Goal: Transaction & Acquisition: Purchase product/service

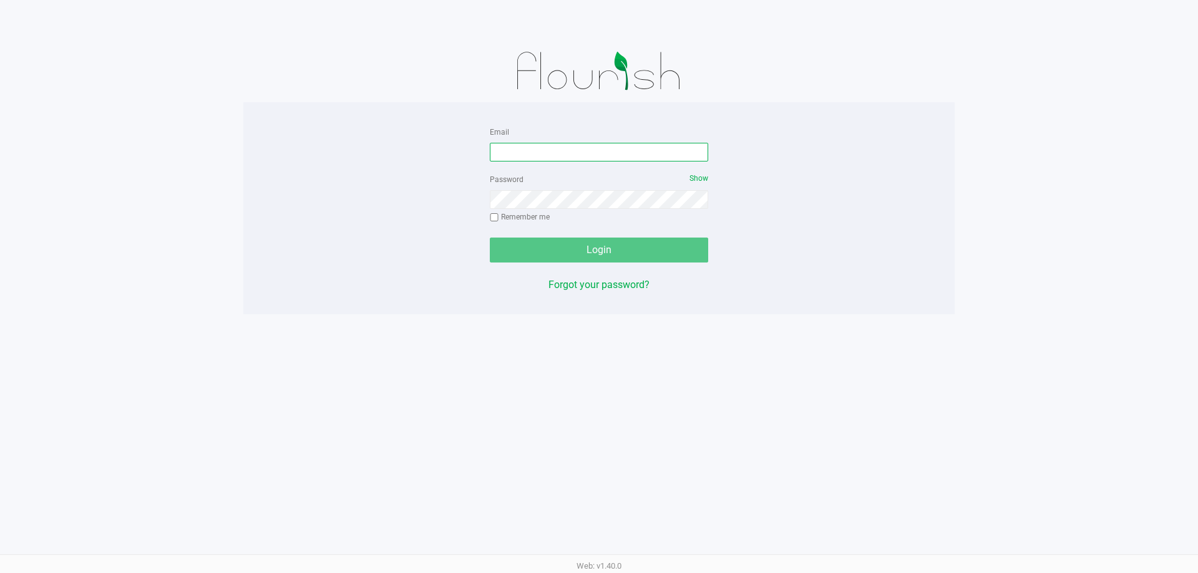
click at [598, 148] on input "Email" at bounding box center [599, 152] width 218 height 19
type input "[EMAIL_ADDRESS][DOMAIN_NAME]"
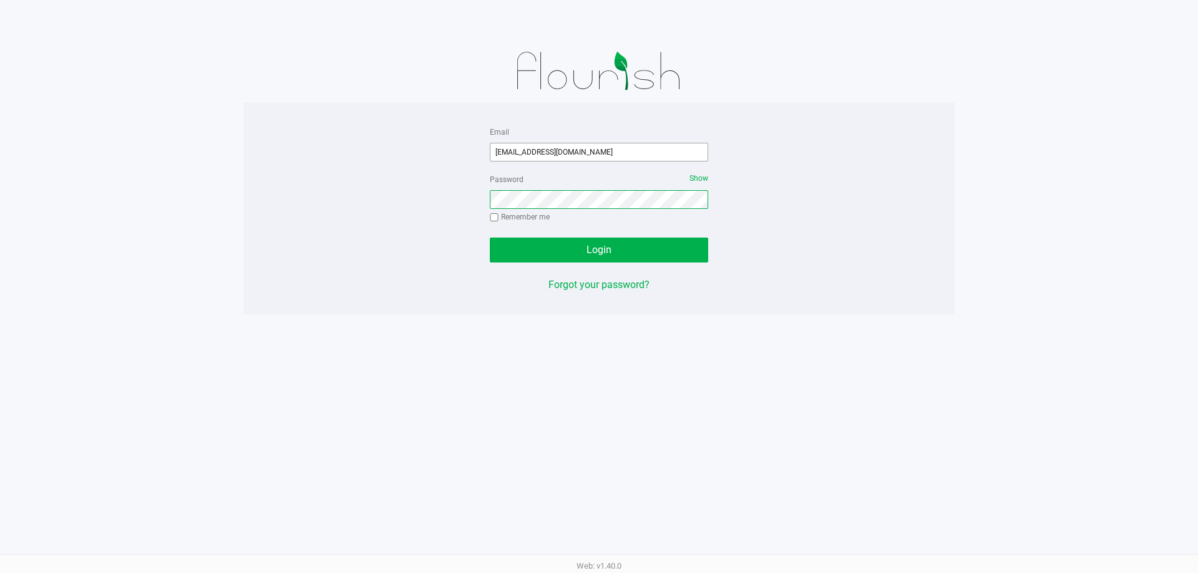
click at [490, 238] on button "Login" at bounding box center [599, 250] width 218 height 25
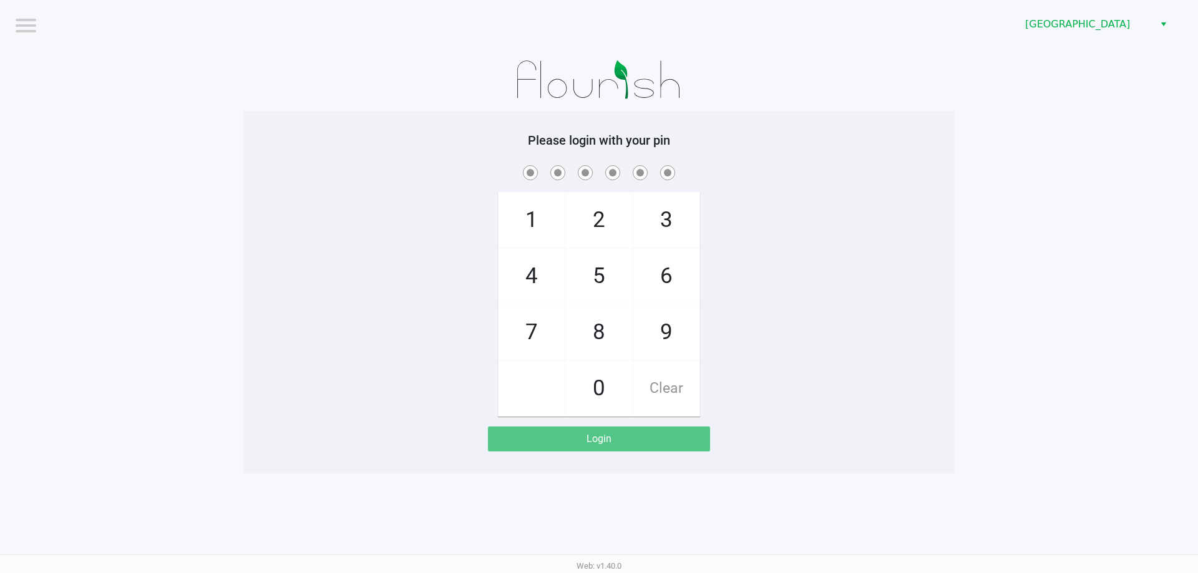
click at [963, 382] on app-pos-login-wrapper "Logout Delray Beach WC Please login with your pin 1 4 7 2 5 8 0 3 6 9 Clear Log…" at bounding box center [599, 237] width 1198 height 474
checkbox input "true"
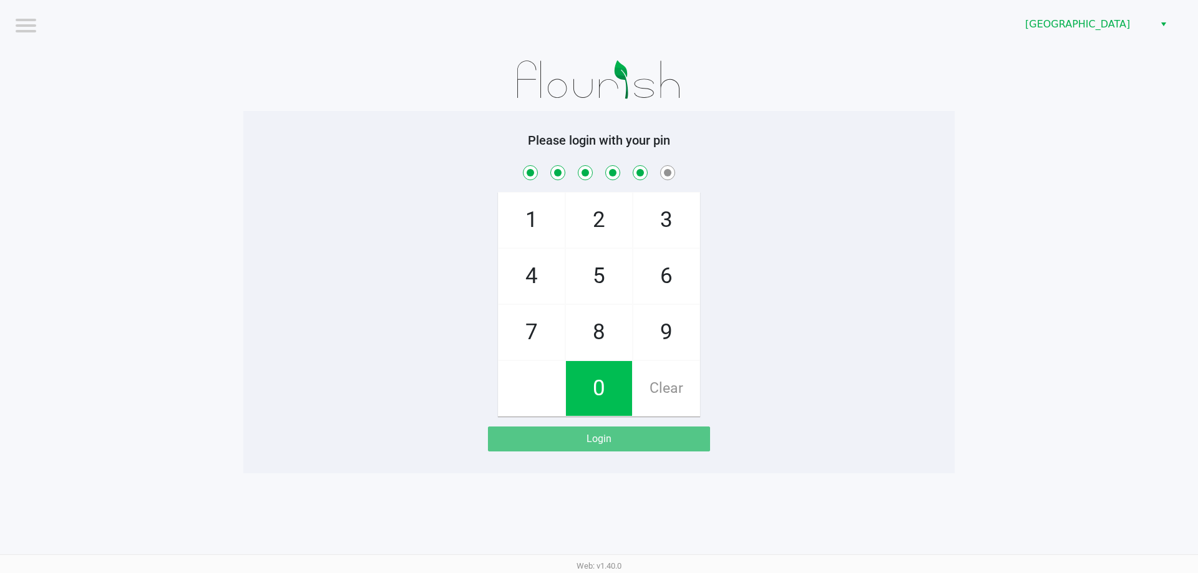
checkbox input "true"
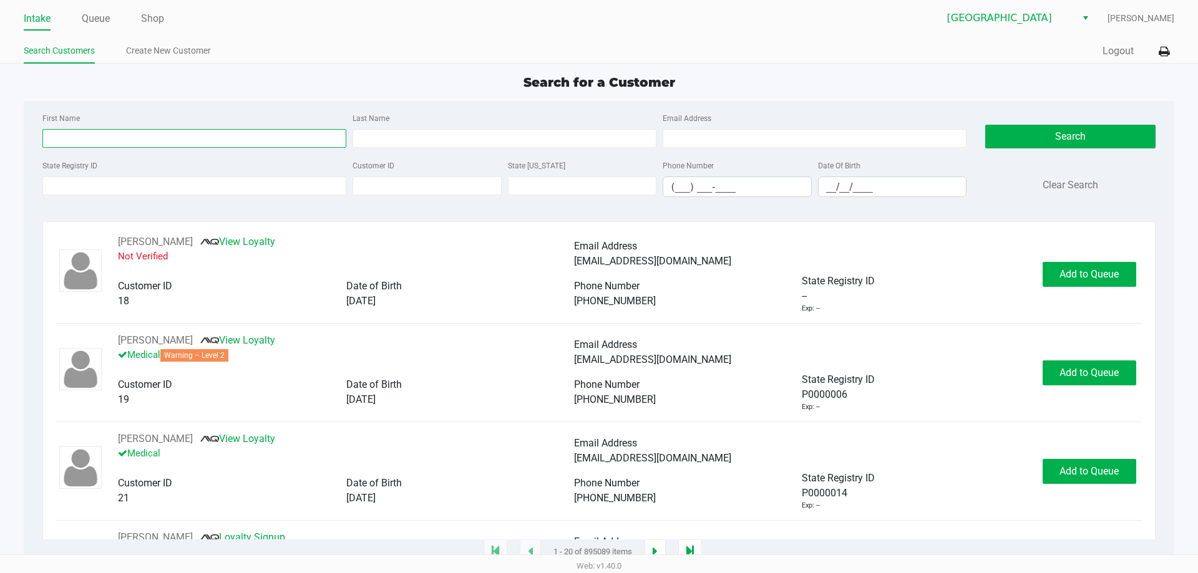
click at [231, 134] on input "First Name" at bounding box center [194, 138] width 304 height 19
type input "Rebeca"
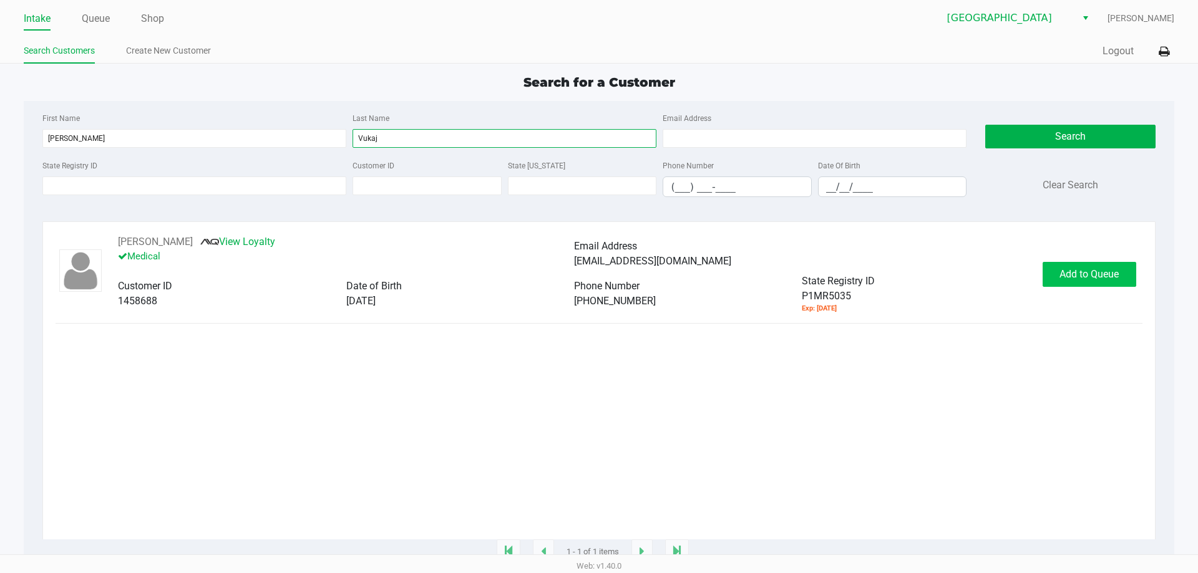
type input "Vukaj"
click at [1074, 273] on span "Add to Queue" at bounding box center [1089, 274] width 59 height 12
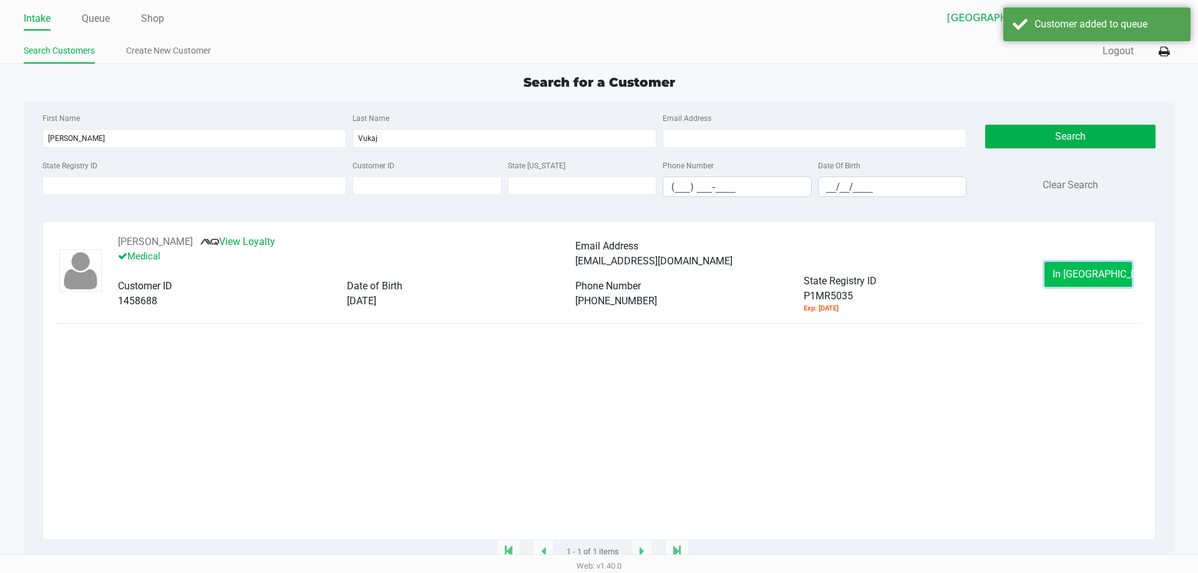
click at [1086, 276] on span "In Queue" at bounding box center [1105, 274] width 105 height 12
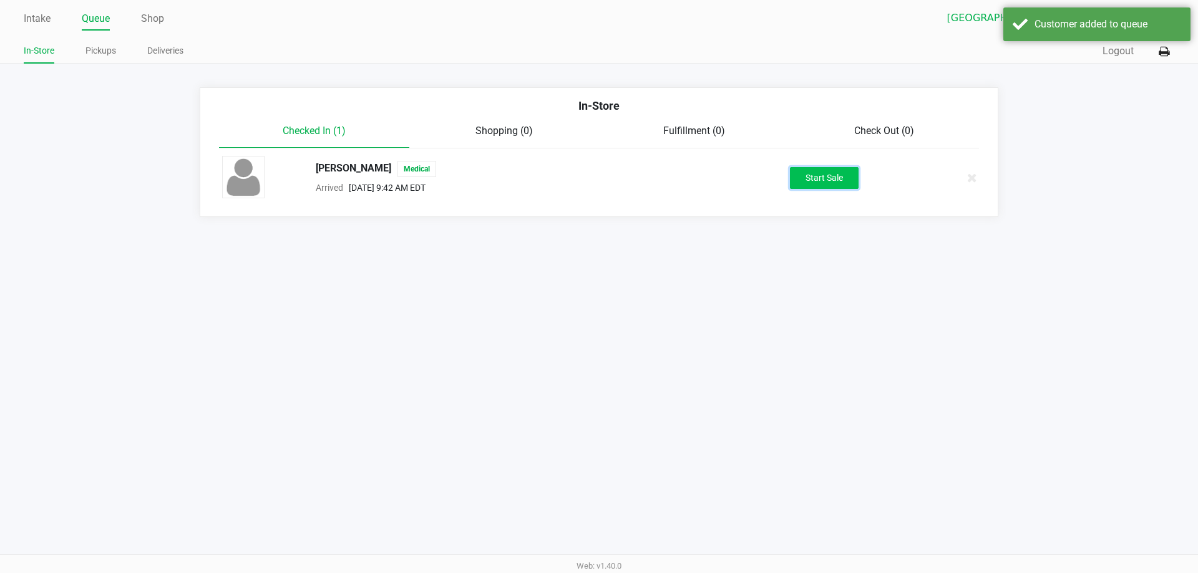
click at [833, 178] on button "Start Sale" at bounding box center [824, 178] width 69 height 22
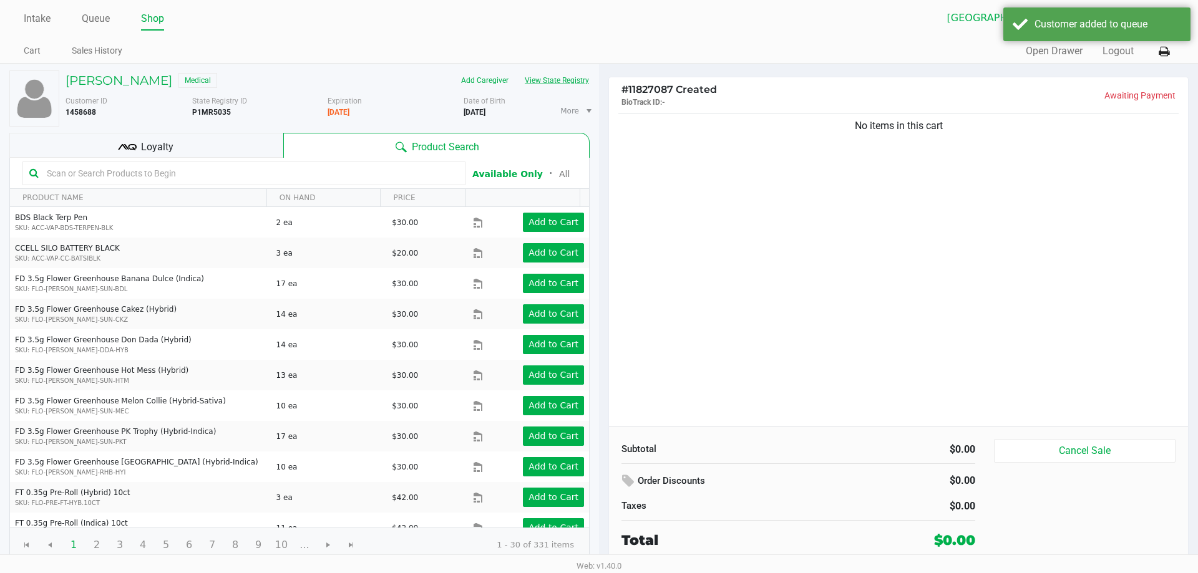
click at [549, 82] on button "View State Registry" at bounding box center [553, 81] width 73 height 20
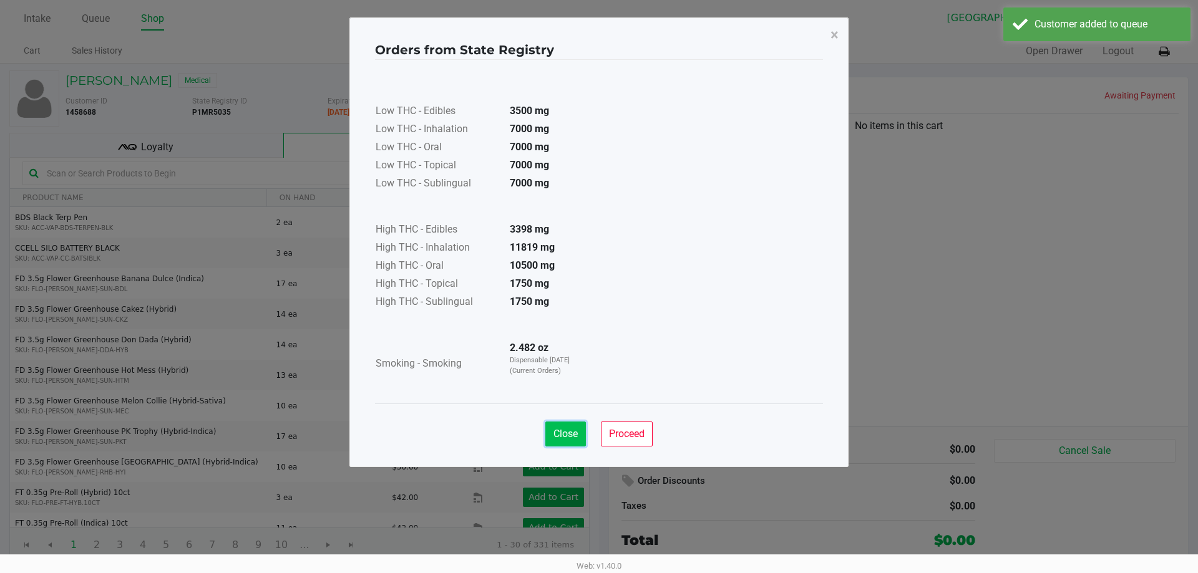
click at [567, 432] on span "Close" at bounding box center [565, 434] width 24 height 12
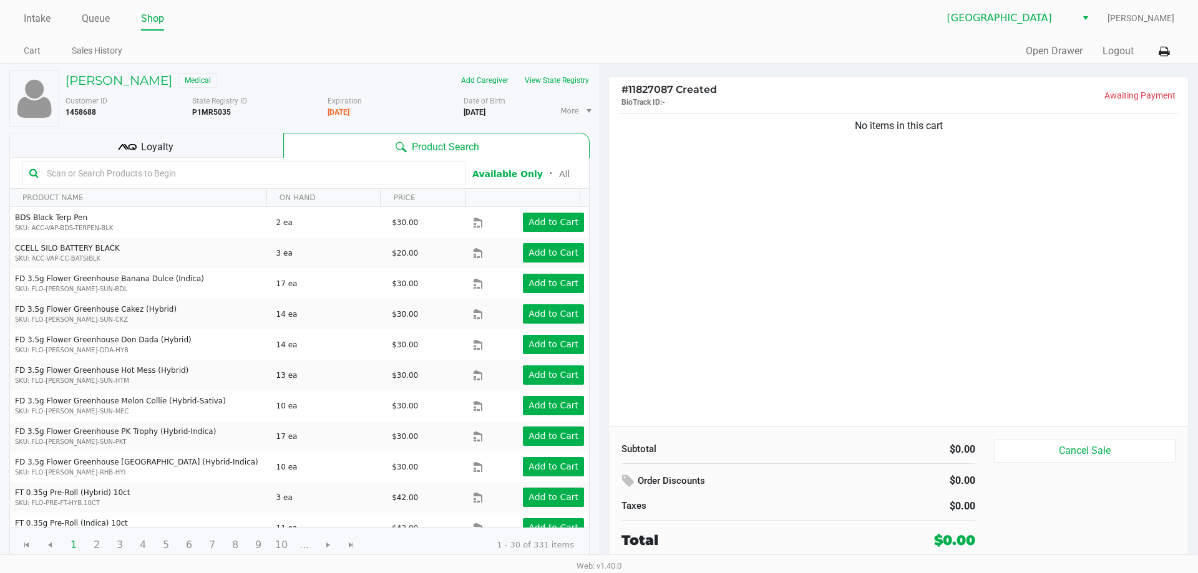
click at [195, 149] on div "Loyalty" at bounding box center [146, 145] width 274 height 25
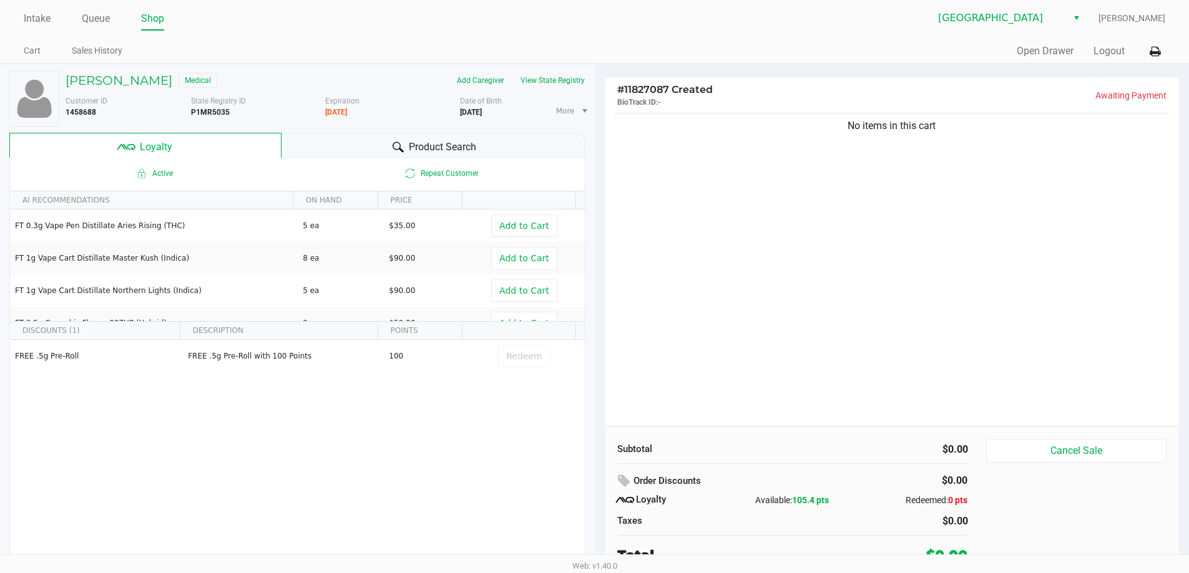
click at [444, 141] on span "Product Search" at bounding box center [442, 147] width 67 height 15
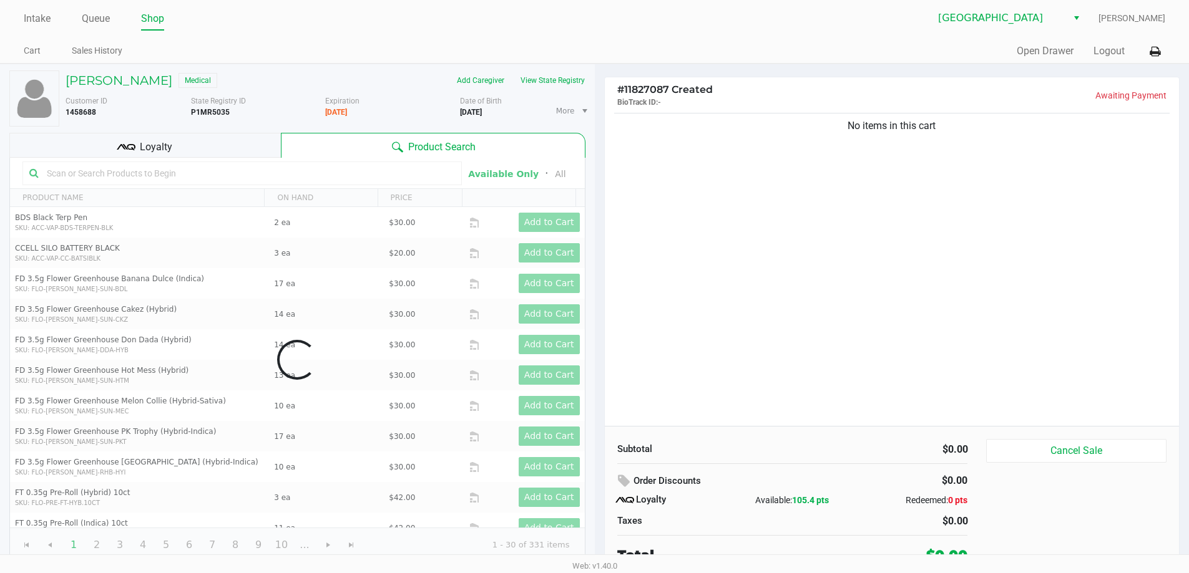
drag, startPoint x: 805, startPoint y: 268, endPoint x: 387, endPoint y: 183, distance: 426.5
click at [803, 268] on div "No items in this cart" at bounding box center [892, 268] width 575 height 316
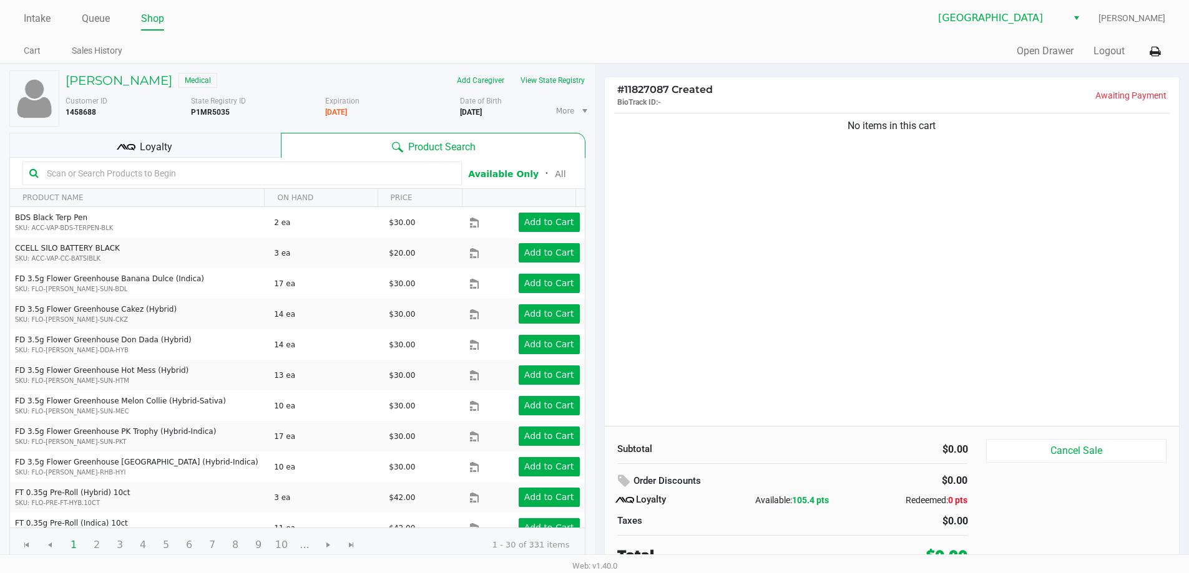
click at [831, 329] on div "No items in this cart" at bounding box center [892, 268] width 575 height 316
click at [719, 283] on div "No items in this cart" at bounding box center [892, 268] width 575 height 316
click at [882, 319] on div "No items in this cart" at bounding box center [892, 268] width 575 height 316
click at [862, 336] on div "No items in this cart" at bounding box center [892, 268] width 575 height 316
click at [216, 115] on b "P1MR5035" at bounding box center [210, 112] width 39 height 9
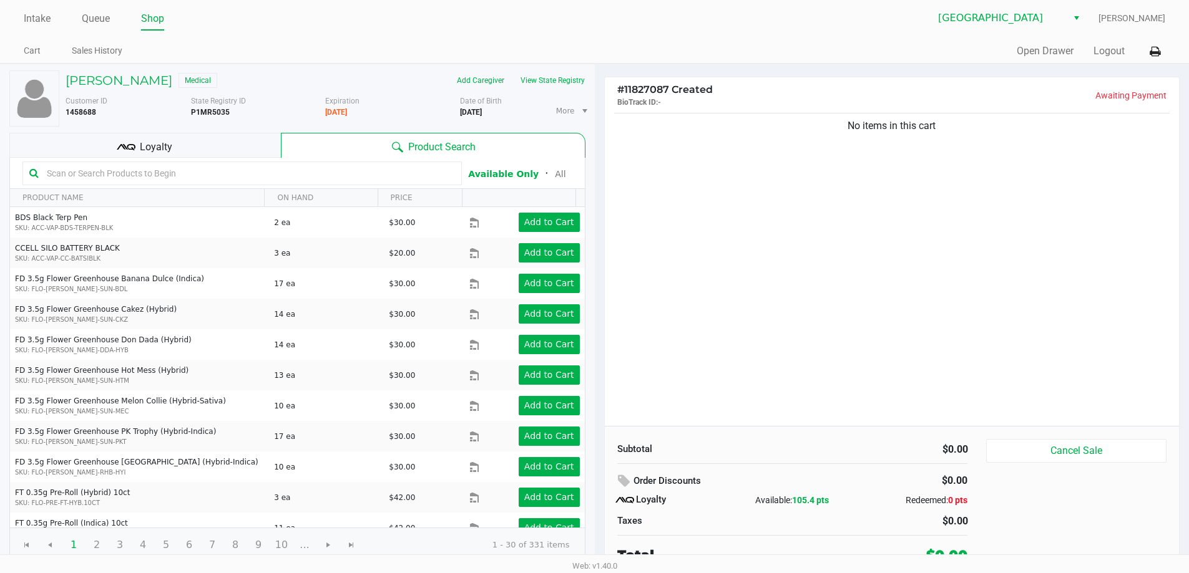
click at [216, 115] on b "P1MR5035" at bounding box center [210, 112] width 39 height 9
copy b "P1MR5035"
click at [323, 59] on ul "Cart Sales History" at bounding box center [309, 52] width 570 height 21
click at [642, 183] on div "No items in this cart" at bounding box center [892, 268] width 575 height 316
drag, startPoint x: 155, startPoint y: 149, endPoint x: 320, endPoint y: 156, distance: 164.9
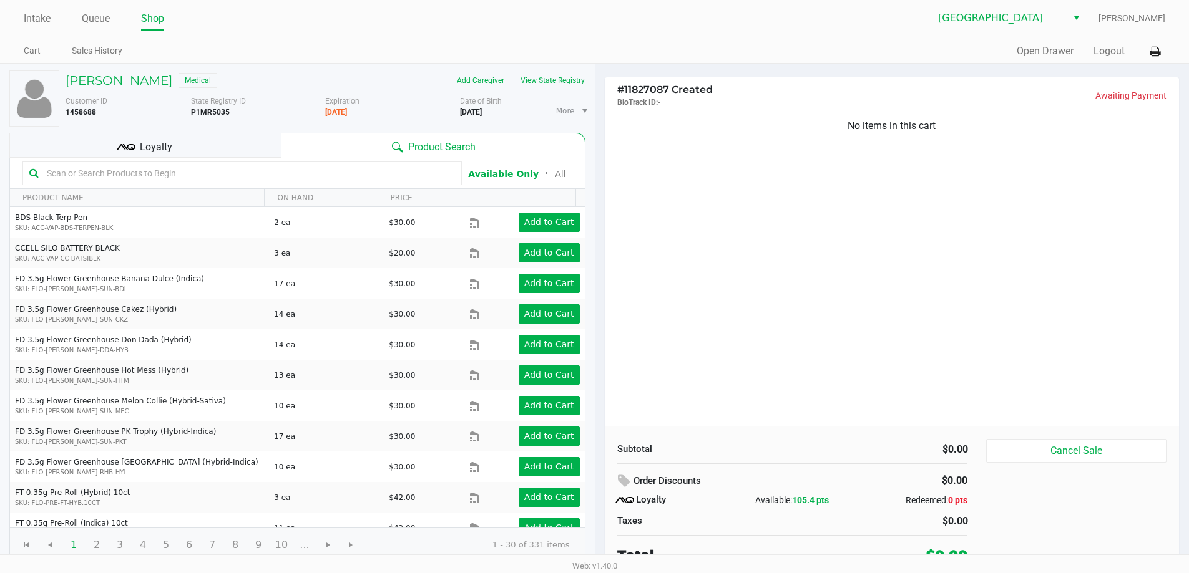
click at [155, 149] on span "Loyalty" at bounding box center [156, 147] width 32 height 15
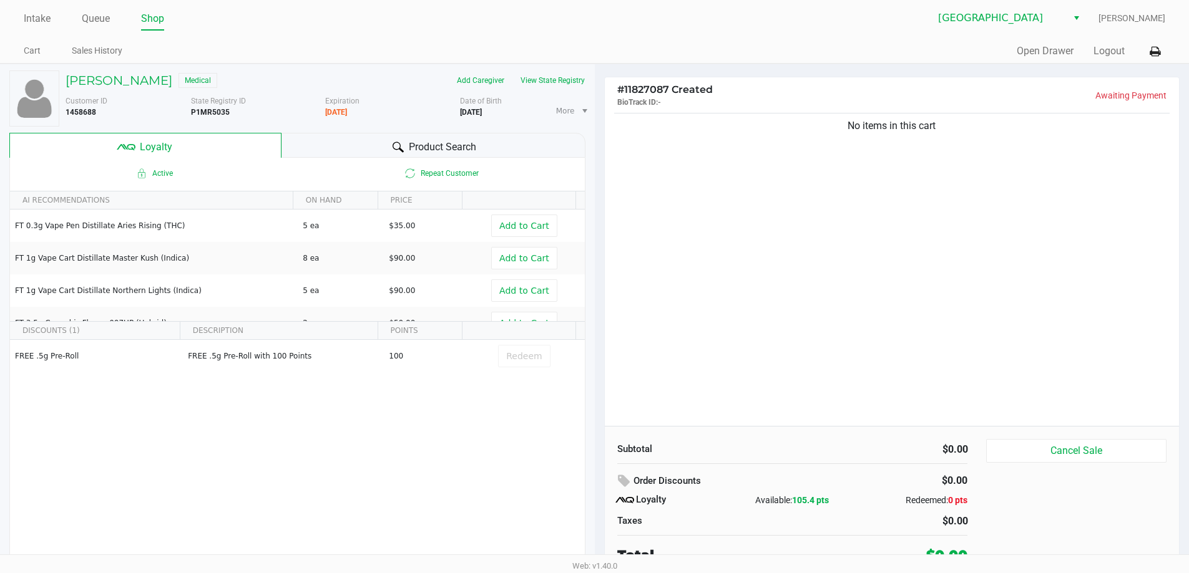
click at [401, 144] on icon at bounding box center [397, 147] width 11 height 11
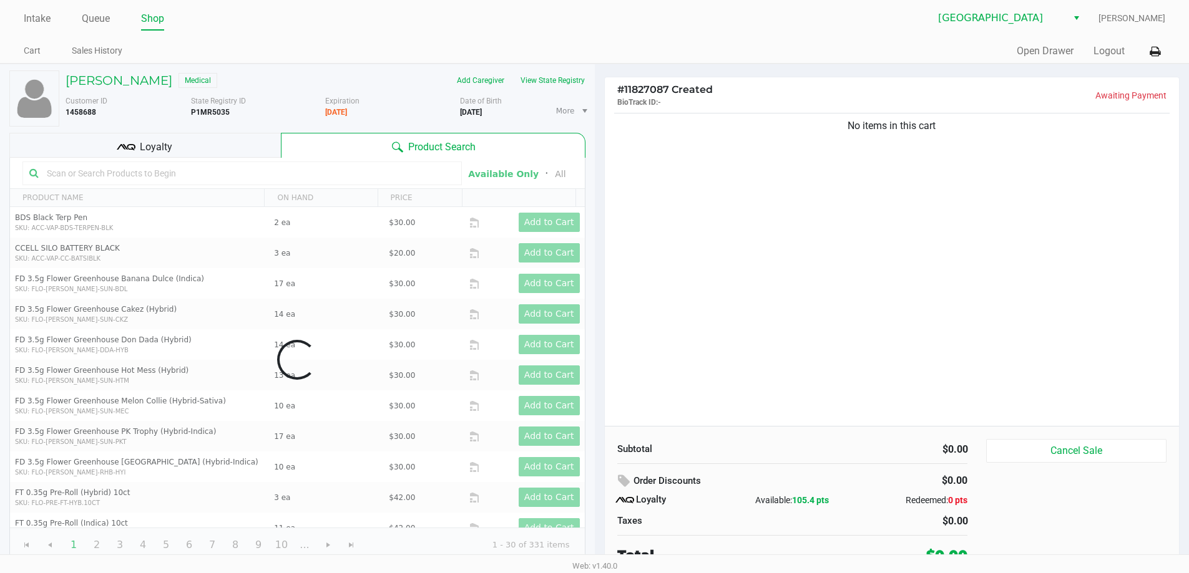
click at [741, 337] on div "No items in this cart" at bounding box center [892, 268] width 575 height 316
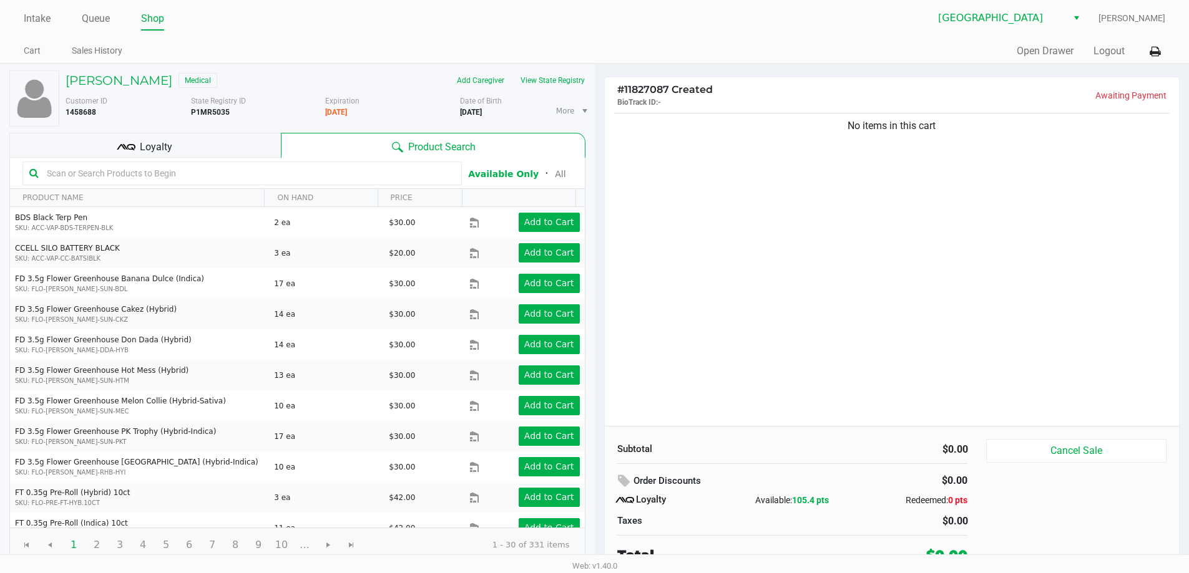
click at [206, 180] on input "text" at bounding box center [248, 173] width 413 height 19
click at [145, 147] on span "Loyalty" at bounding box center [156, 147] width 32 height 15
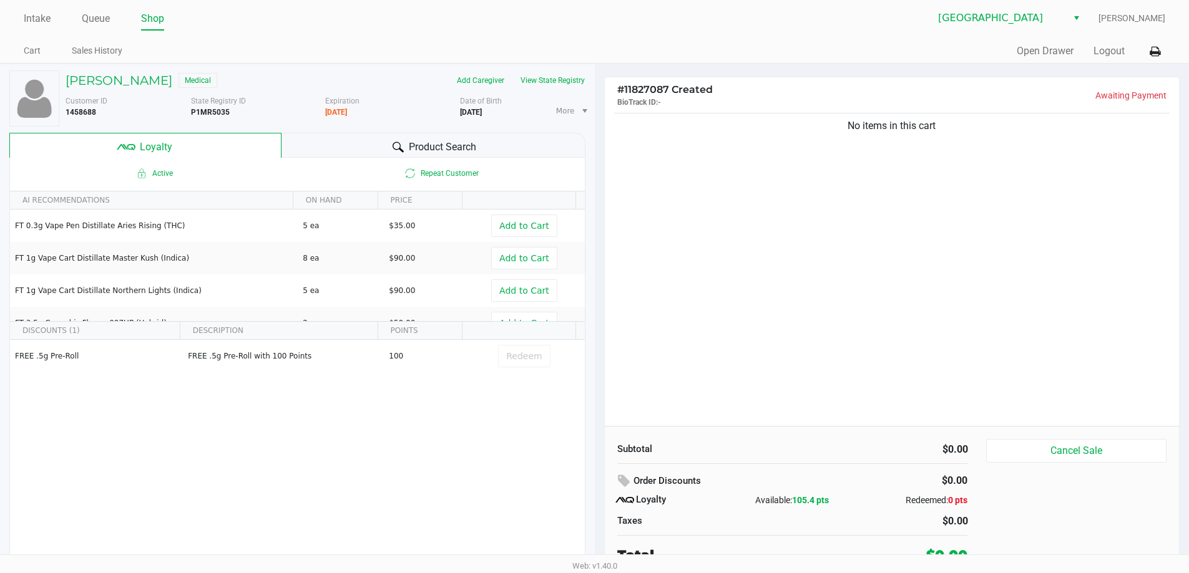
click at [431, 141] on span "Product Search" at bounding box center [442, 147] width 67 height 15
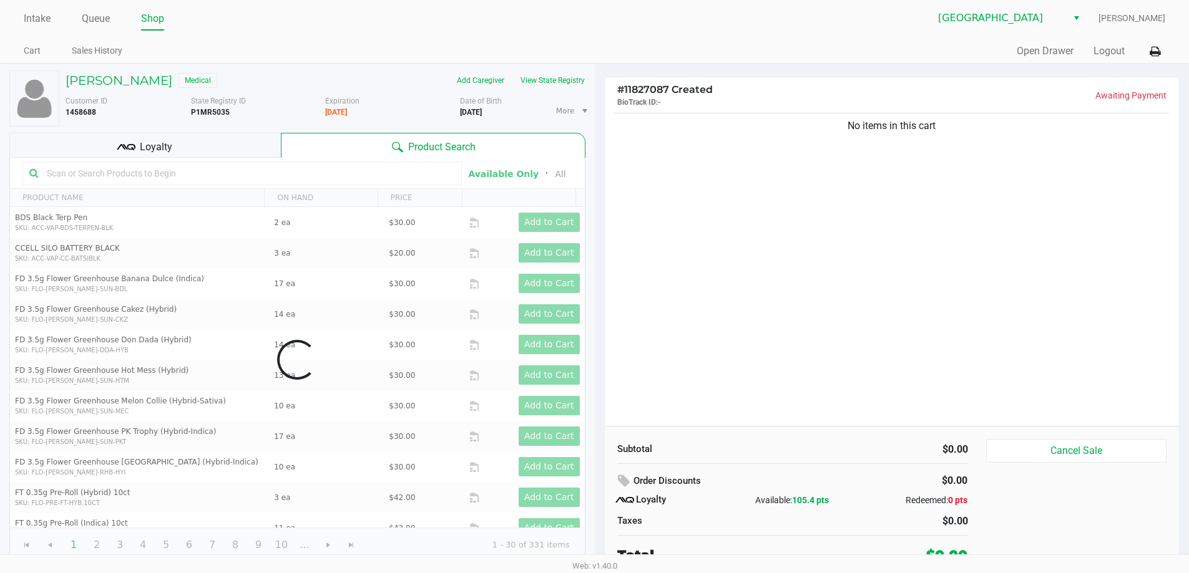
drag, startPoint x: 953, startPoint y: 291, endPoint x: 213, endPoint y: 124, distance: 758.6
click at [945, 288] on div "No items in this cart" at bounding box center [892, 268] width 575 height 316
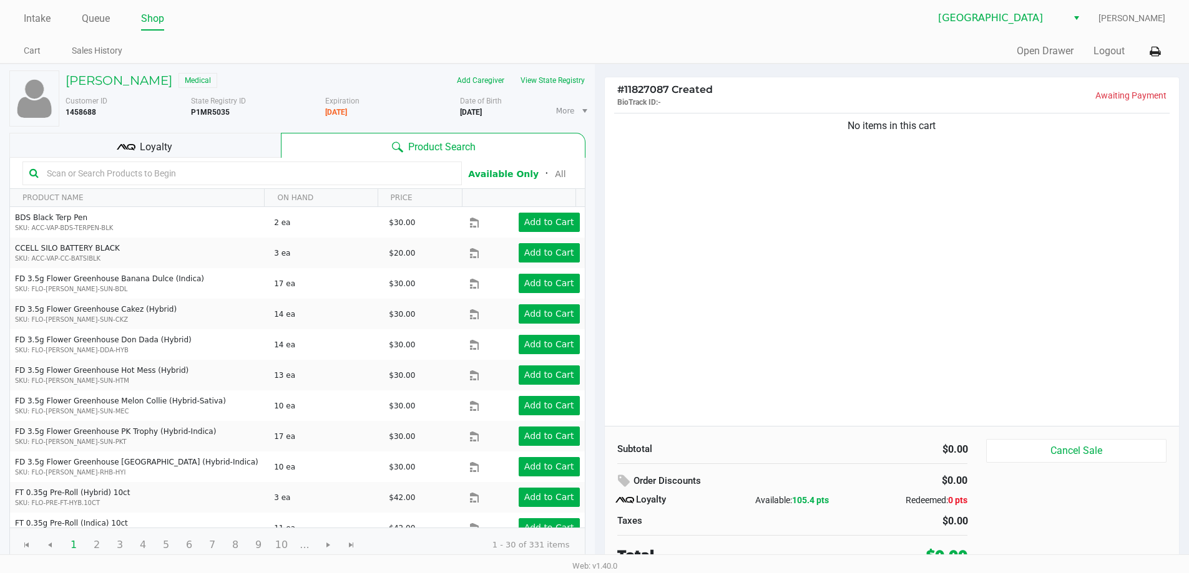
click at [210, 168] on input "text" at bounding box center [248, 173] width 413 height 19
click at [776, 238] on div "No items in this cart" at bounding box center [892, 268] width 575 height 316
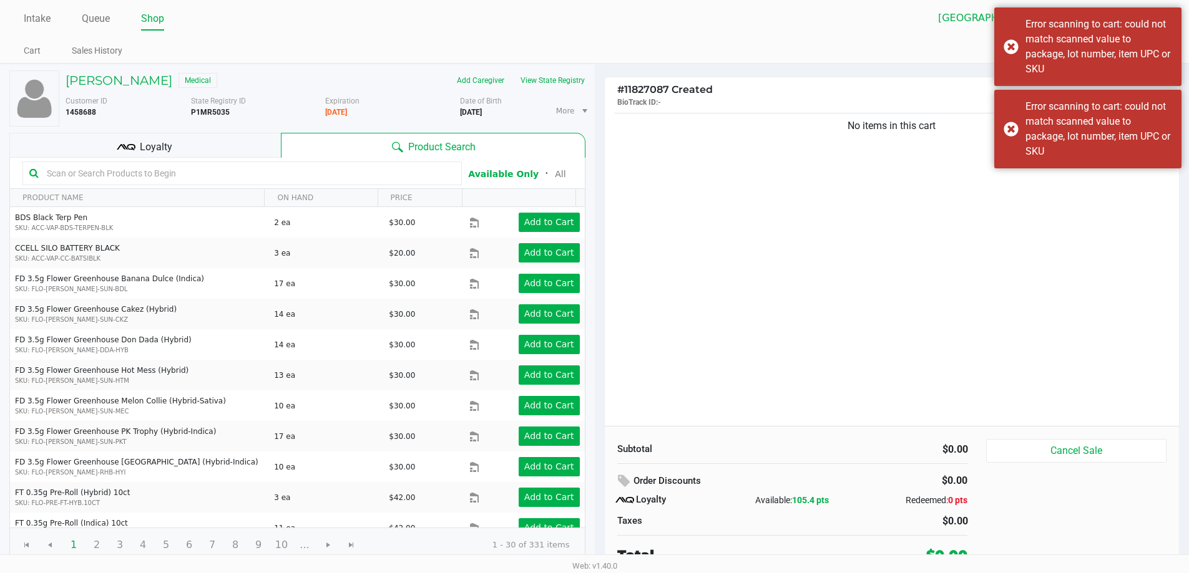
click at [160, 175] on input "text" at bounding box center [248, 173] width 413 height 19
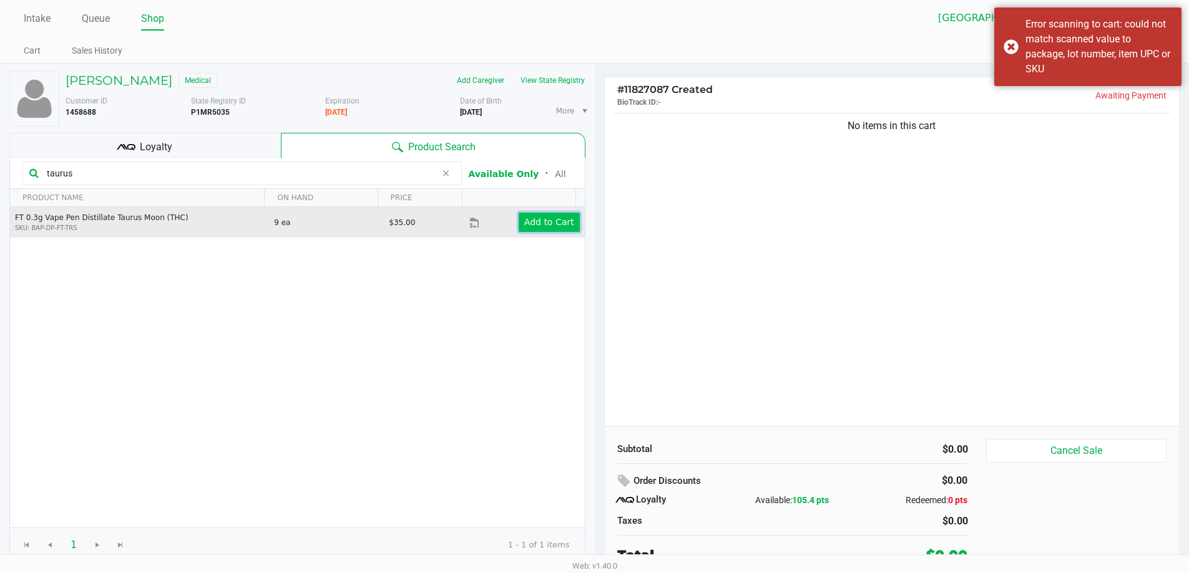
click at [553, 225] on app-button-loader "Add to Cart" at bounding box center [549, 222] width 50 height 10
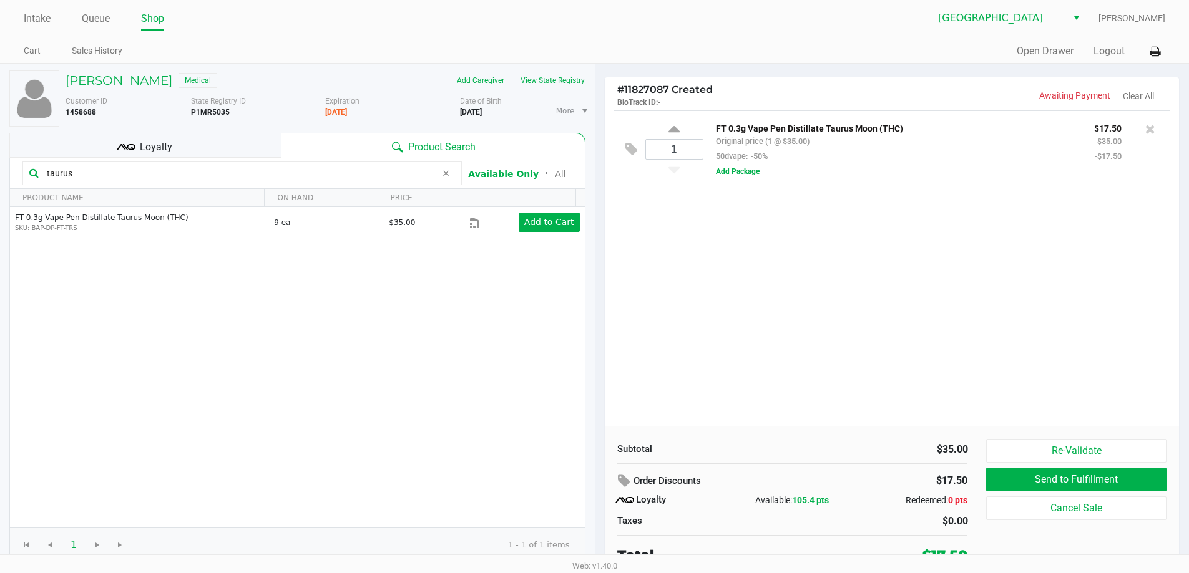
drag, startPoint x: 87, startPoint y: 177, endPoint x: 0, endPoint y: 174, distance: 87.4
click at [0, 174] on div "REBECA VUKAJ Medical Add Caregiver View State Registry Customer ID 1458688 Stat…" at bounding box center [297, 321] width 595 height 515
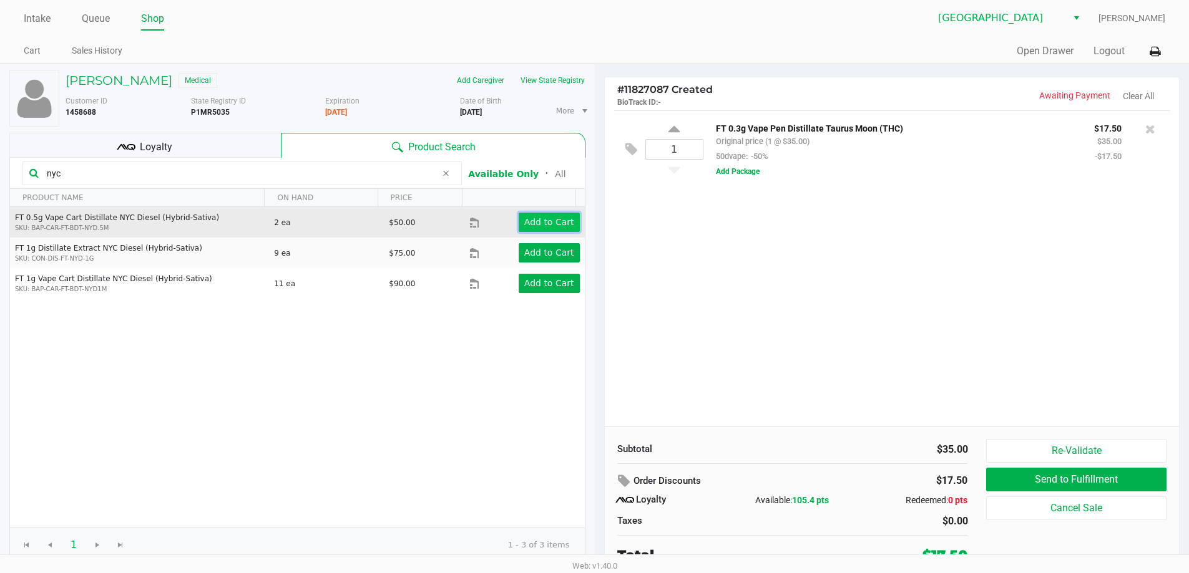
click at [538, 223] on app-button-loader "Add to Cart" at bounding box center [549, 222] width 50 height 10
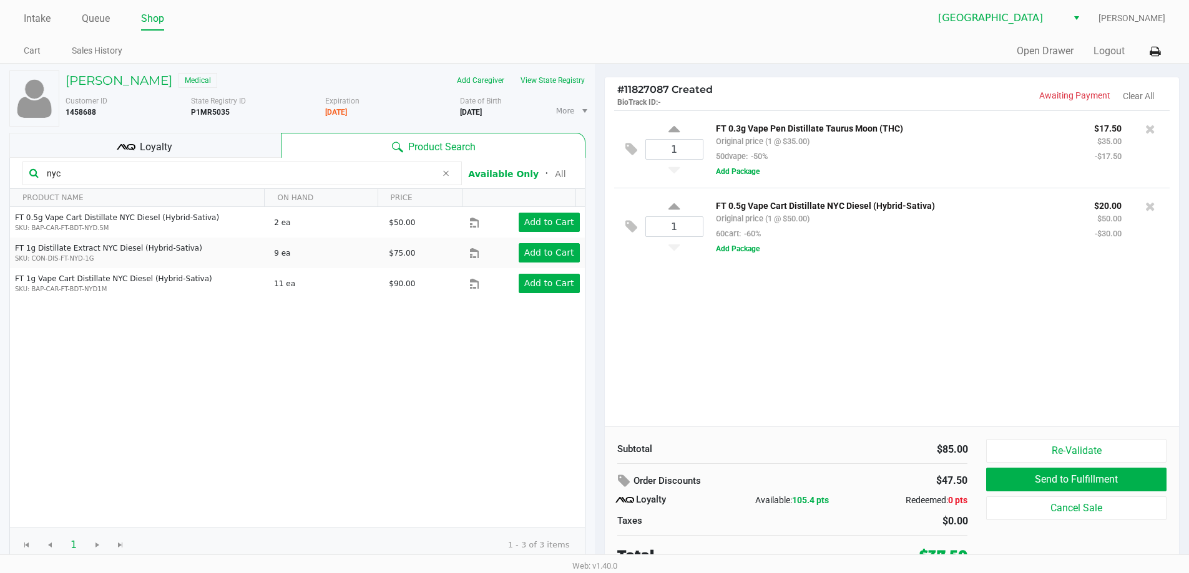
click at [0, 161] on div "REBECA VUKAJ Medical Add Caregiver View State Registry Customer ID 1458688 Stat…" at bounding box center [297, 321] width 595 height 515
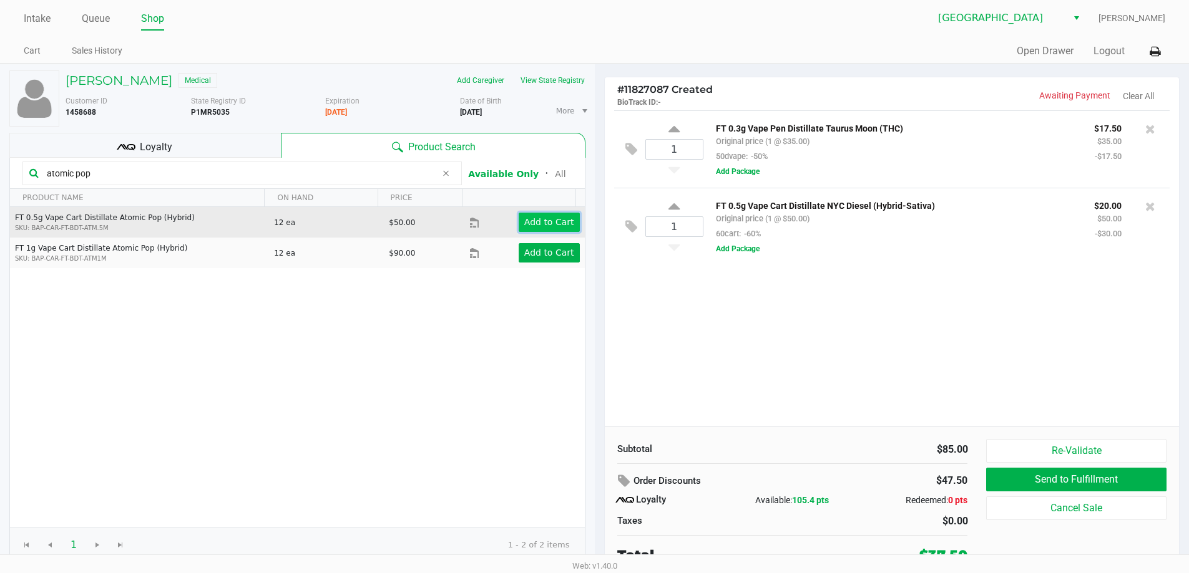
click at [530, 220] on app-button-loader "Add to Cart" at bounding box center [549, 222] width 50 height 10
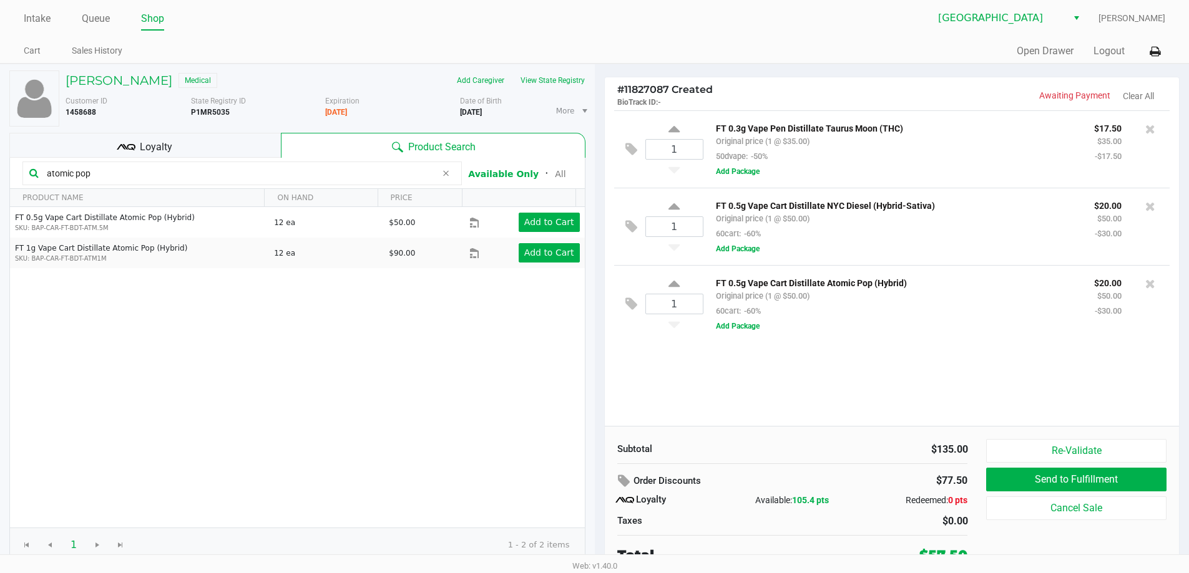
drag, startPoint x: 19, startPoint y: 163, endPoint x: 0, endPoint y: 114, distance: 52.7
click at [0, 114] on div "REBECA VUKAJ Medical Add Caregiver View State Registry Customer ID 1458688 Stat…" at bounding box center [297, 321] width 595 height 515
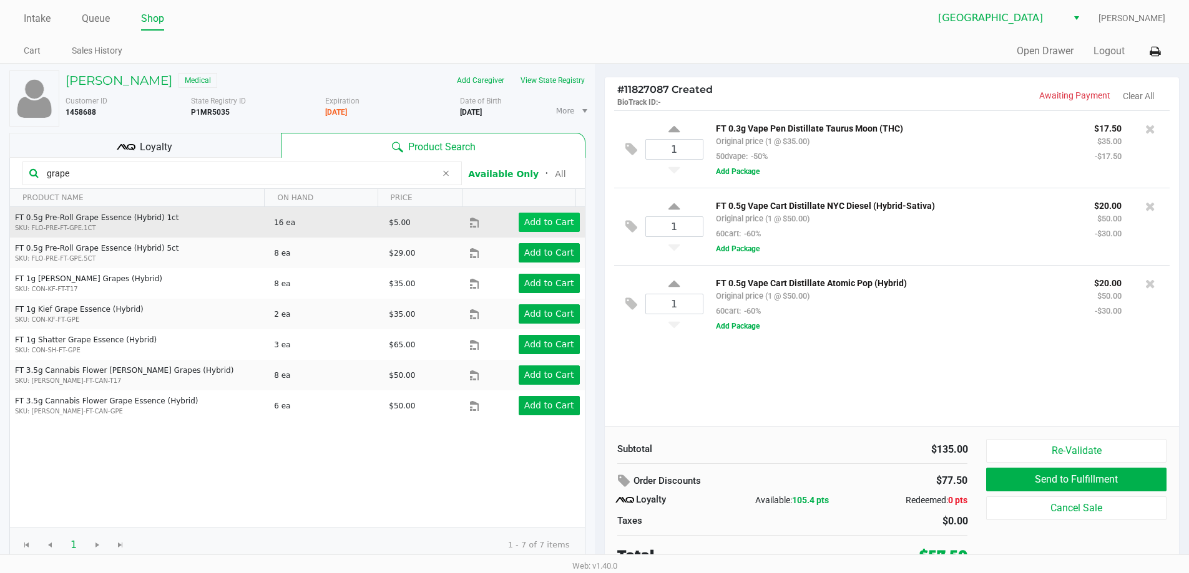
type input "grape"
click at [553, 220] on app-button-loader "Add to Cart" at bounding box center [549, 222] width 50 height 10
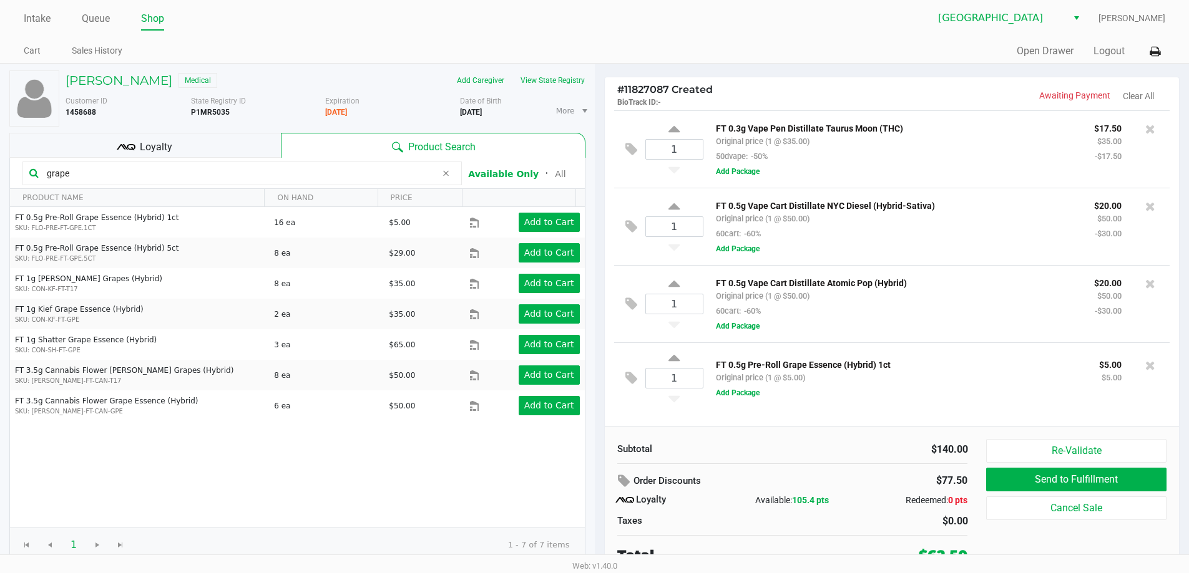
drag, startPoint x: 64, startPoint y: 169, endPoint x: 0, endPoint y: 182, distance: 64.9
click at [0, 182] on div "REBECA VUKAJ Medical Add Caregiver View State Registry Customer ID 1458688 Stat…" at bounding box center [297, 321] width 595 height 515
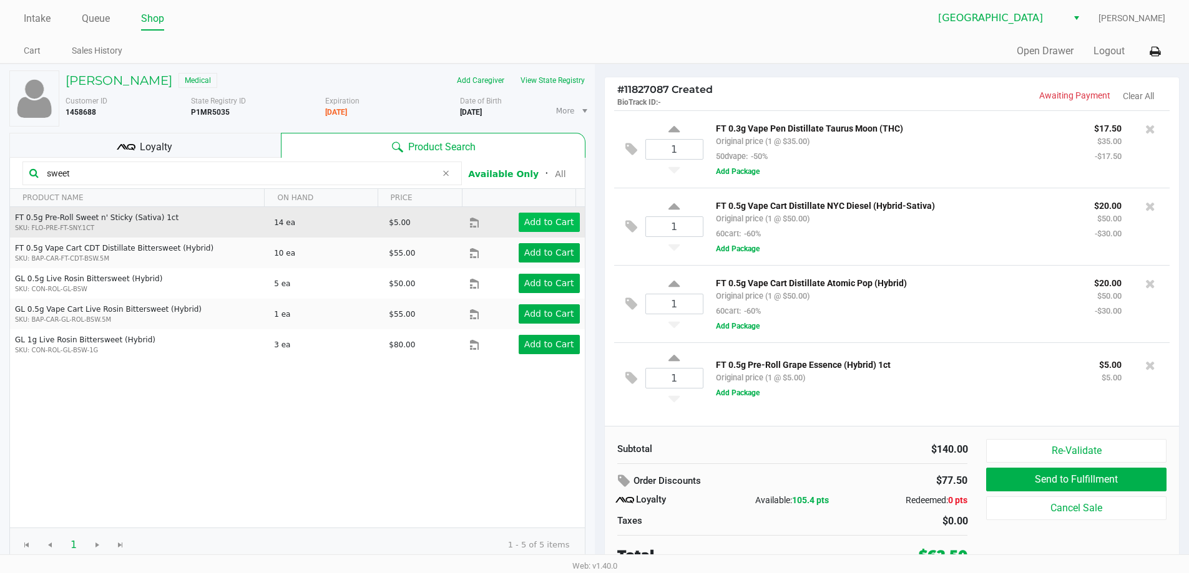
type input "sweet"
click at [526, 225] on app-button-loader "Add to Cart" at bounding box center [549, 222] width 50 height 10
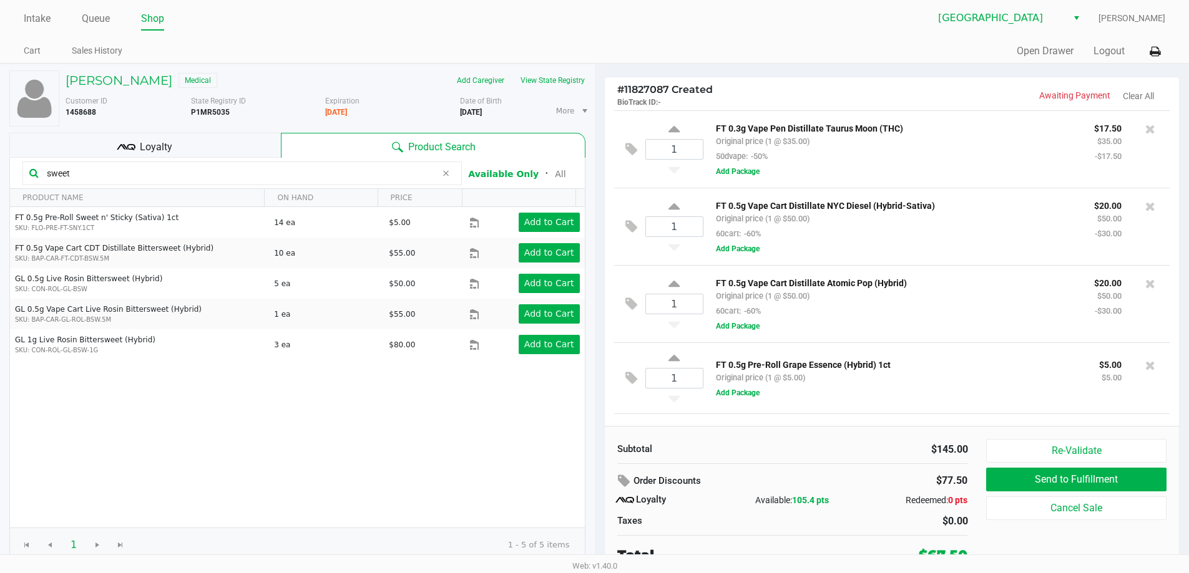
scroll to position [63, 0]
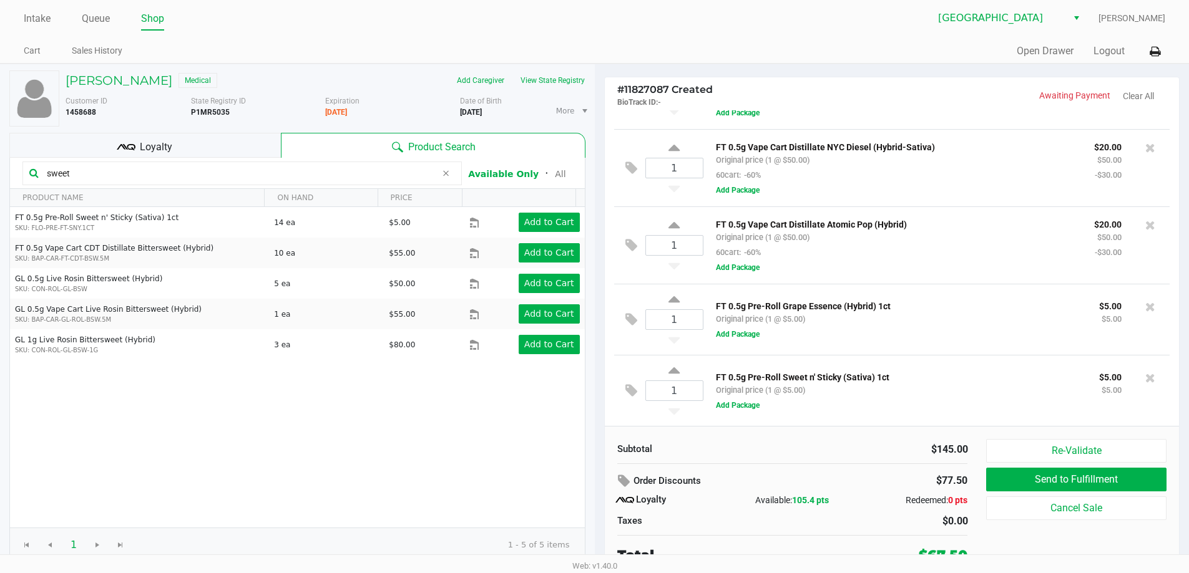
click at [151, 141] on span "Loyalty" at bounding box center [156, 147] width 32 height 15
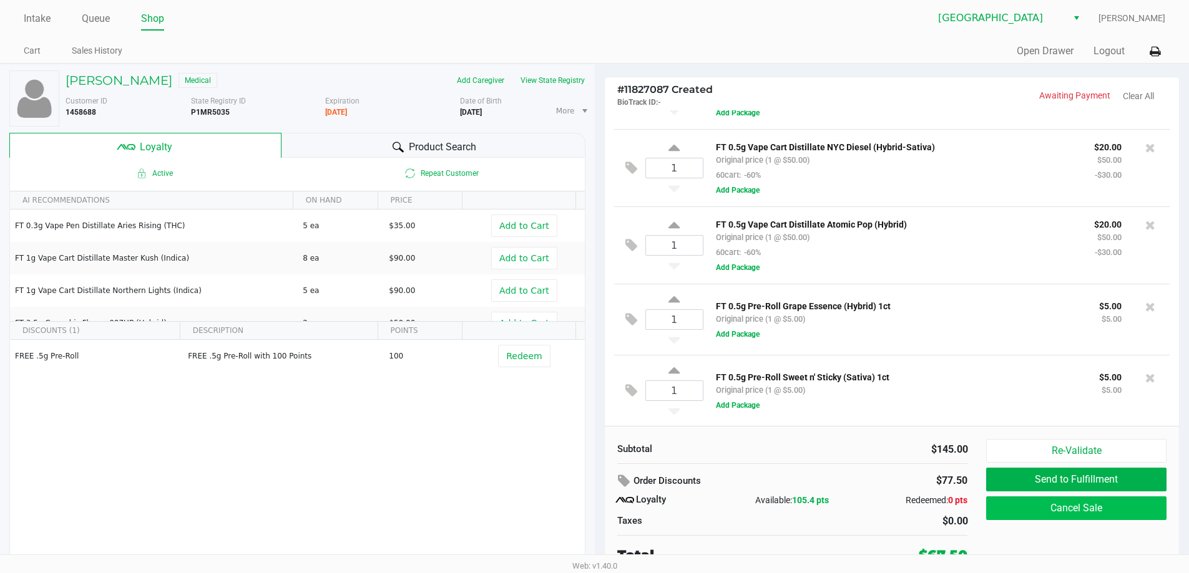
scroll to position [6, 0]
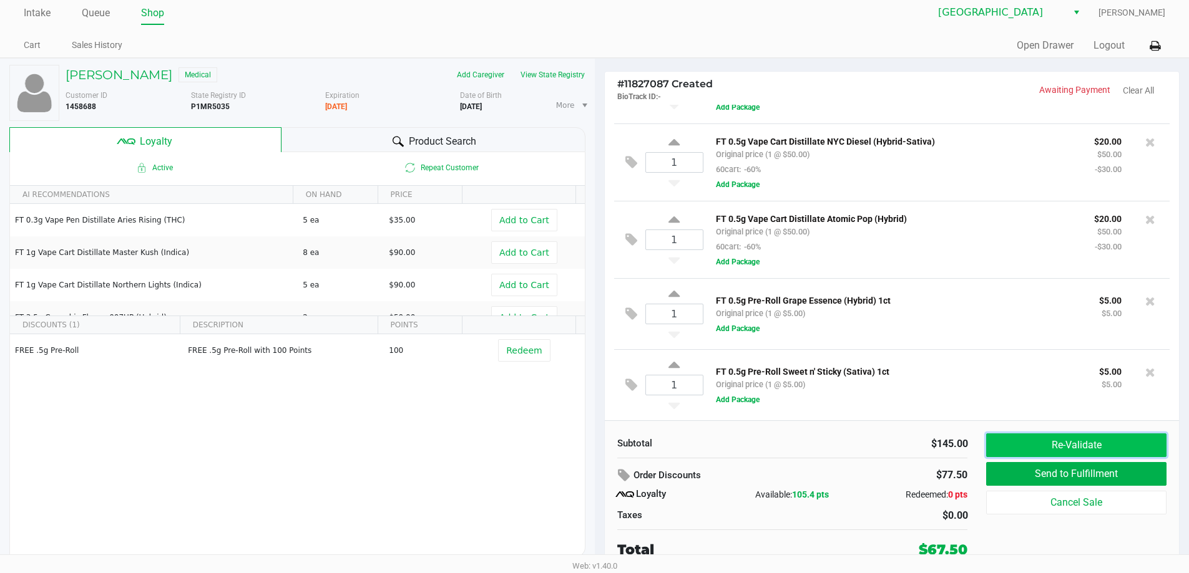
click at [1111, 437] on button "Re-Validate" at bounding box center [1076, 446] width 180 height 24
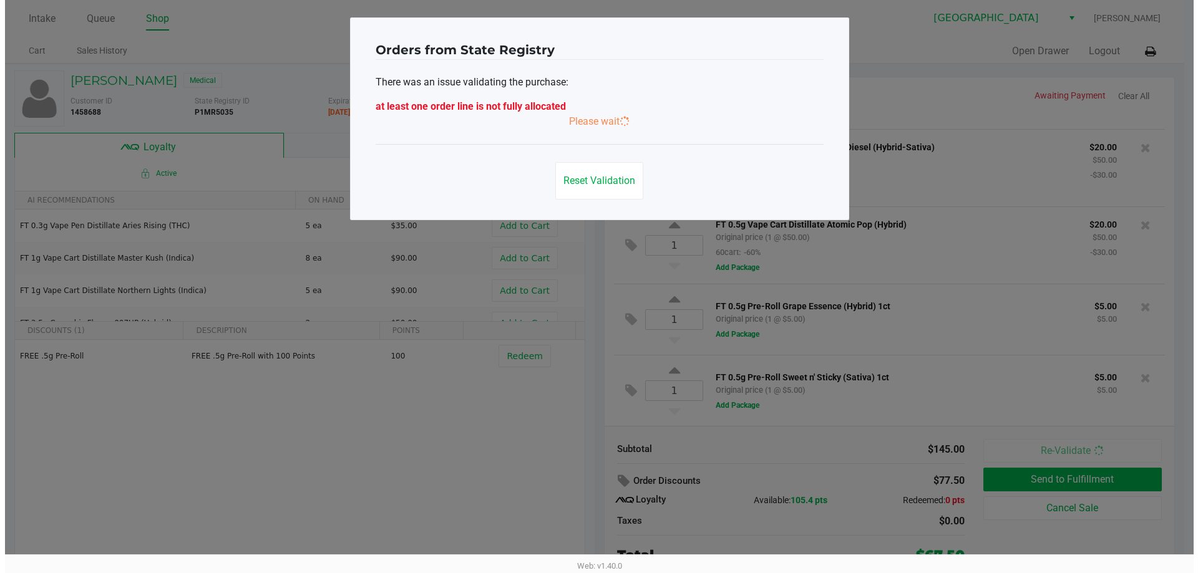
scroll to position [0, 0]
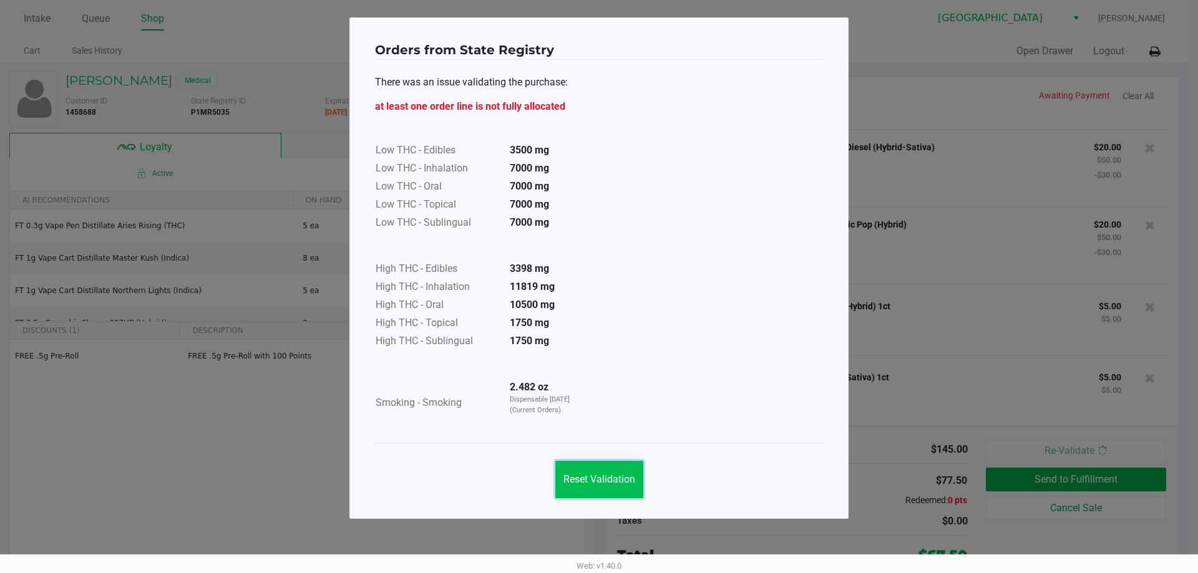
click at [622, 475] on span "Reset Validation" at bounding box center [599, 480] width 72 height 12
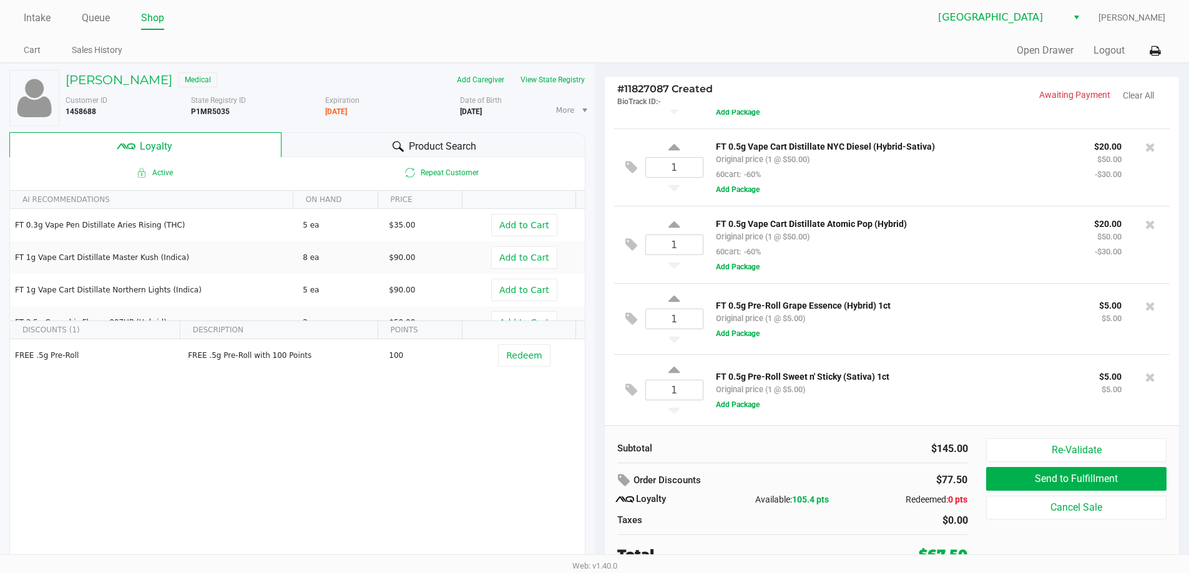
scroll to position [6, 0]
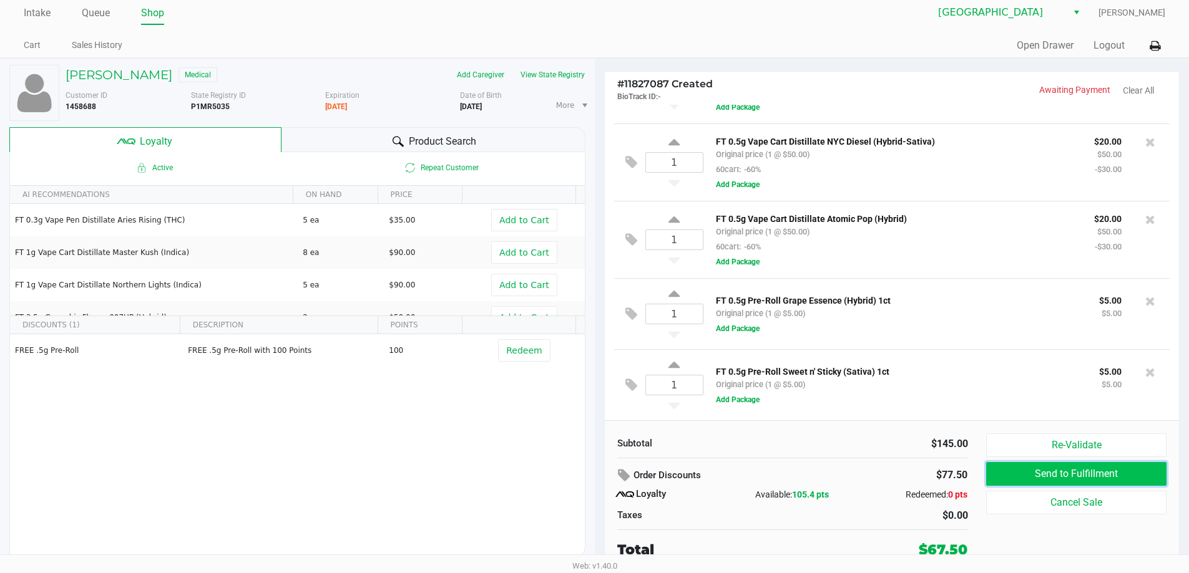
click at [1099, 467] on button "Send to Fulfillment" at bounding box center [1076, 474] width 180 height 24
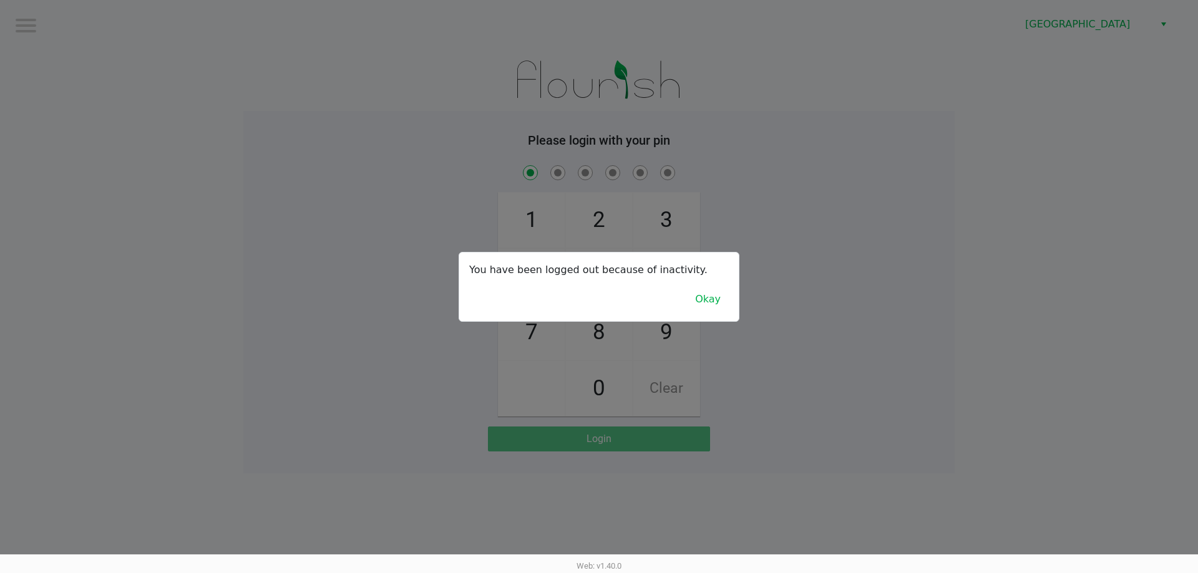
checkbox input "true"
click at [717, 295] on button "Okay" at bounding box center [708, 300] width 42 height 24
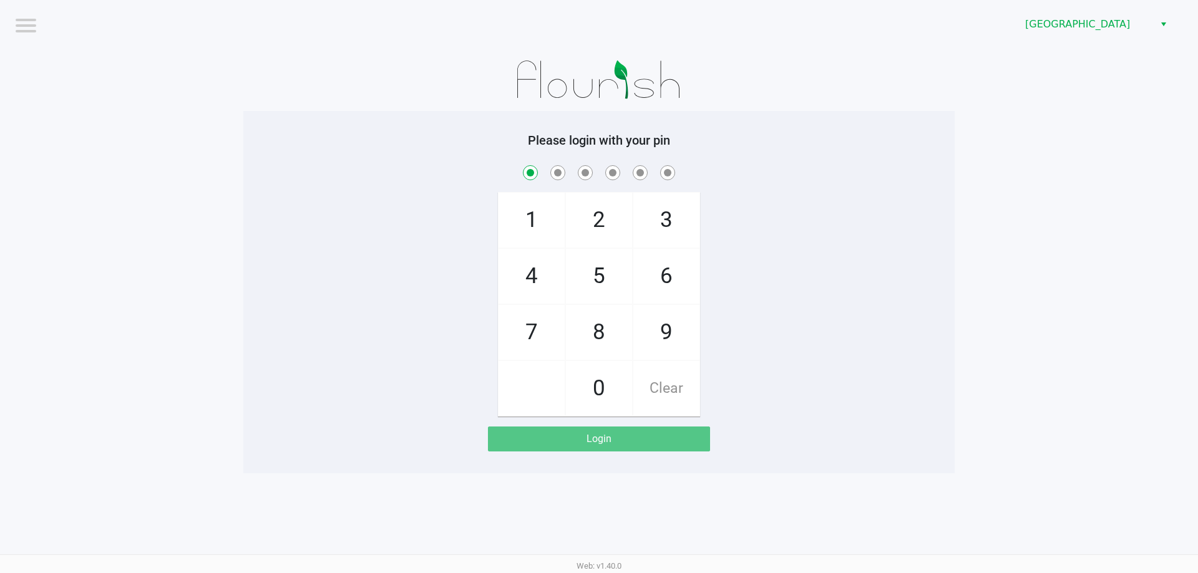
click at [949, 350] on div "1 4 7 2 5 8 0 3 6 9 Clear" at bounding box center [598, 290] width 711 height 254
checkbox input "true"
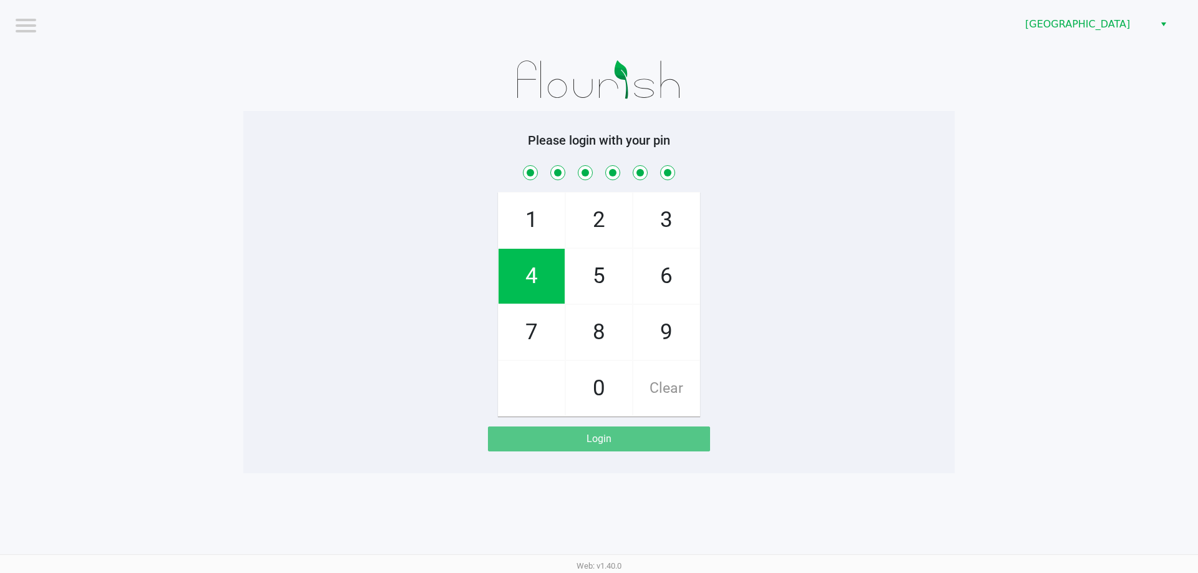
checkbox input "true"
checkbox input "false"
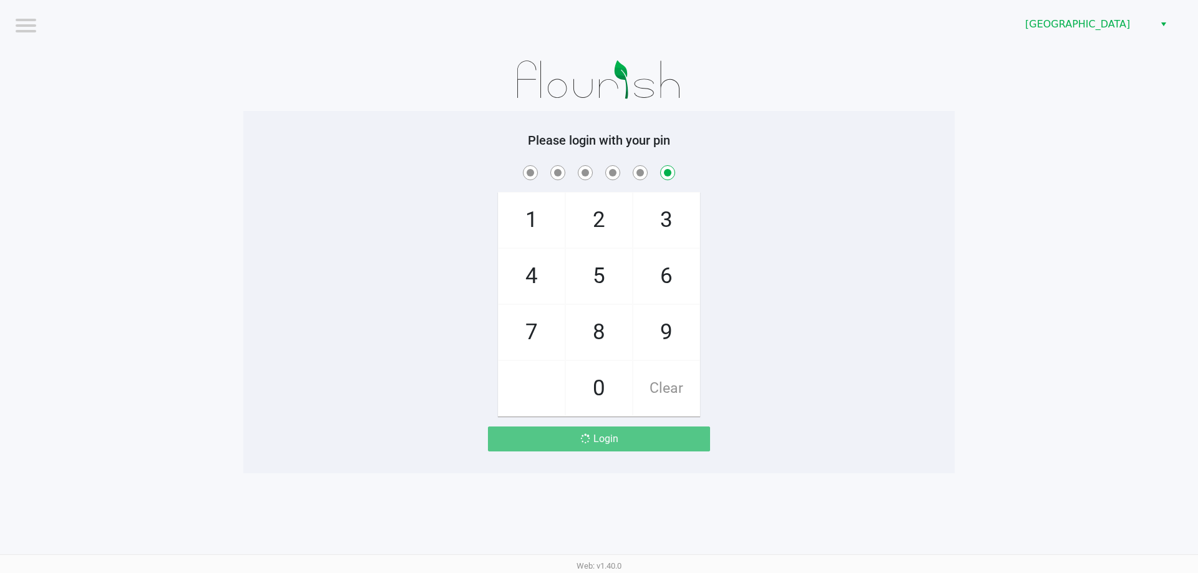
checkbox input "false"
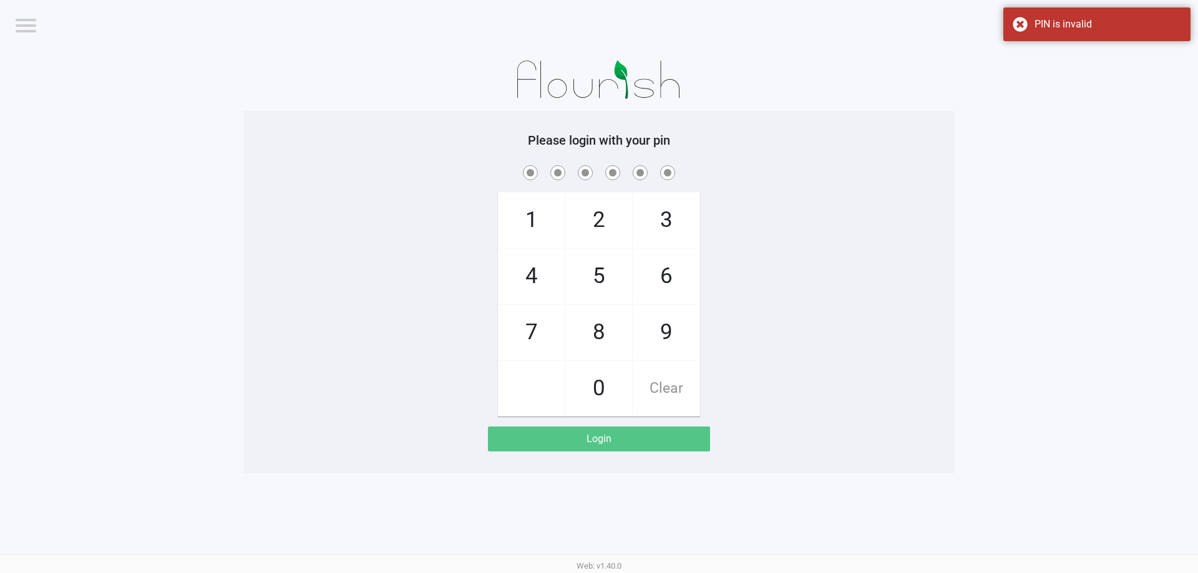
click at [869, 368] on div "1 4 7 2 5 8 0 3 6 9 Clear" at bounding box center [598, 290] width 711 height 254
checkbox input "true"
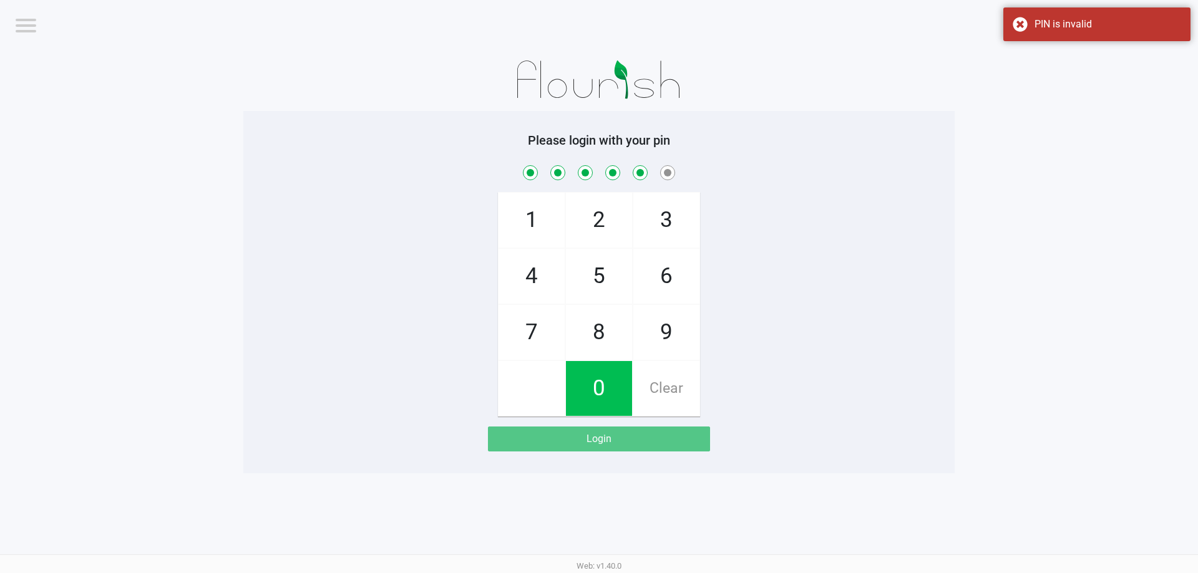
checkbox input "true"
click at [1015, 21] on div "PIN is invalid" at bounding box center [1096, 24] width 187 height 34
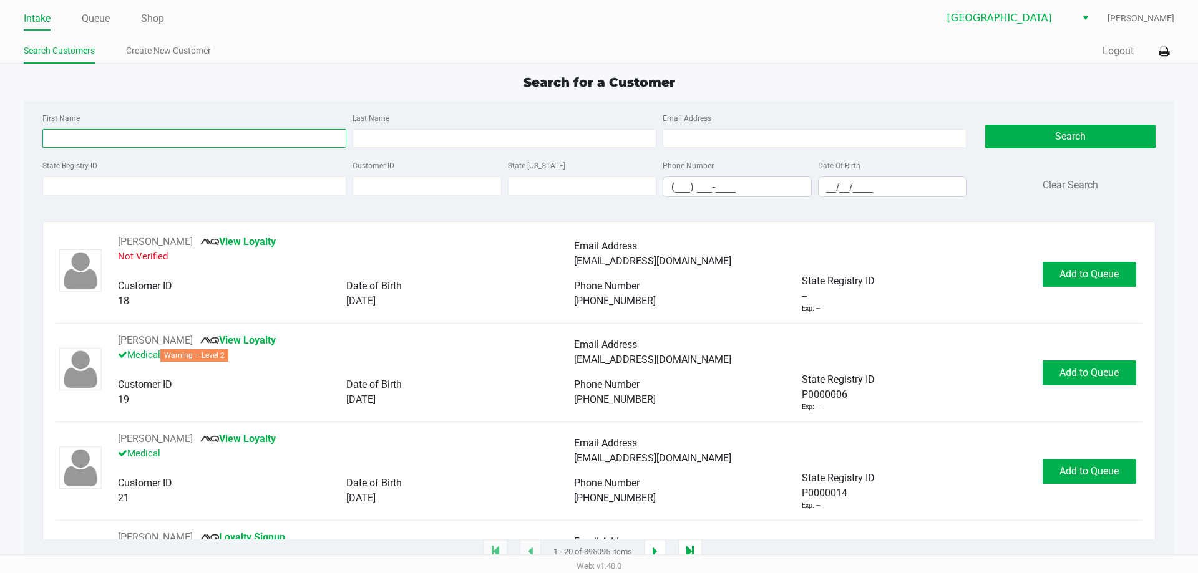
click at [255, 136] on input "First Name" at bounding box center [194, 138] width 304 height 19
type input "Isaac"
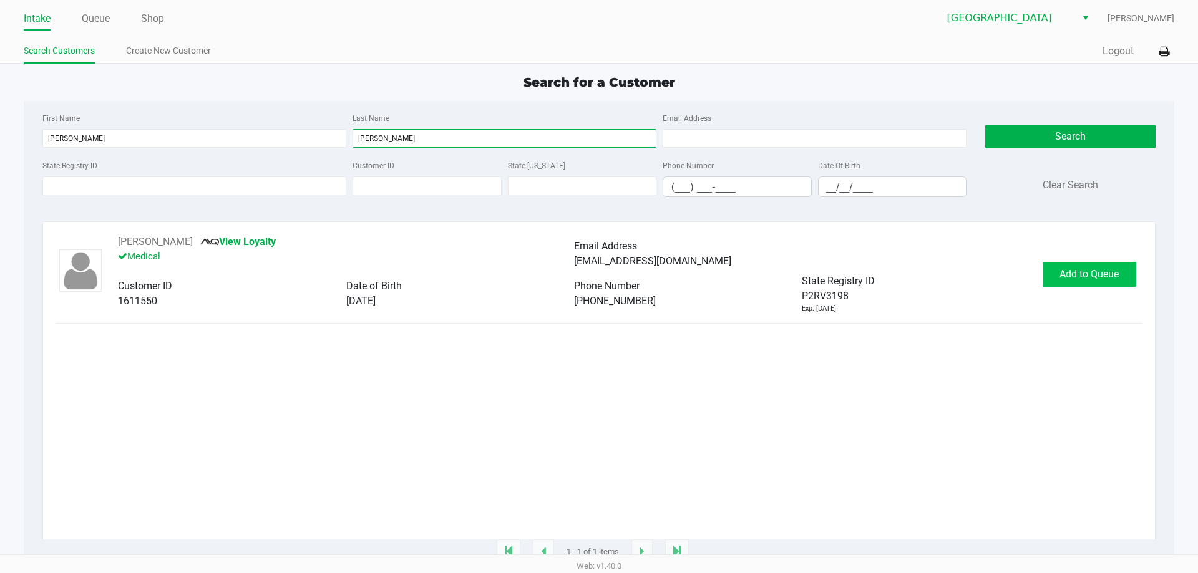
type input "Greenberg"
click at [1063, 265] on button "Add to Queue" at bounding box center [1090, 274] width 94 height 25
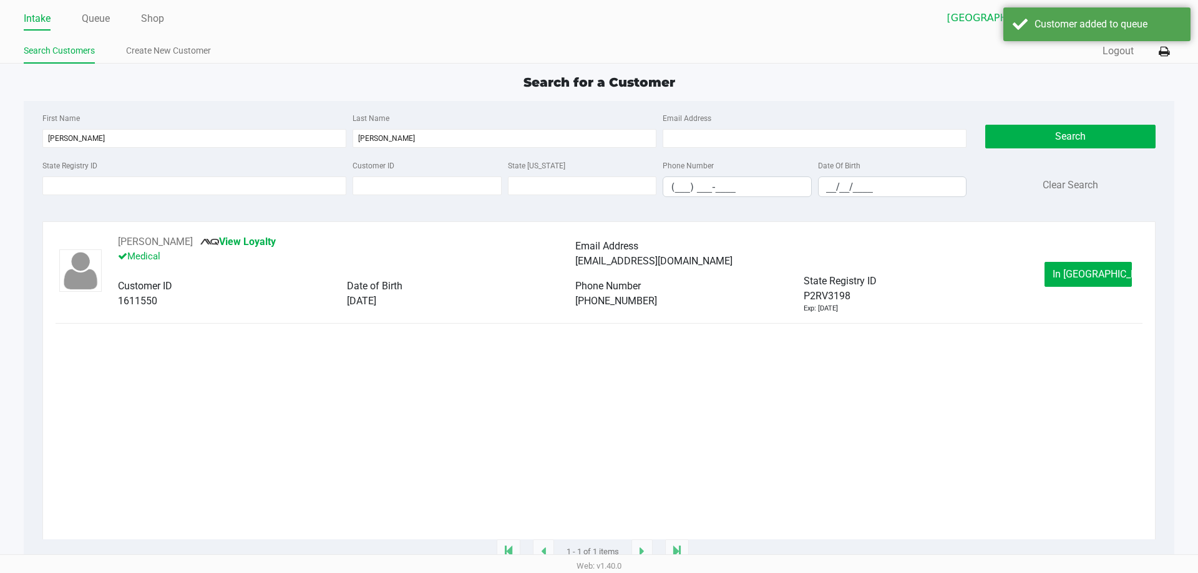
click at [1059, 280] on button "In Queue" at bounding box center [1088, 274] width 87 height 25
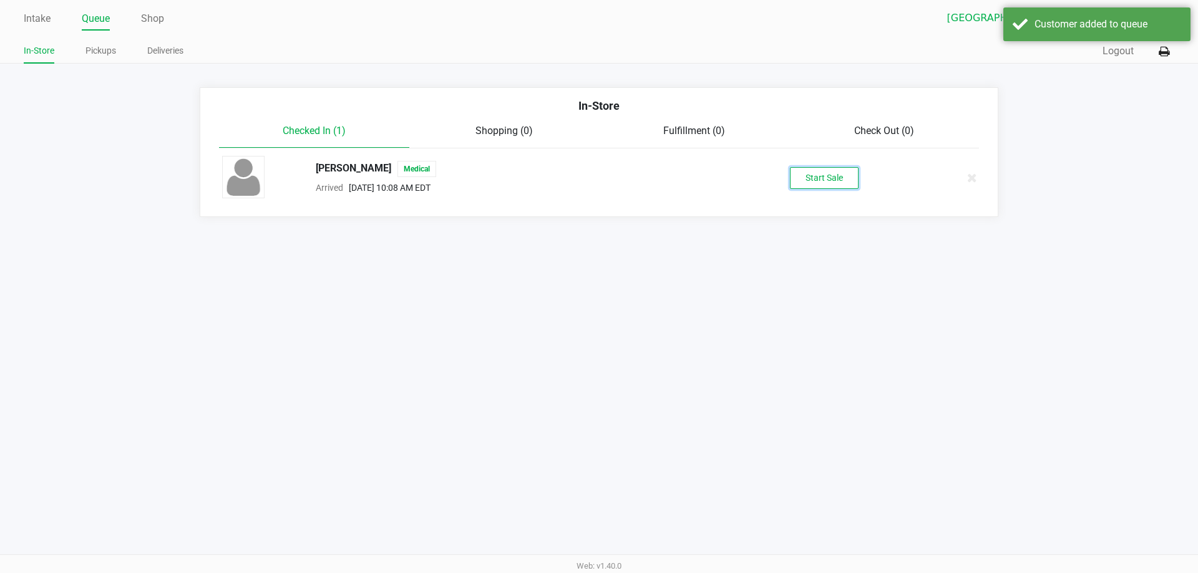
click at [821, 178] on button "Start Sale" at bounding box center [824, 178] width 69 height 22
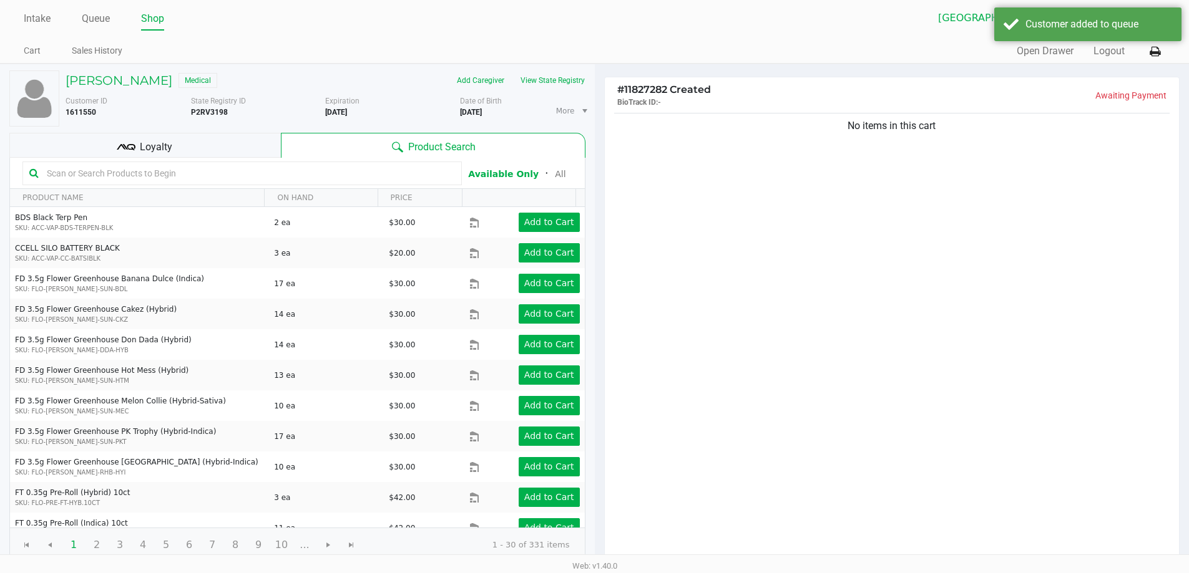
click at [145, 174] on input "text" at bounding box center [248, 173] width 413 height 19
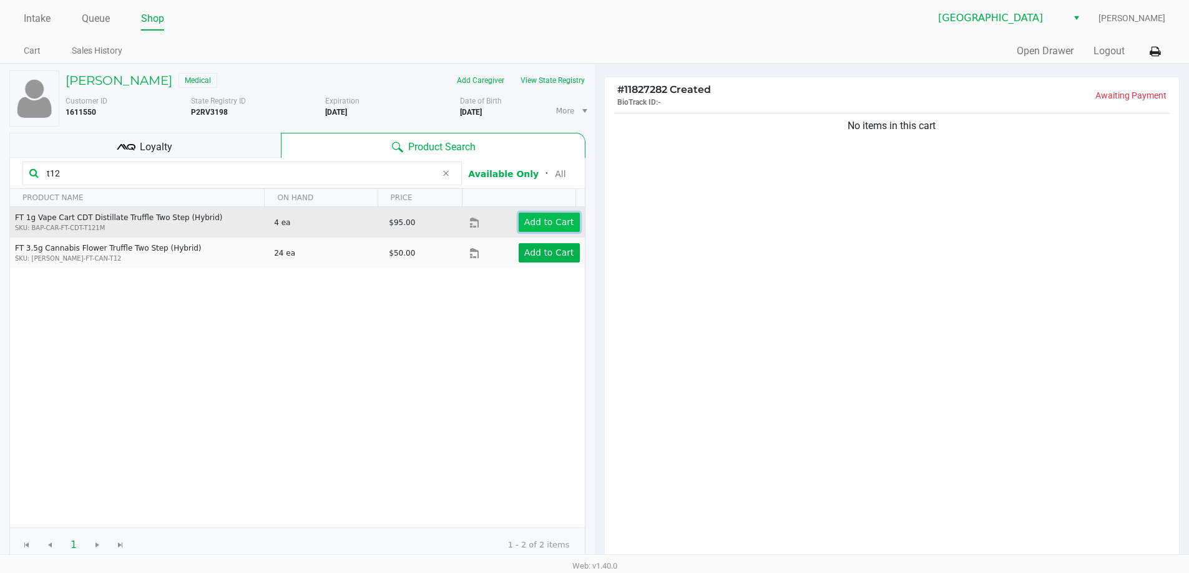
click at [538, 215] on button "Add to Cart" at bounding box center [549, 222] width 61 height 19
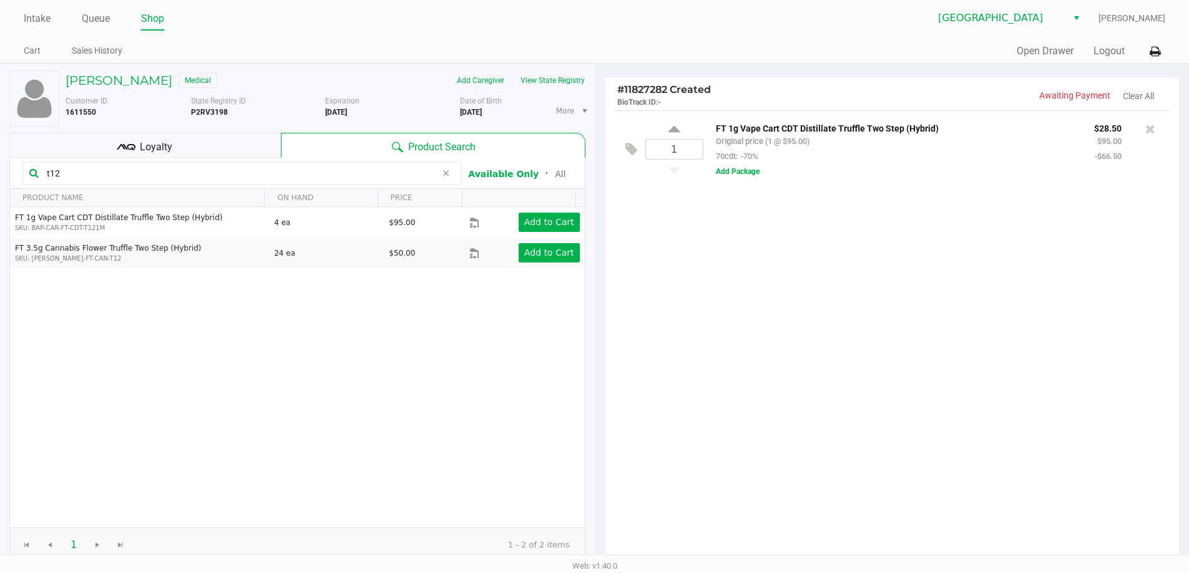
click at [0, 154] on div "Isaac Greenberg Medical Add Caregiver View State Registry Customer ID 1611550 S…" at bounding box center [297, 382] width 595 height 637
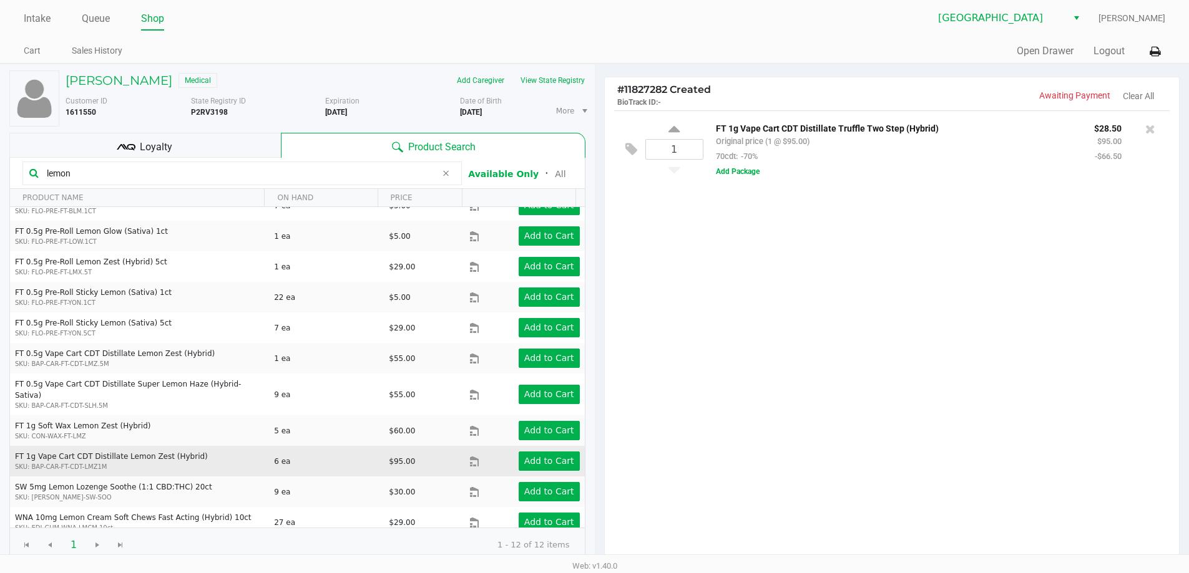
scroll to position [46, 0]
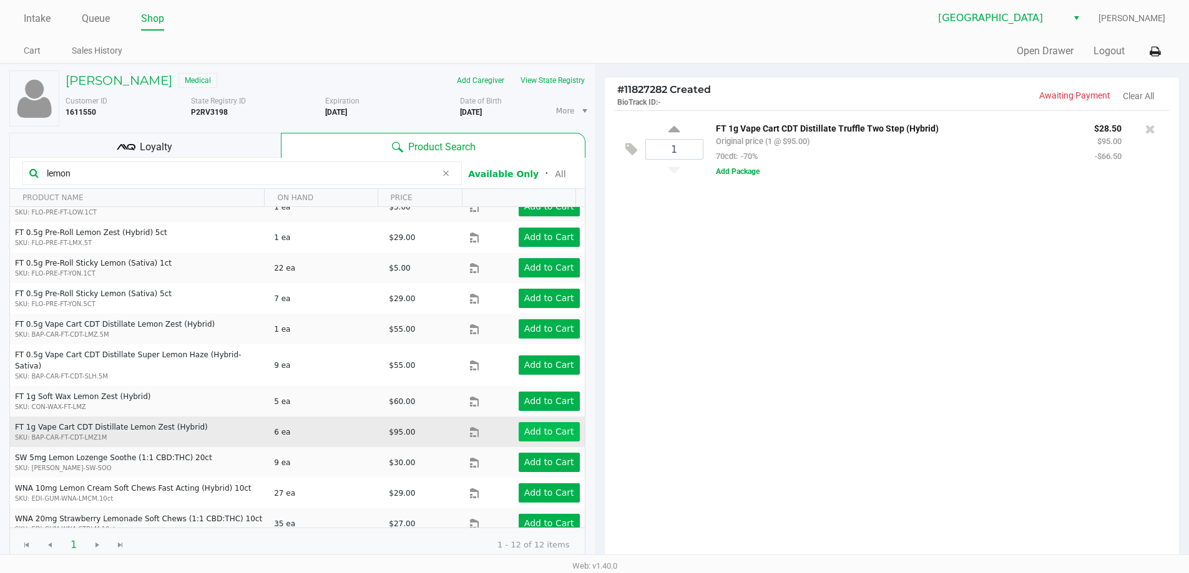
type input "lemon"
click at [543, 427] on app-button-loader "Add to Cart" at bounding box center [549, 432] width 50 height 10
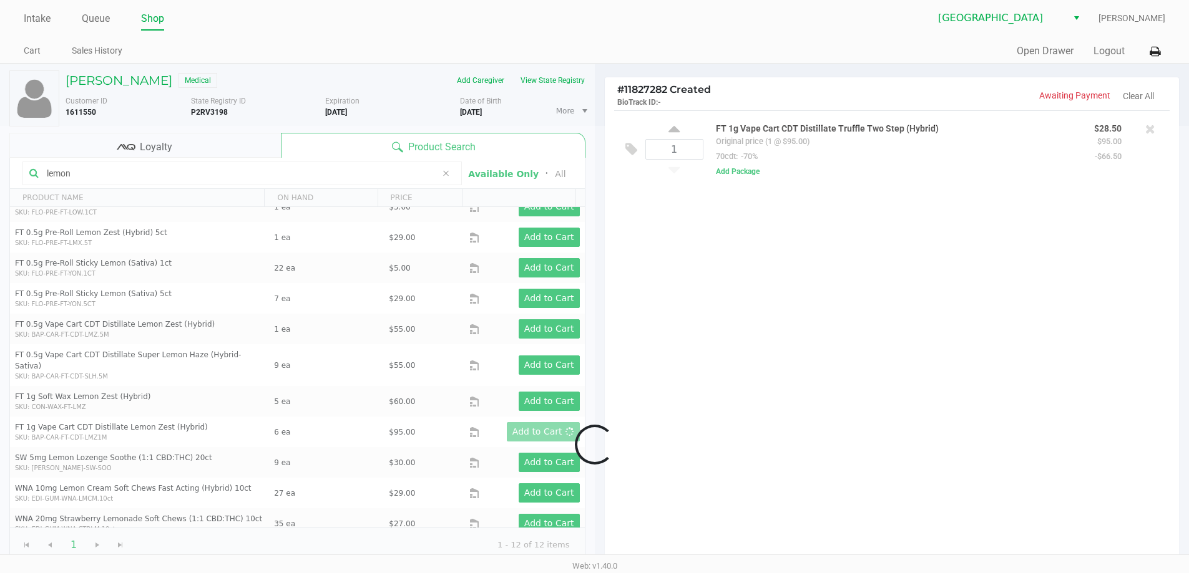
click at [792, 451] on div at bounding box center [594, 445] width 1189 height 638
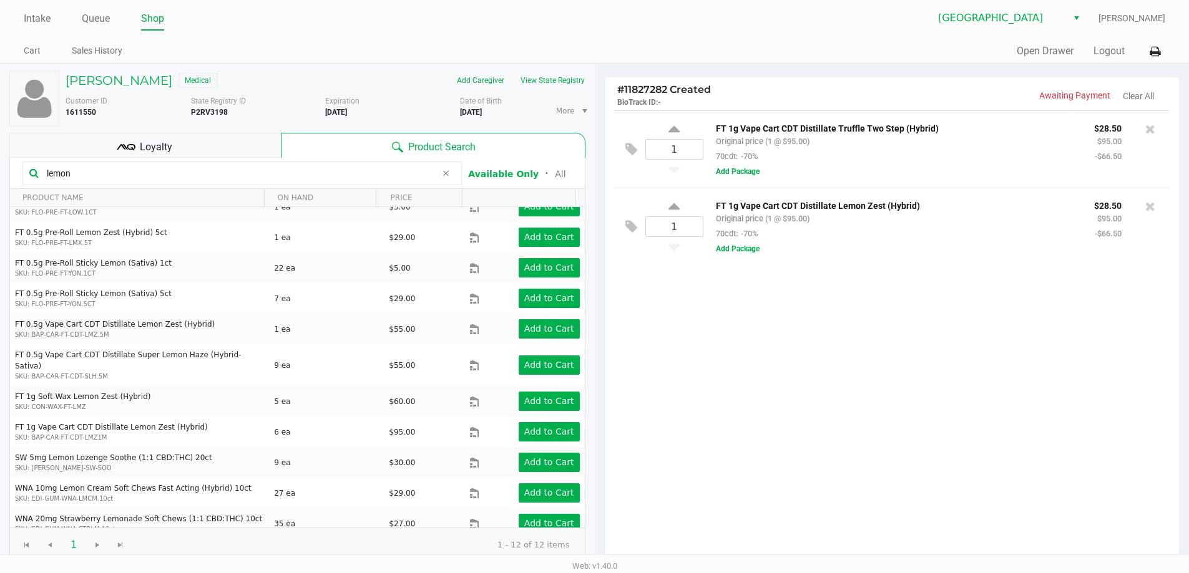
drag, startPoint x: 112, startPoint y: 177, endPoint x: 0, endPoint y: 173, distance: 111.7
click at [0, 177] on div "Isaac Greenberg Medical Add Caregiver View State Registry Customer ID 1611550 S…" at bounding box center [297, 382] width 595 height 637
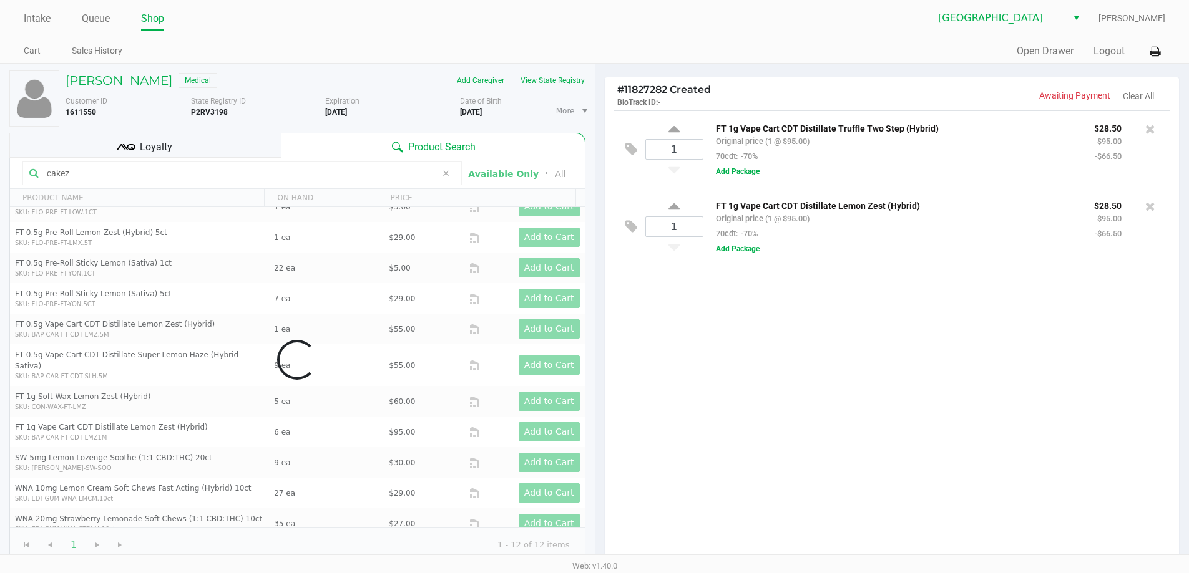
scroll to position [0, 0]
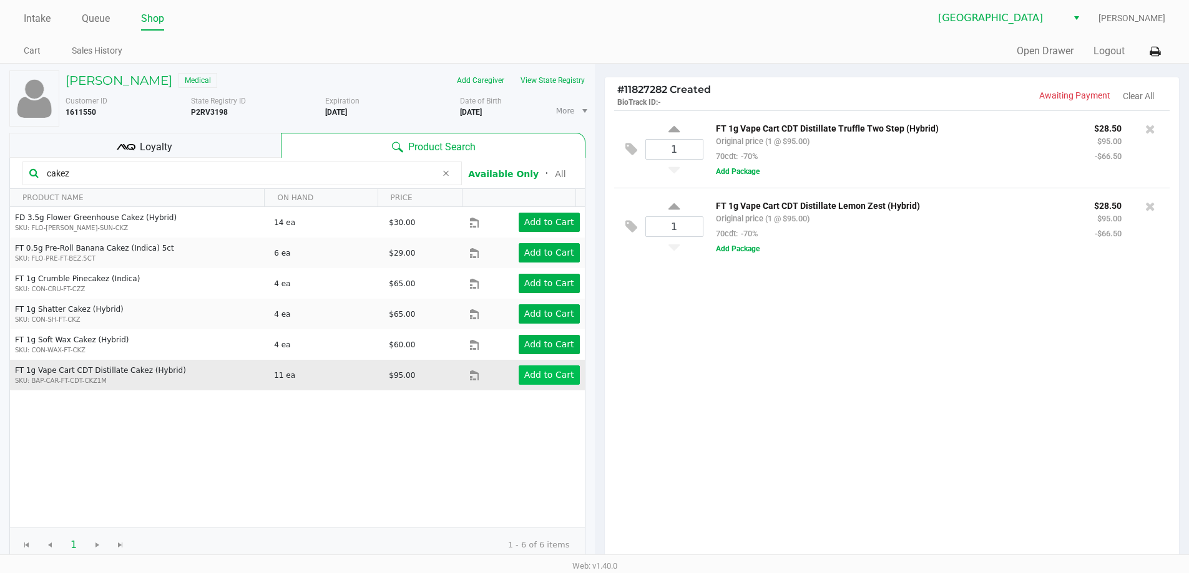
type input "cakez"
click at [533, 373] on app-button-loader "Add to Cart" at bounding box center [549, 375] width 50 height 10
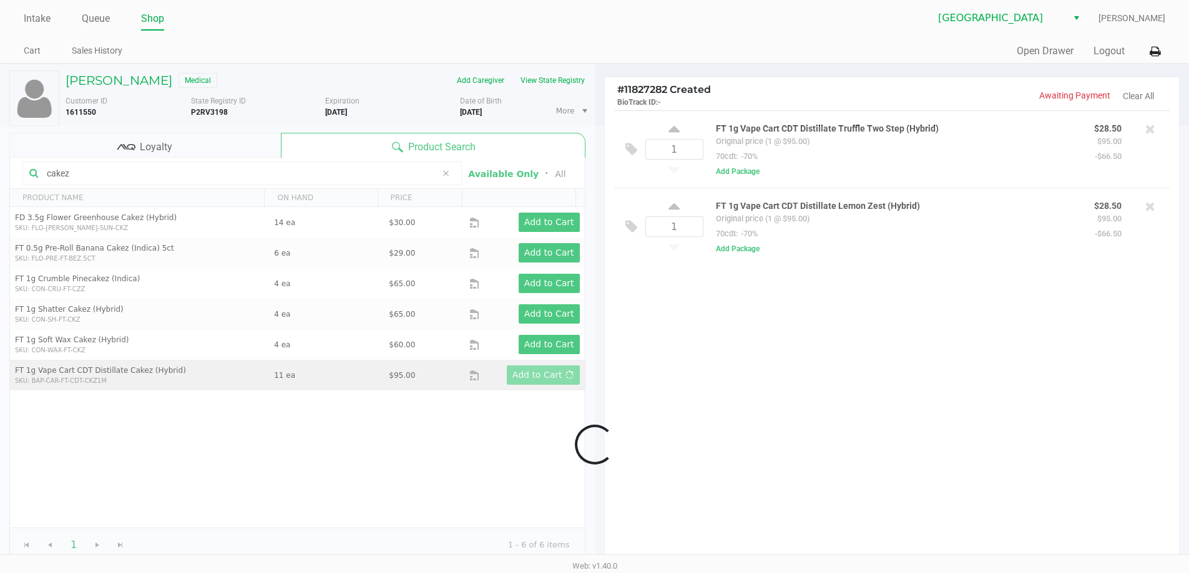
click at [793, 390] on div at bounding box center [594, 445] width 1189 height 638
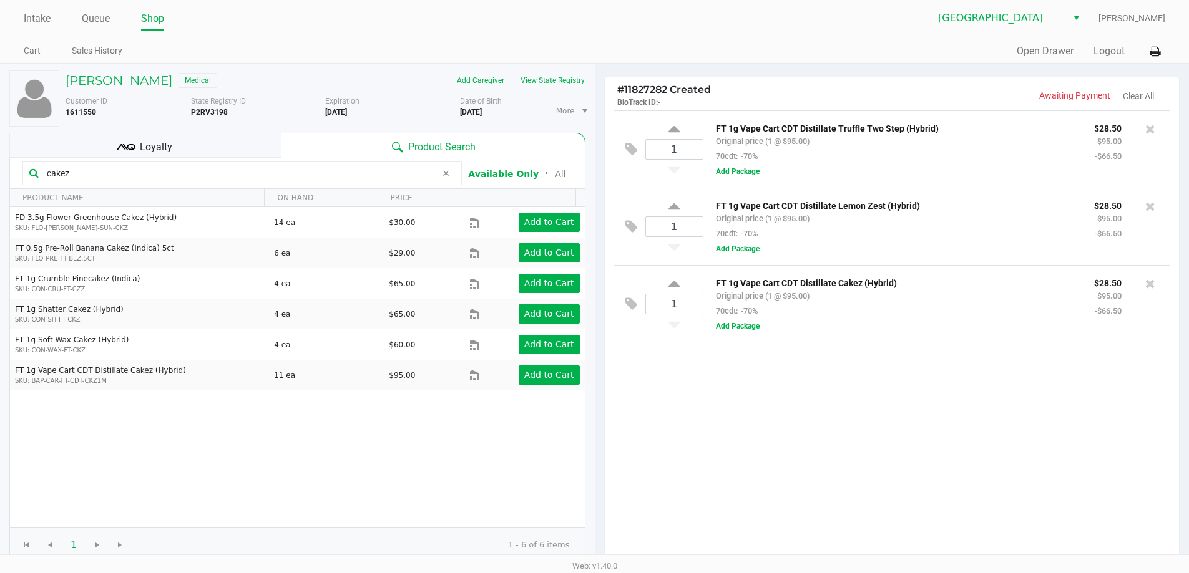
click at [137, 142] on div "Loyalty" at bounding box center [144, 145] width 271 height 25
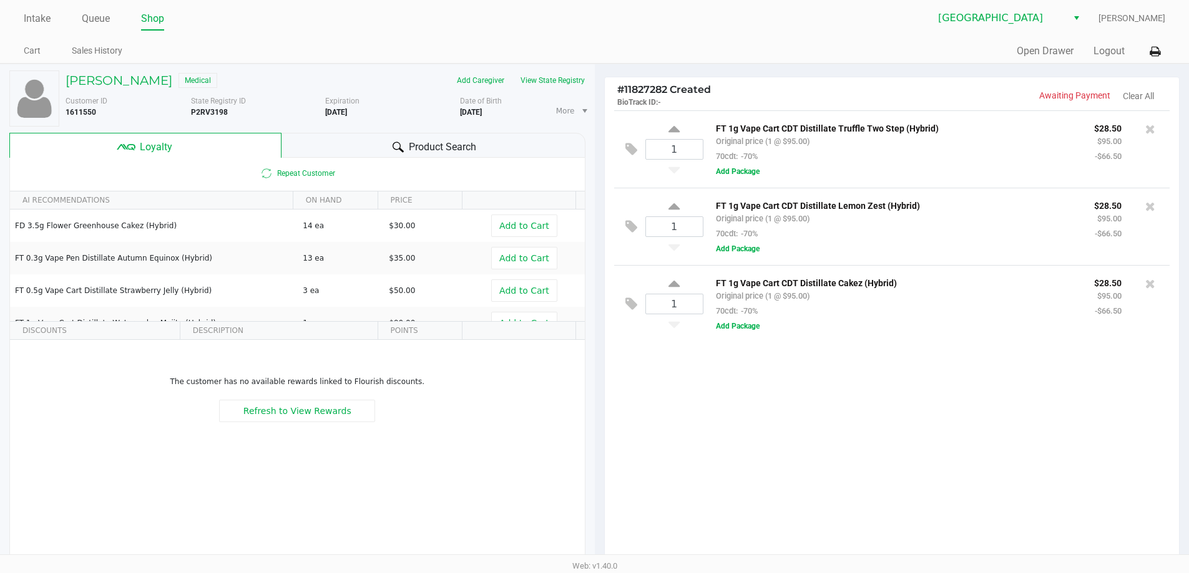
click at [661, 422] on div "1 FT 1g Vape Cart CDT Distillate Truffle Two Step (Hybrid) Original price (1 @ …" at bounding box center [892, 336] width 575 height 453
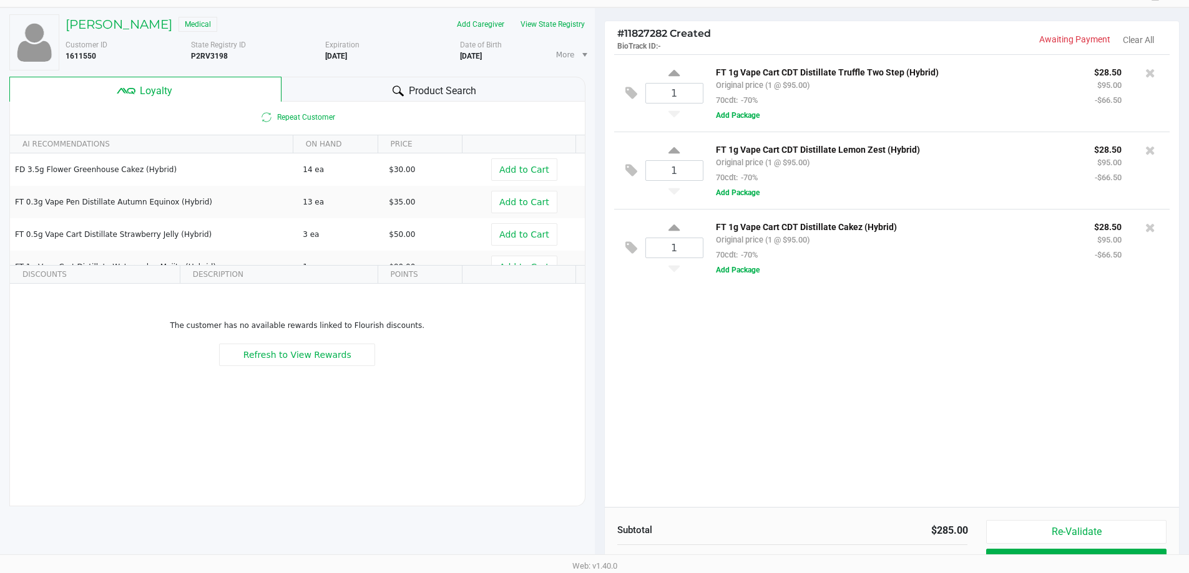
scroll to position [143, 0]
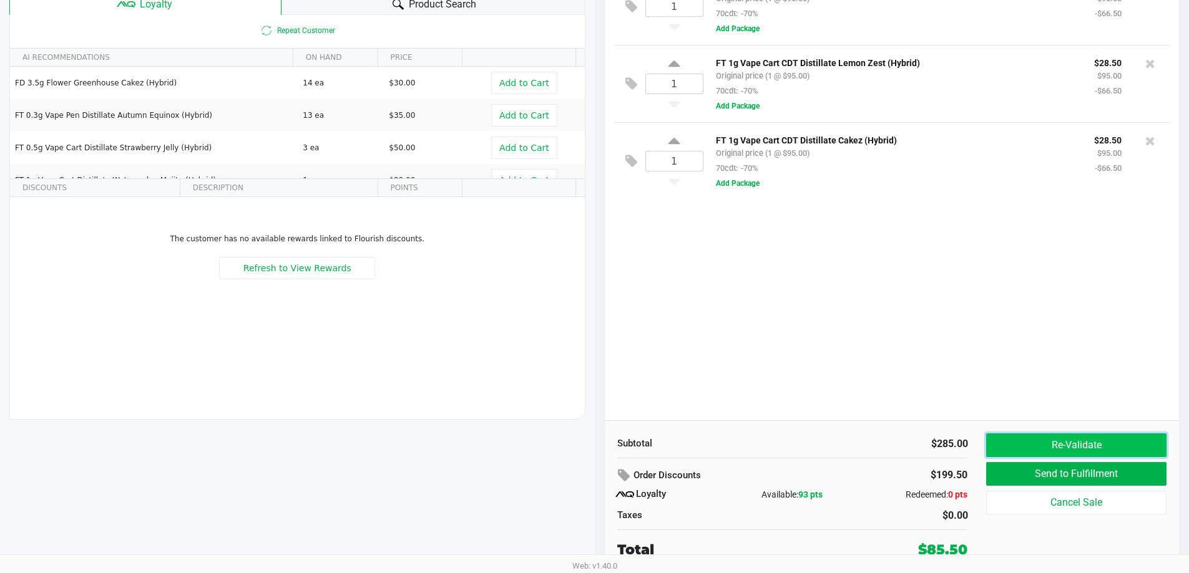
click at [1091, 446] on button "Re-Validate" at bounding box center [1076, 446] width 180 height 24
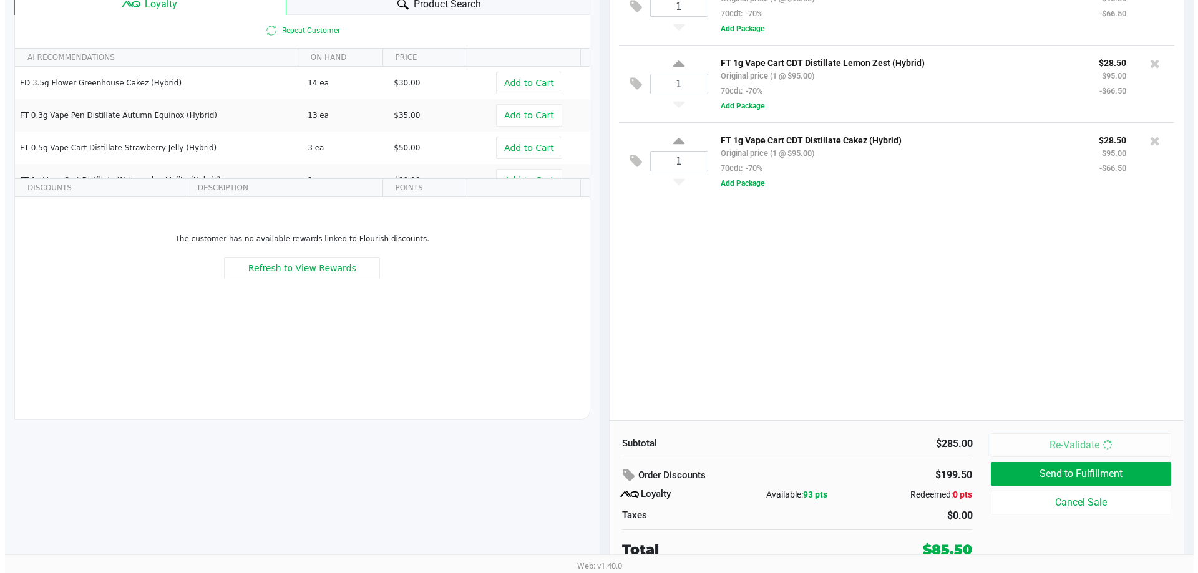
scroll to position [0, 0]
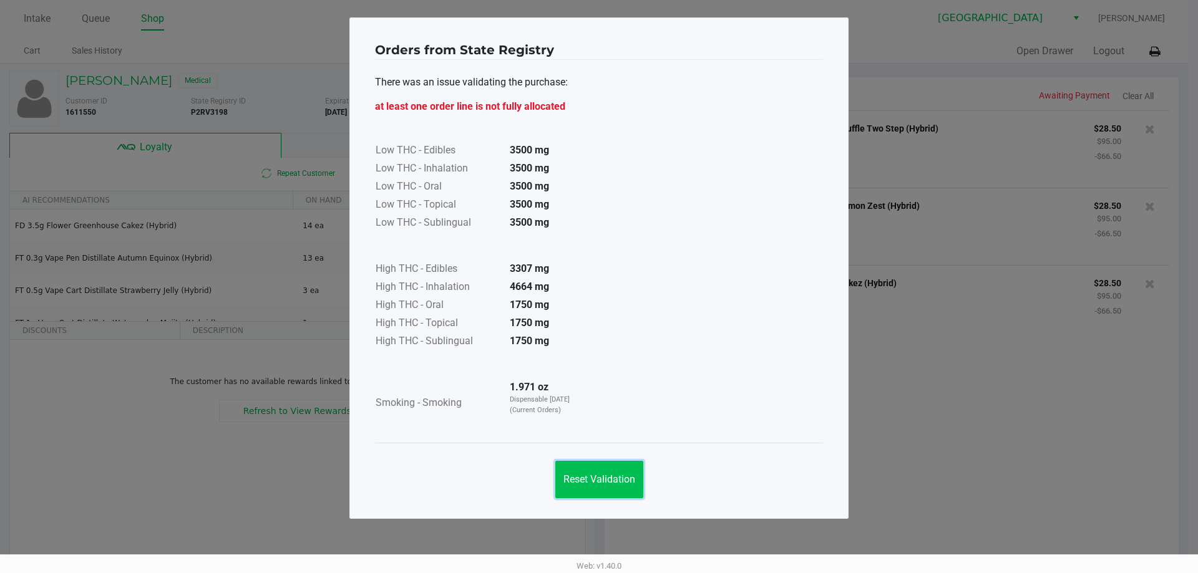
click at [560, 488] on button "Reset Validation" at bounding box center [599, 479] width 88 height 37
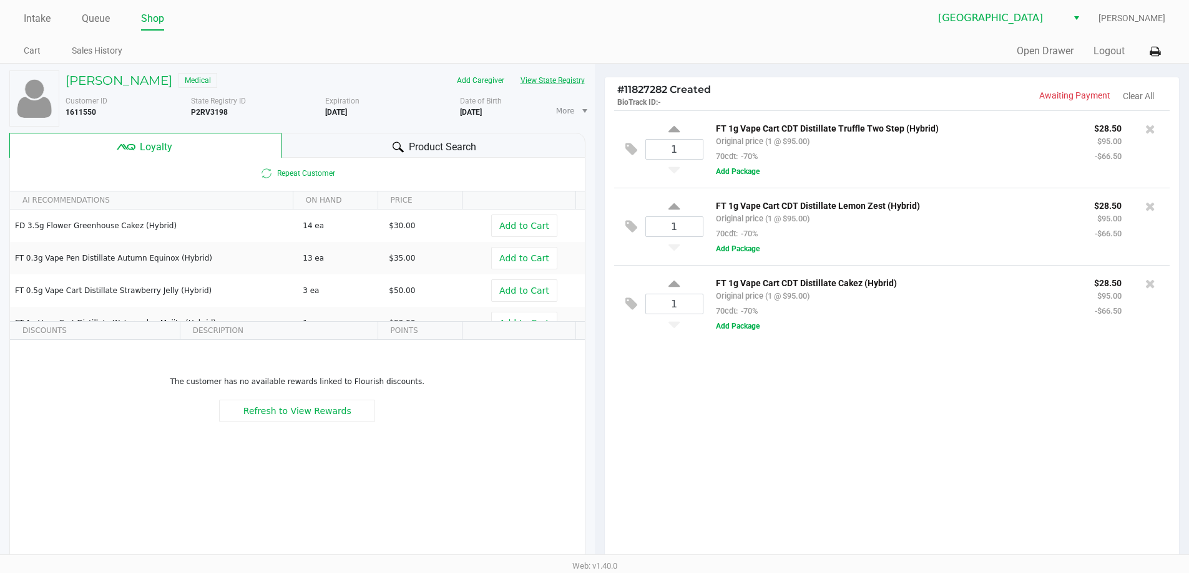
click at [567, 71] on button "View State Registry" at bounding box center [548, 81] width 73 height 20
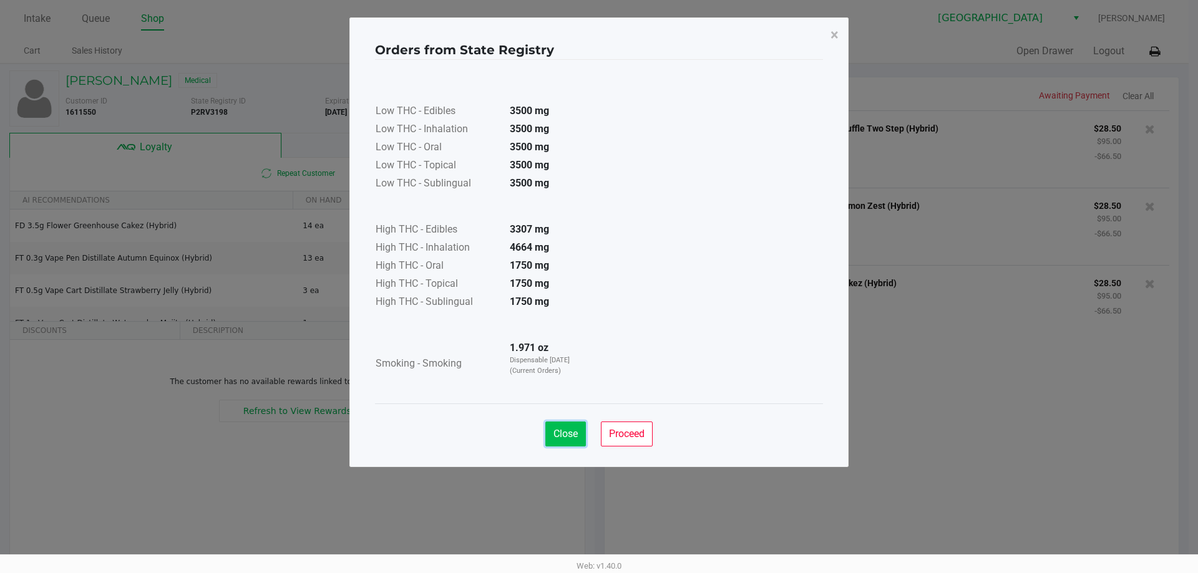
click at [558, 425] on button "Close" at bounding box center [565, 434] width 41 height 25
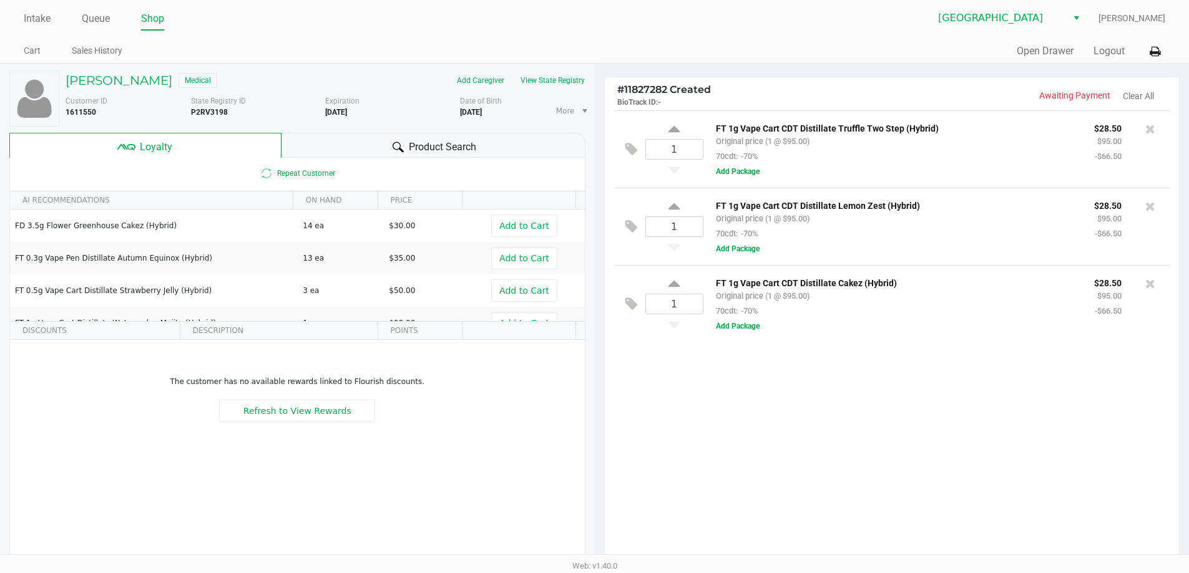
click at [903, 404] on ngb-modal-window "Orders from State Registry × Low THC - Edibles 3500 mg Low THC - Inhalation 350…" at bounding box center [594, 286] width 1189 height 573
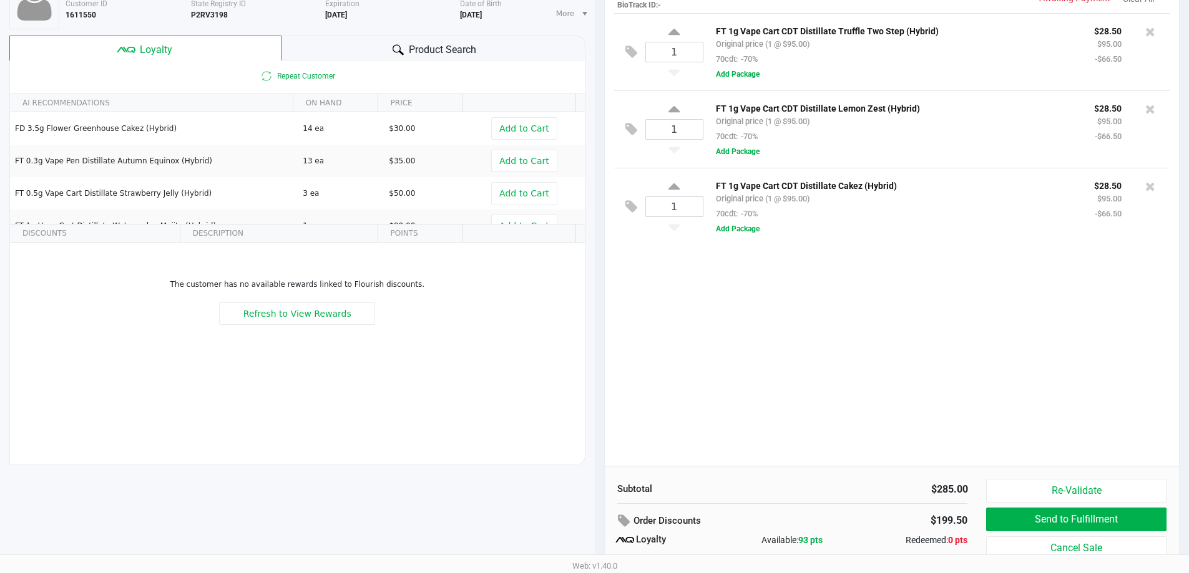
scroll to position [143, 0]
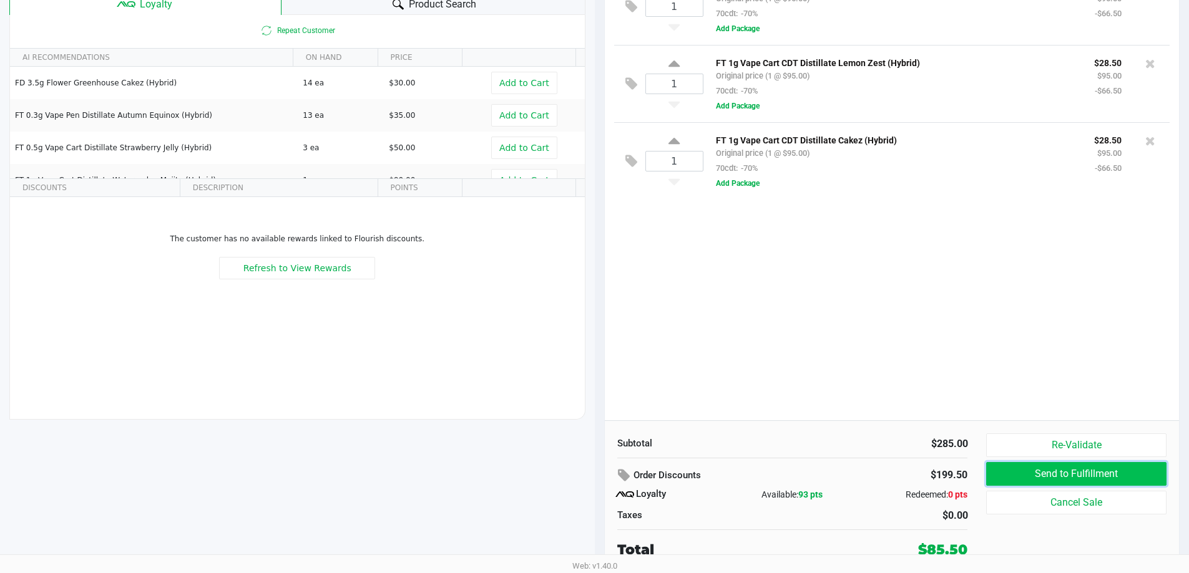
click at [1070, 480] on button "Send to Fulfillment" at bounding box center [1076, 474] width 180 height 24
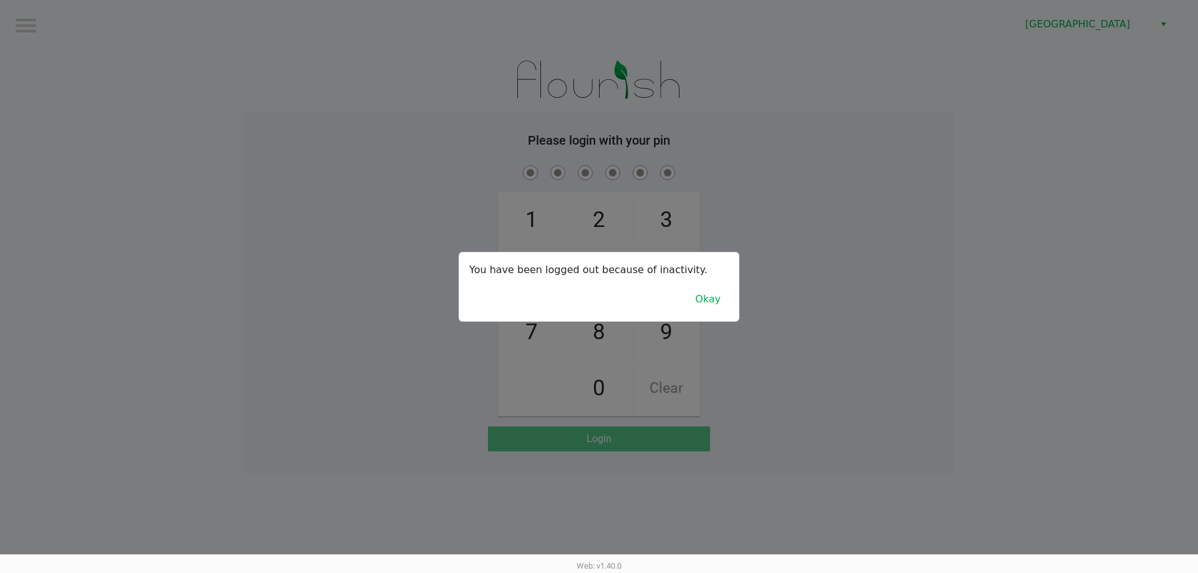
click at [729, 273] on div "You have been logged out because of inactivity. Okay" at bounding box center [599, 287] width 280 height 69
click at [703, 301] on button "Okay" at bounding box center [708, 300] width 42 height 24
click at [703, 304] on div "1 4 7 2 5 8 0 3 6 9 Clear" at bounding box center [598, 290] width 711 height 254
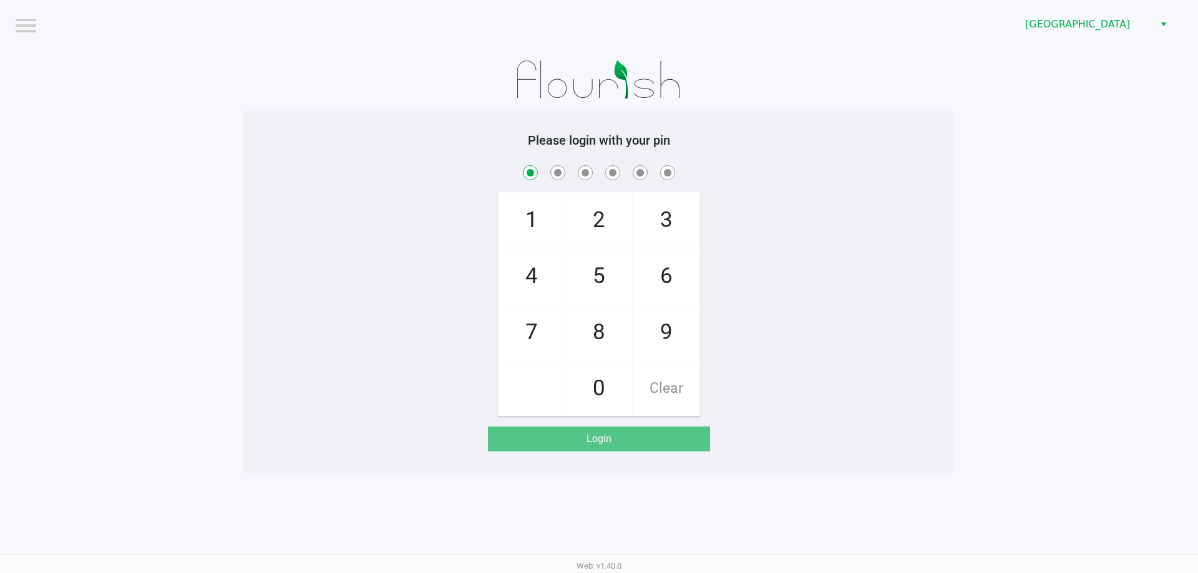
checkbox input "true"
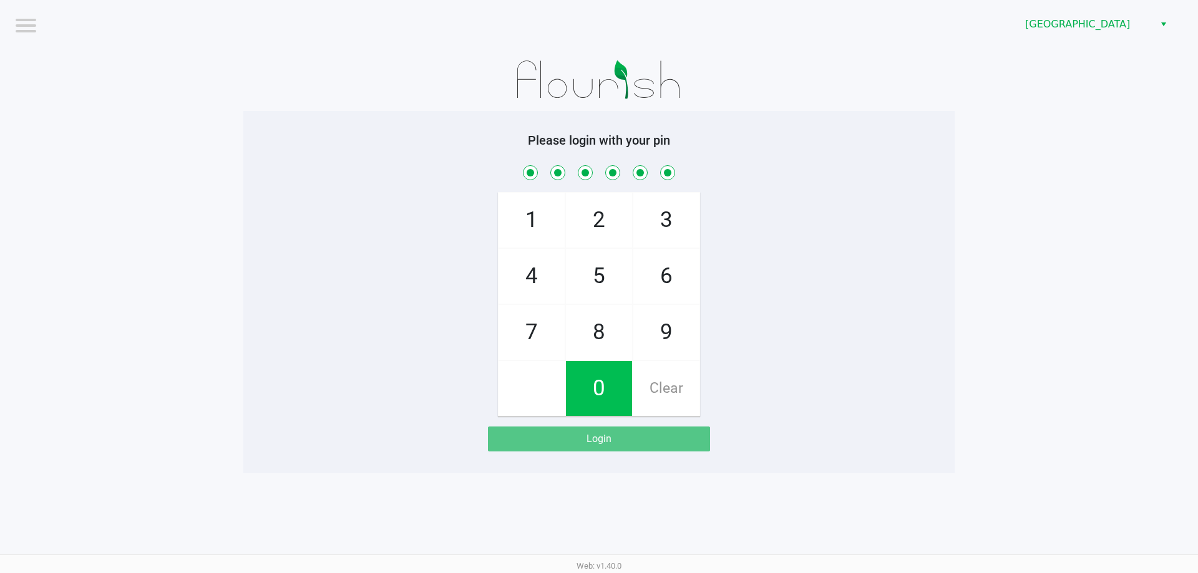
checkbox input "true"
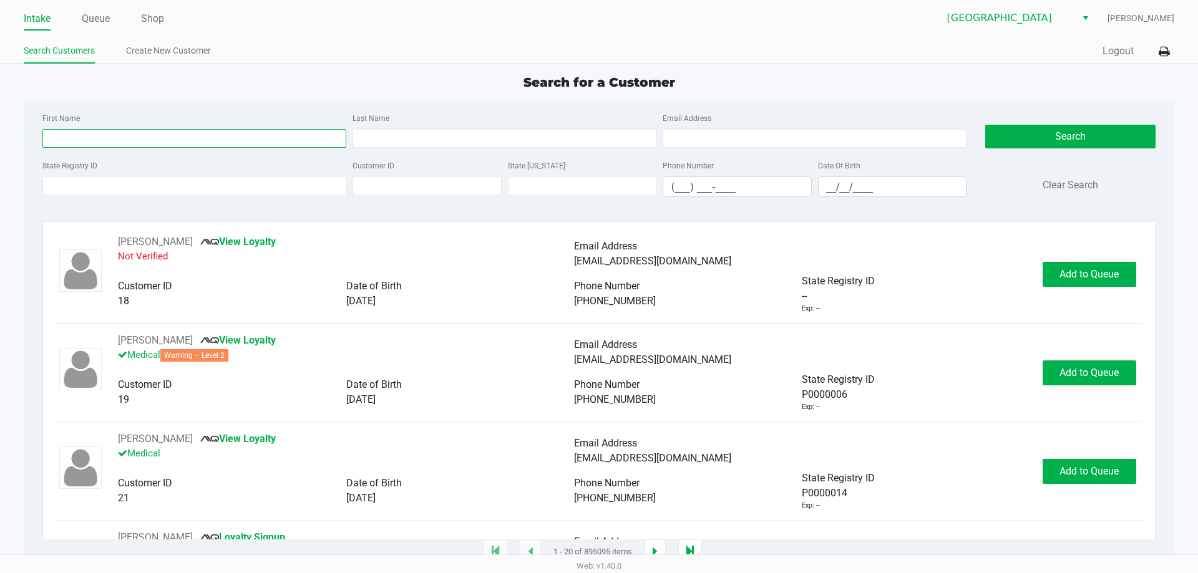
click at [233, 139] on input "First Name" at bounding box center [194, 138] width 304 height 19
type input "Tadeo"
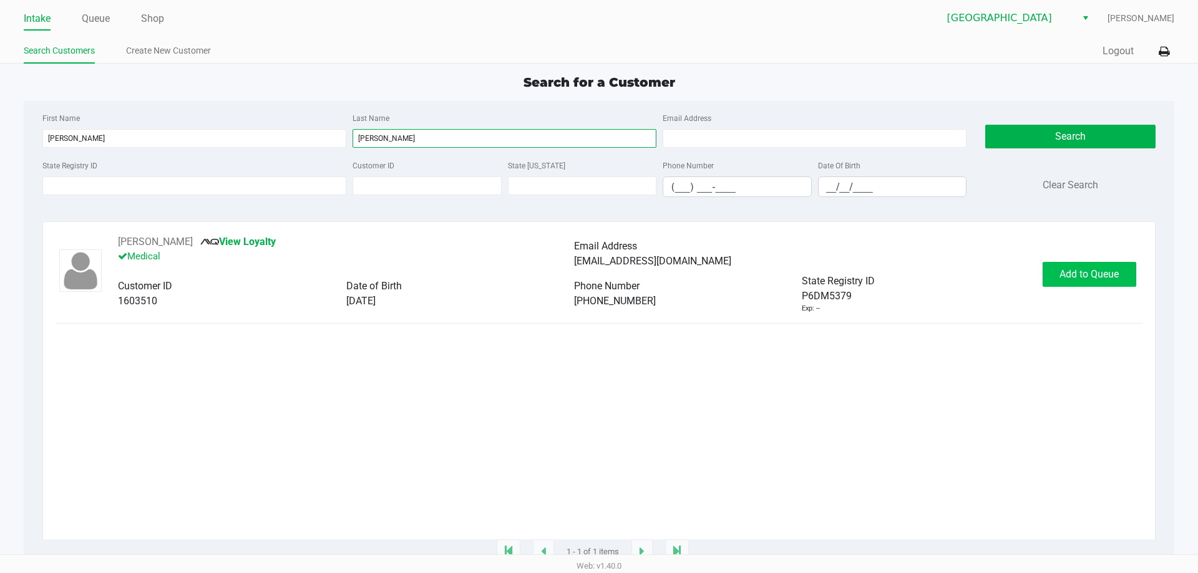
type input "Monterrubio"
click at [1084, 279] on span "Add to Queue" at bounding box center [1089, 274] width 59 height 12
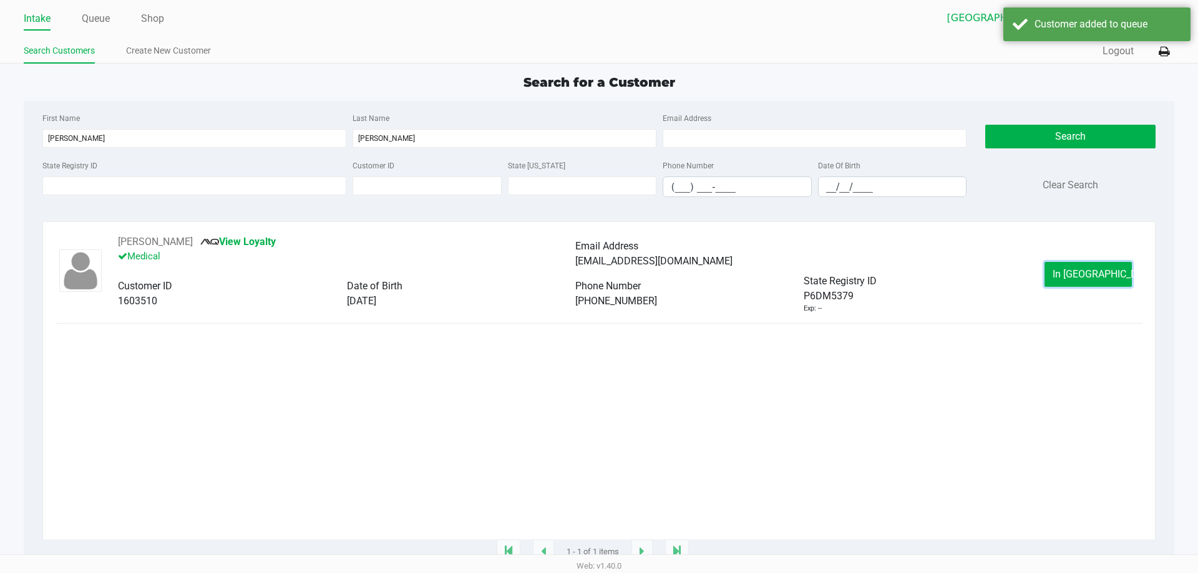
click at [1084, 279] on span "In Queue" at bounding box center [1105, 274] width 105 height 12
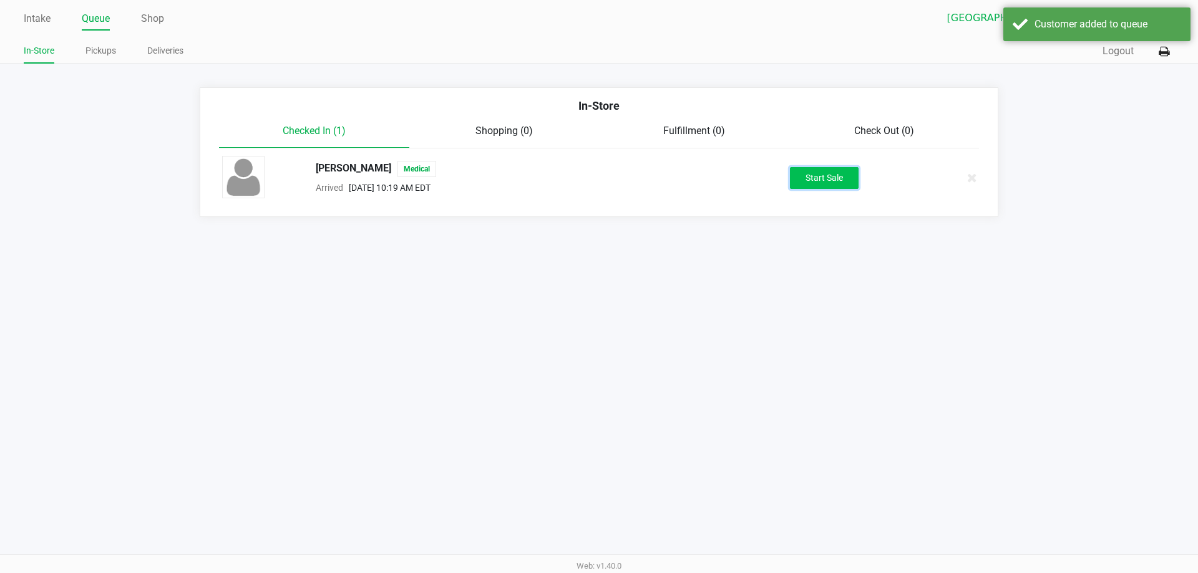
click at [821, 175] on button "Start Sale" at bounding box center [824, 178] width 69 height 22
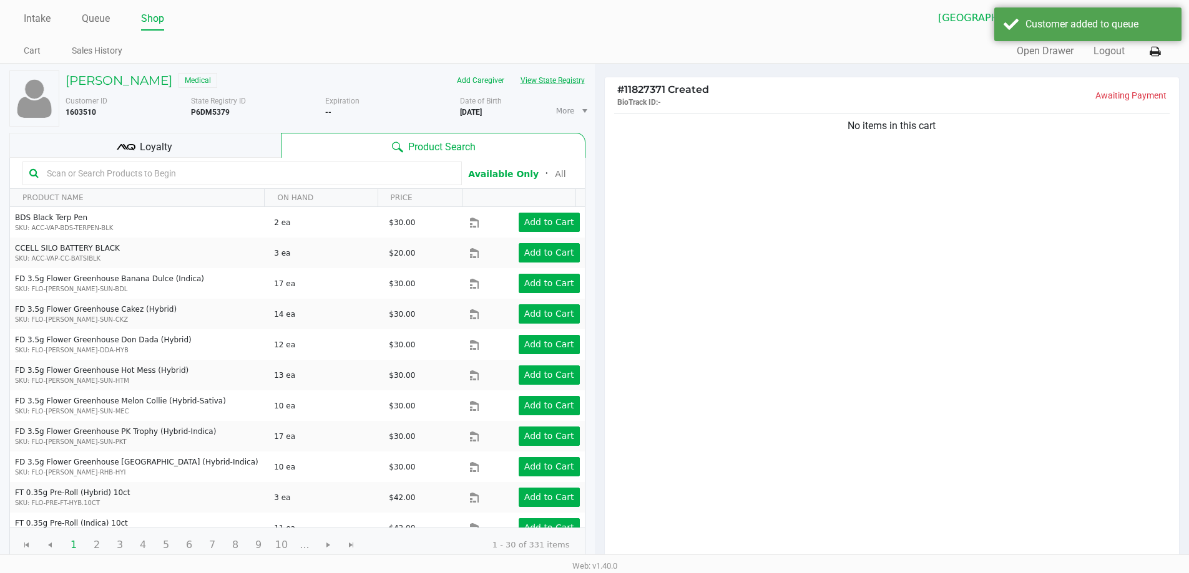
click at [563, 80] on button "View State Registry" at bounding box center [548, 81] width 73 height 20
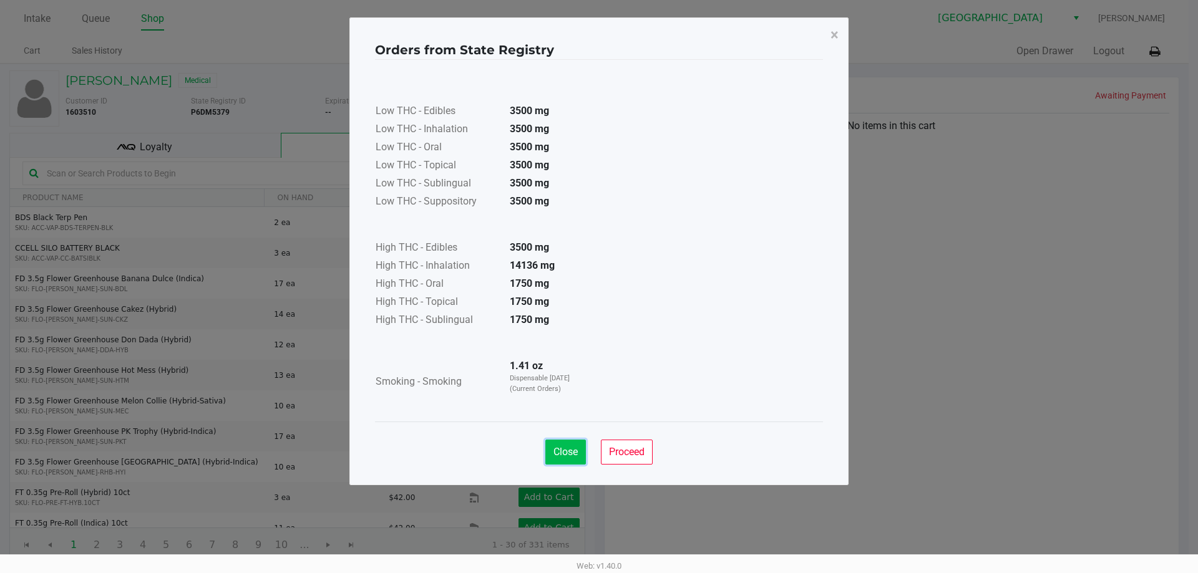
click at [572, 457] on span "Close" at bounding box center [565, 452] width 24 height 12
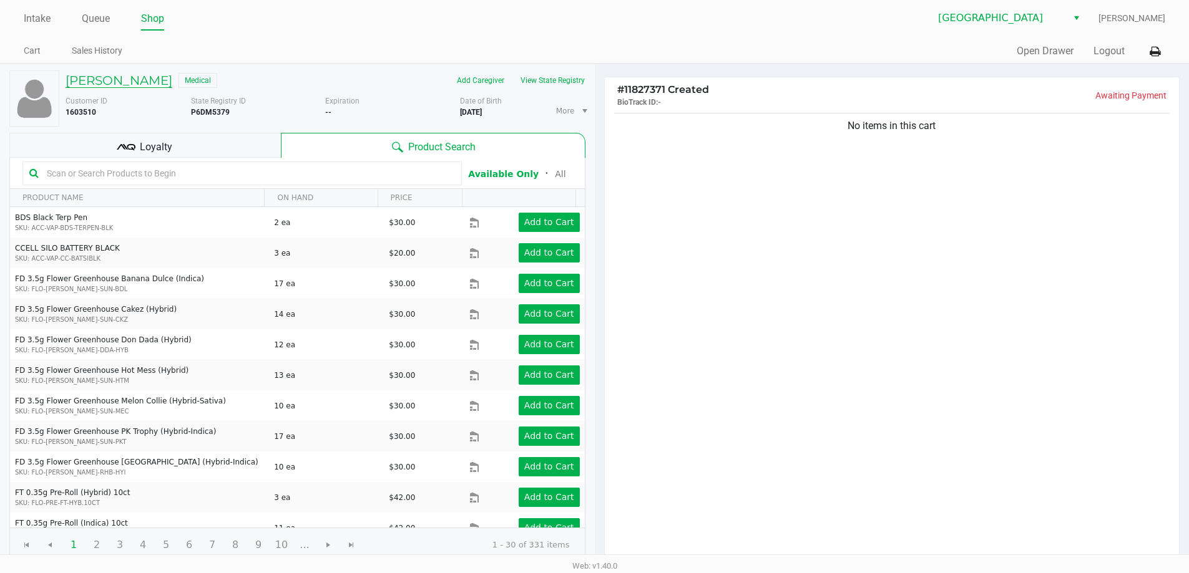
click at [160, 74] on h5 "TADEO MONTERRUBIO" at bounding box center [119, 80] width 107 height 15
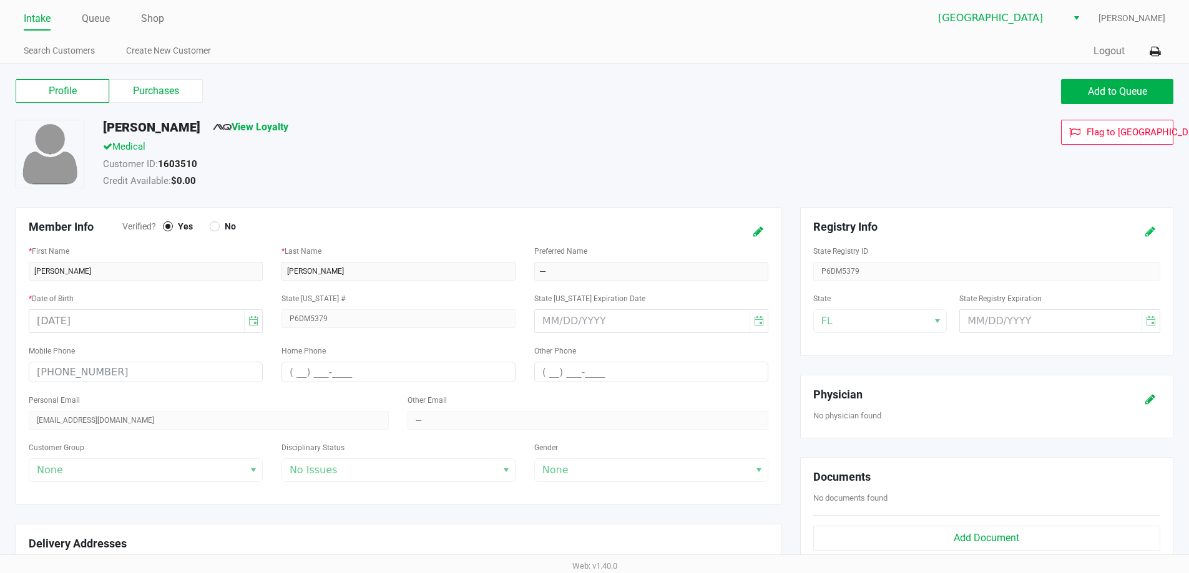
click at [1151, 236] on icon at bounding box center [1150, 232] width 10 height 9
click at [983, 311] on input "month/day/year" at bounding box center [1041, 321] width 163 height 22
type input "04/12/2026"
click at [922, 158] on div "Flag to Delete" at bounding box center [1000, 156] width 363 height 72
click at [1149, 236] on icon at bounding box center [1150, 232] width 10 height 9
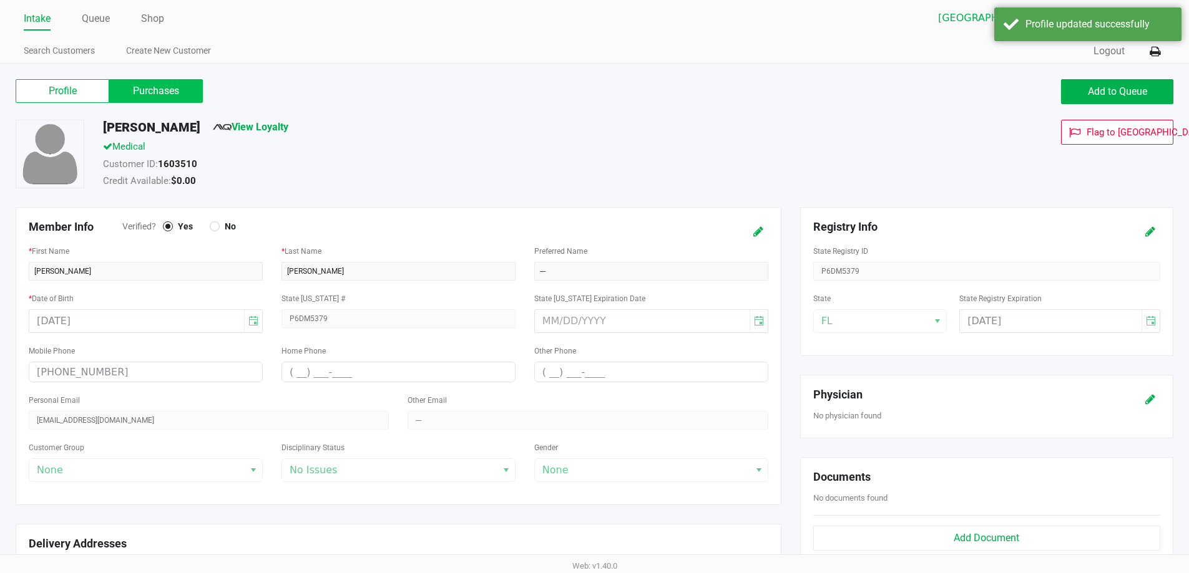
click at [170, 98] on label "Purchases" at bounding box center [156, 91] width 94 height 24
click at [0, 0] on 1 "Purchases" at bounding box center [0, 0] width 0 height 0
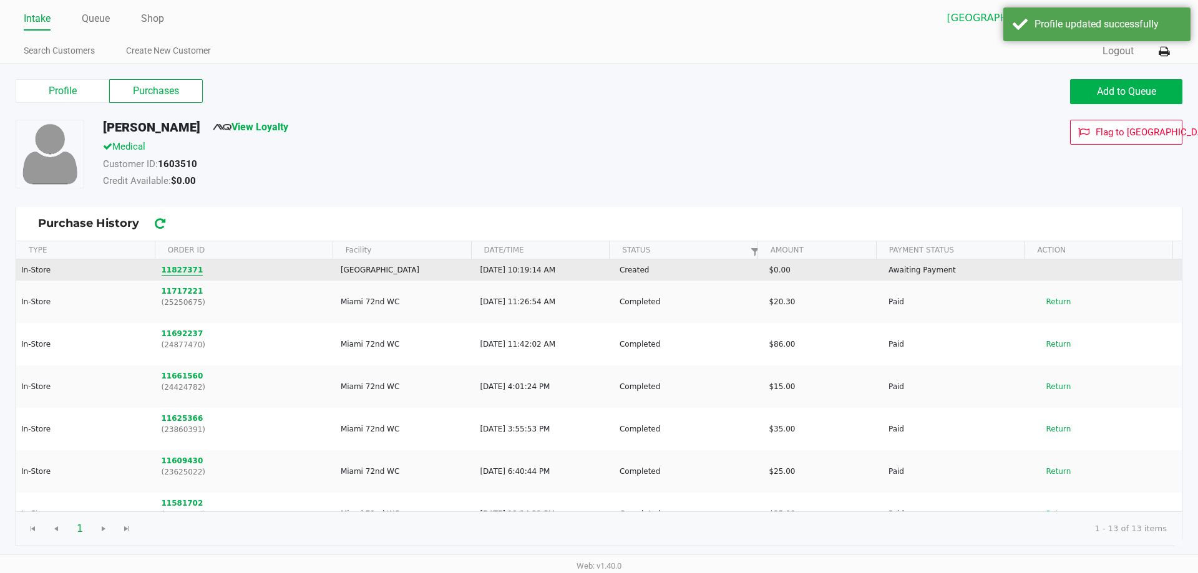
click at [172, 267] on button "11827371" at bounding box center [183, 270] width 42 height 11
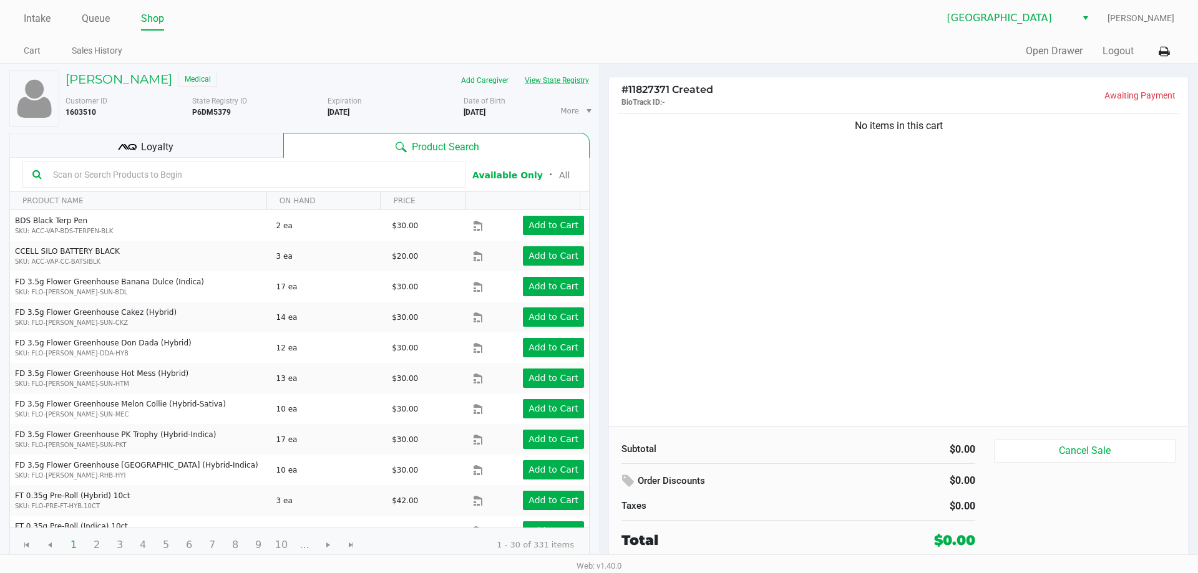
click at [561, 75] on button "View State Registry" at bounding box center [553, 81] width 73 height 20
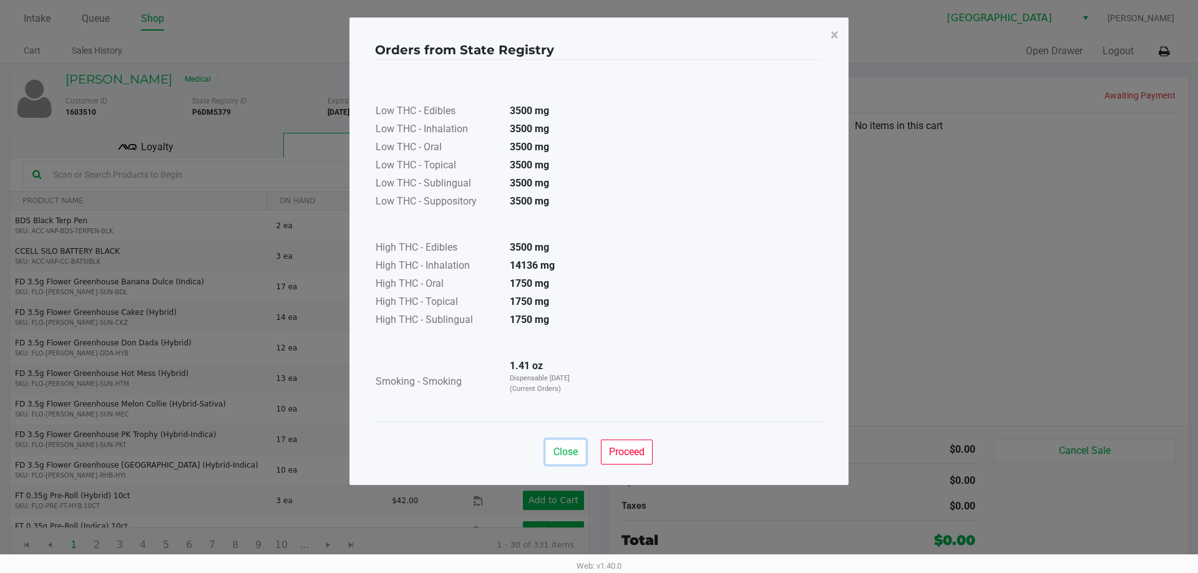
click at [562, 451] on span "Close" at bounding box center [565, 452] width 24 height 12
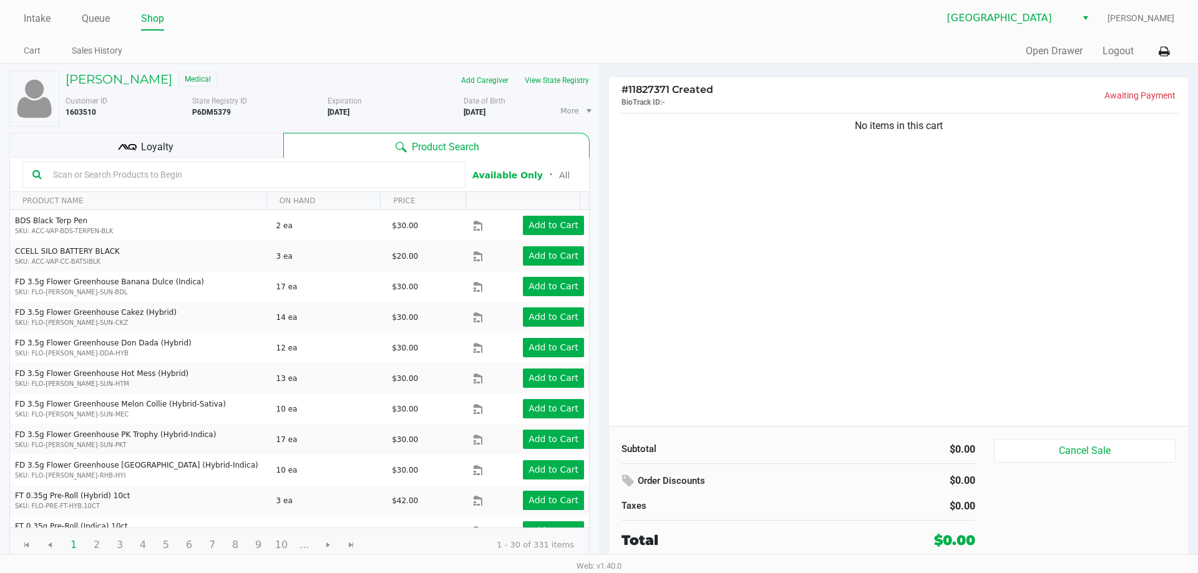
click at [154, 145] on span "Loyalty" at bounding box center [157, 147] width 32 height 15
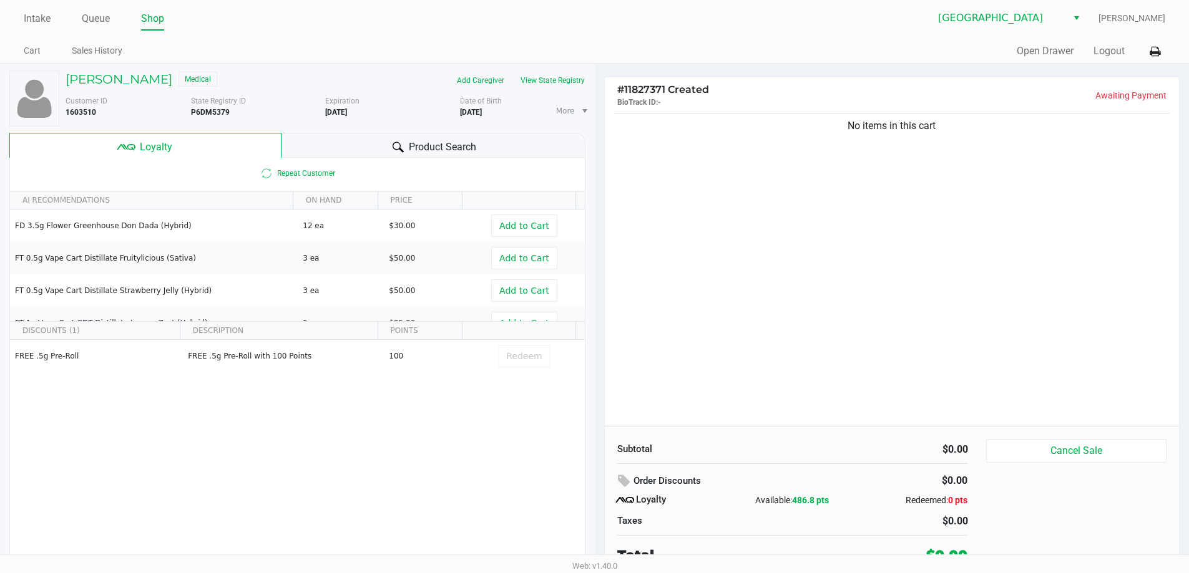
click at [433, 142] on span "Product Search" at bounding box center [442, 147] width 67 height 15
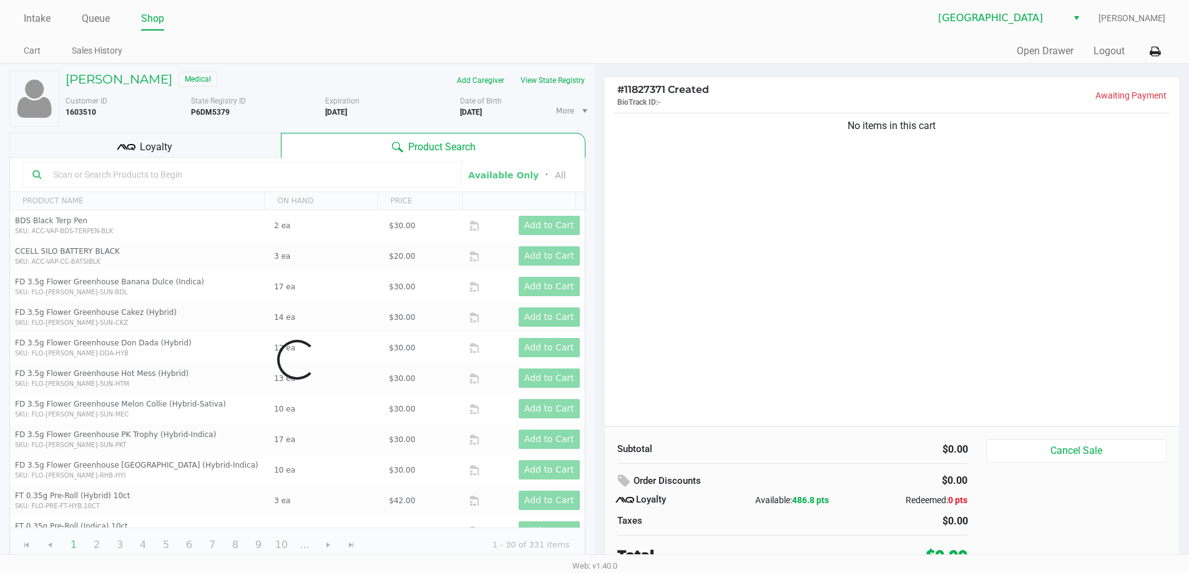
click at [844, 290] on div "No items in this cart" at bounding box center [892, 268] width 575 height 316
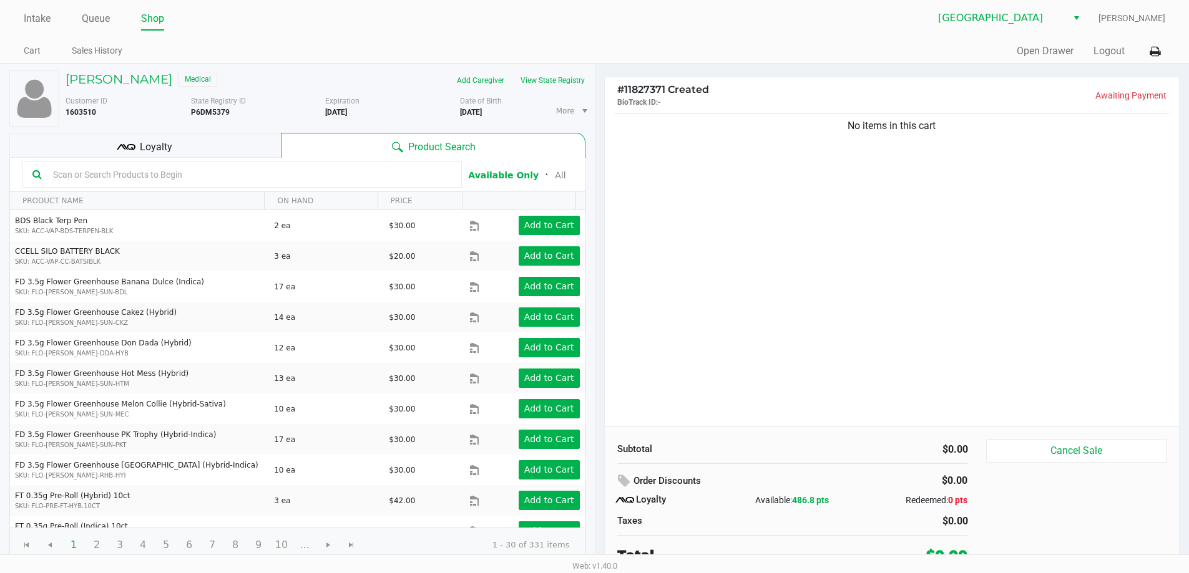
click at [265, 174] on input "text" at bounding box center [250, 174] width 404 height 19
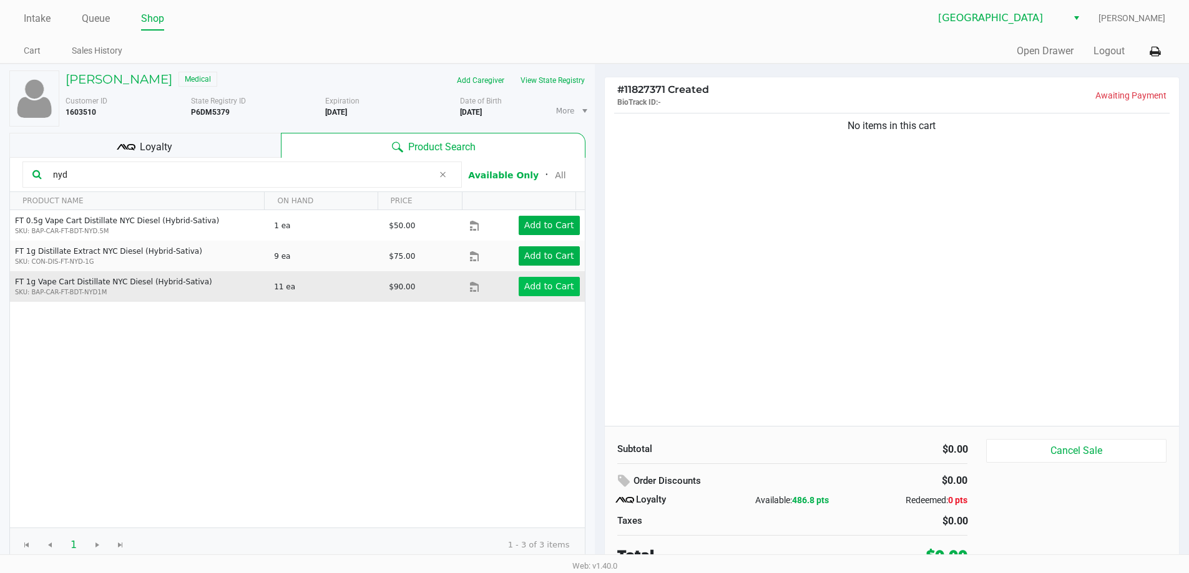
type input "nyd"
click at [558, 282] on app-button-loader "Add to Cart" at bounding box center [549, 286] width 50 height 10
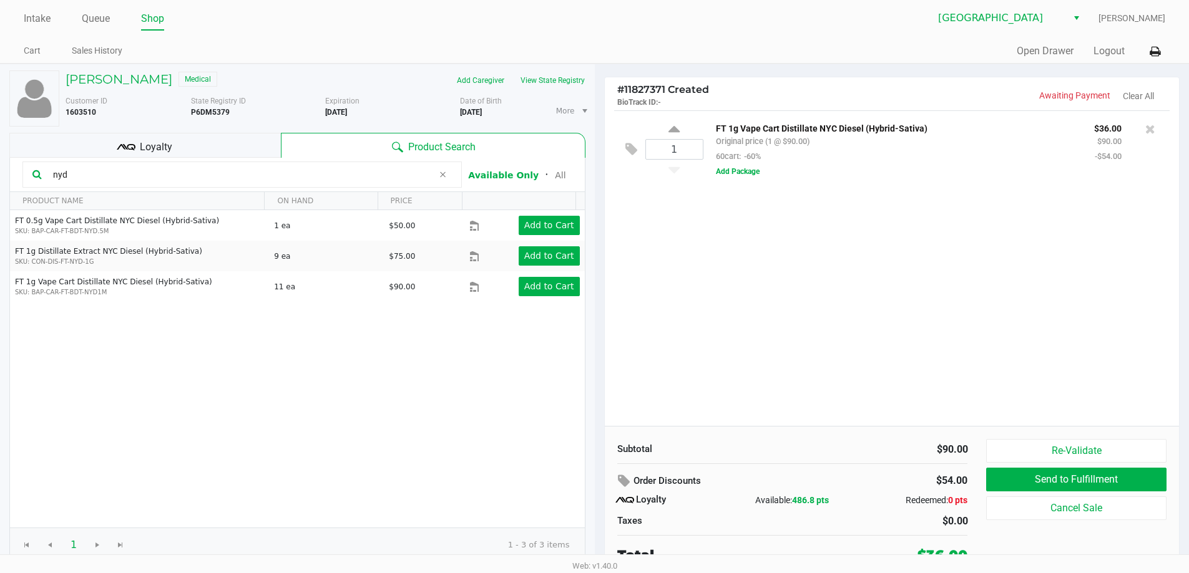
click at [147, 144] on span "Loyalty" at bounding box center [156, 147] width 32 height 15
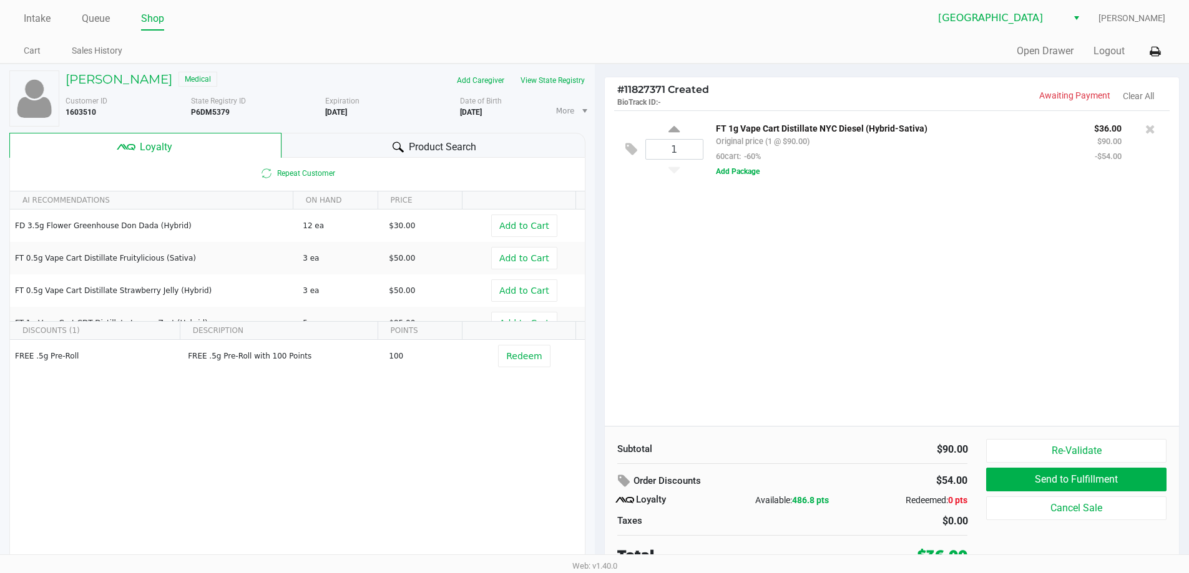
click at [794, 263] on div "1 FT 1g Vape Cart Distillate NYC Diesel (Hybrid-Sativa) Original price (1 @ $90…" at bounding box center [892, 268] width 575 height 316
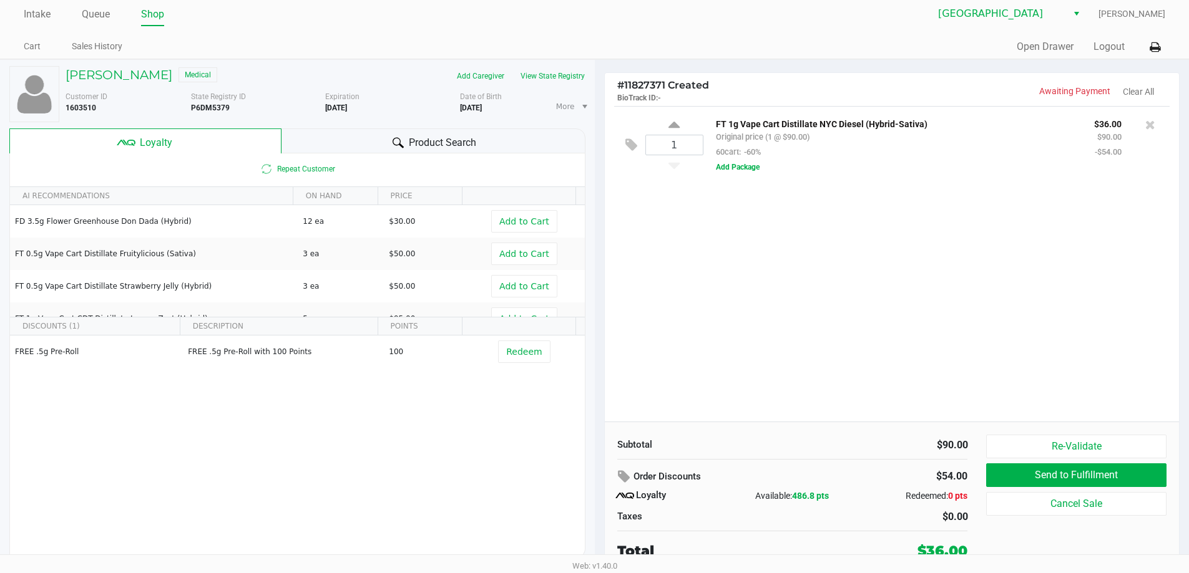
scroll to position [6, 0]
click at [1065, 482] on button "Send to Fulfillment" at bounding box center [1076, 474] width 180 height 24
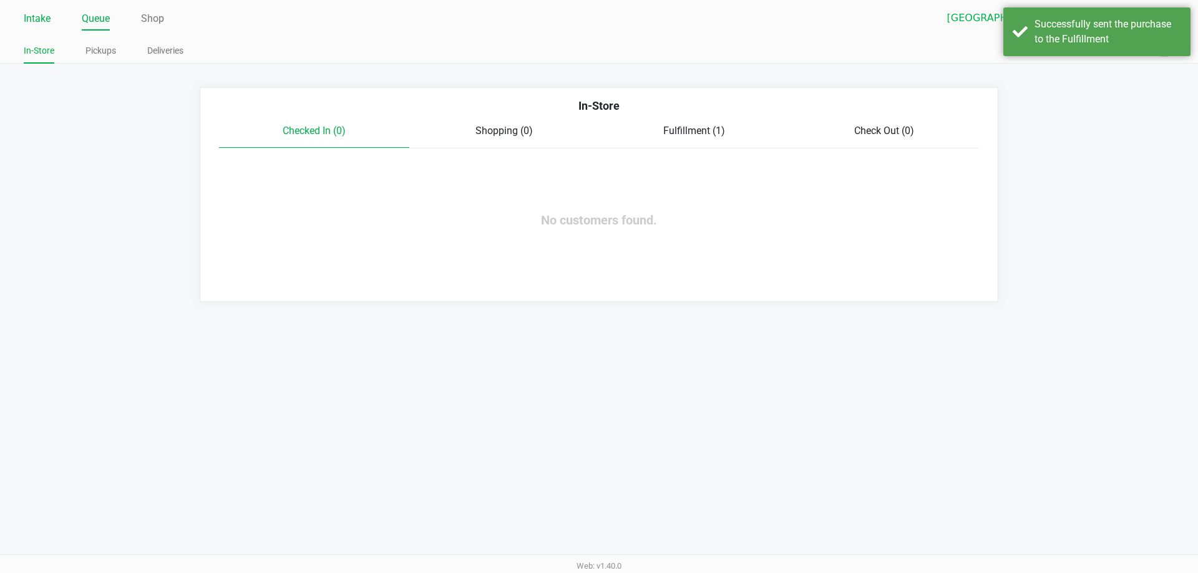
click at [38, 17] on link "Intake" at bounding box center [37, 18] width 27 height 17
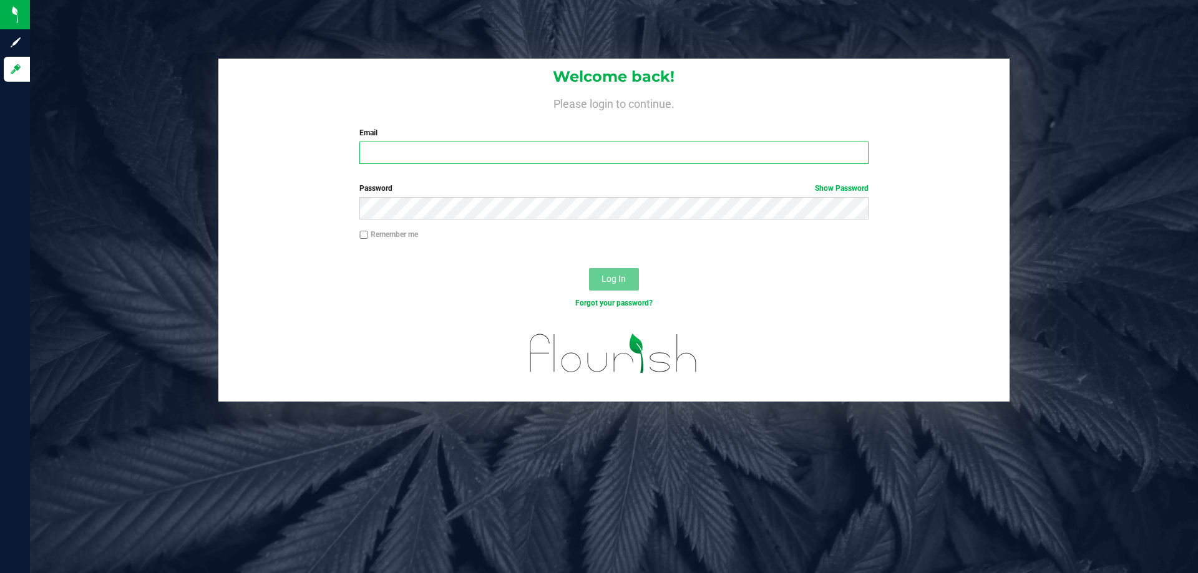
click at [484, 154] on input "Email" at bounding box center [613, 153] width 509 height 22
type input "[EMAIL_ADDRESS][DOMAIN_NAME]"
click at [589, 268] on button "Log In" at bounding box center [614, 279] width 50 height 22
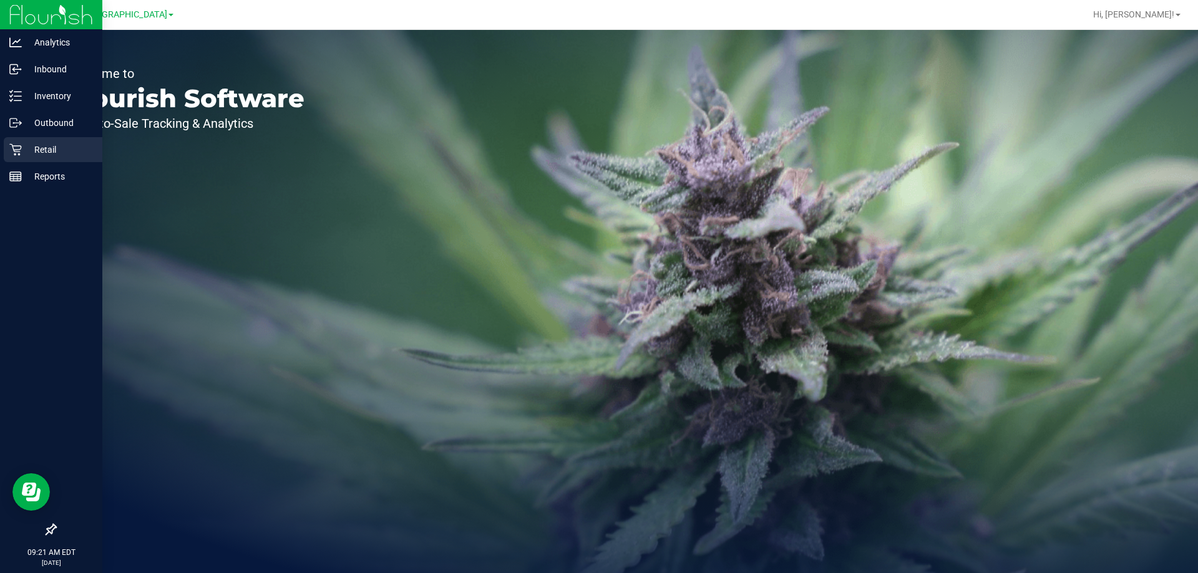
click at [36, 147] on p "Retail" at bounding box center [59, 149] width 75 height 15
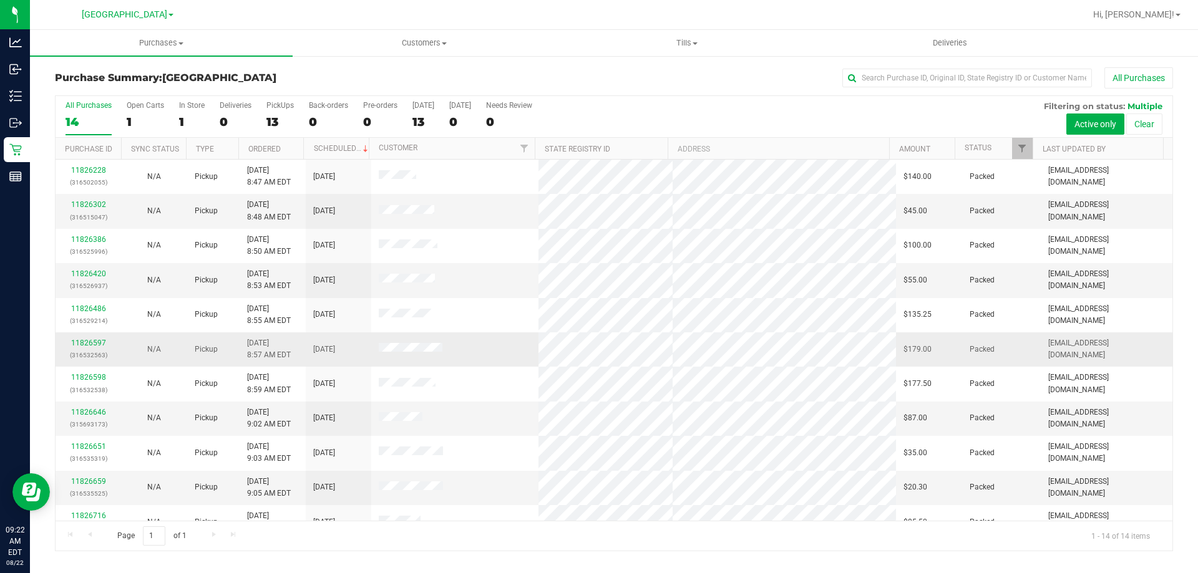
click at [469, 348] on td at bounding box center [455, 350] width 168 height 34
